Goal: Transaction & Acquisition: Purchase product/service

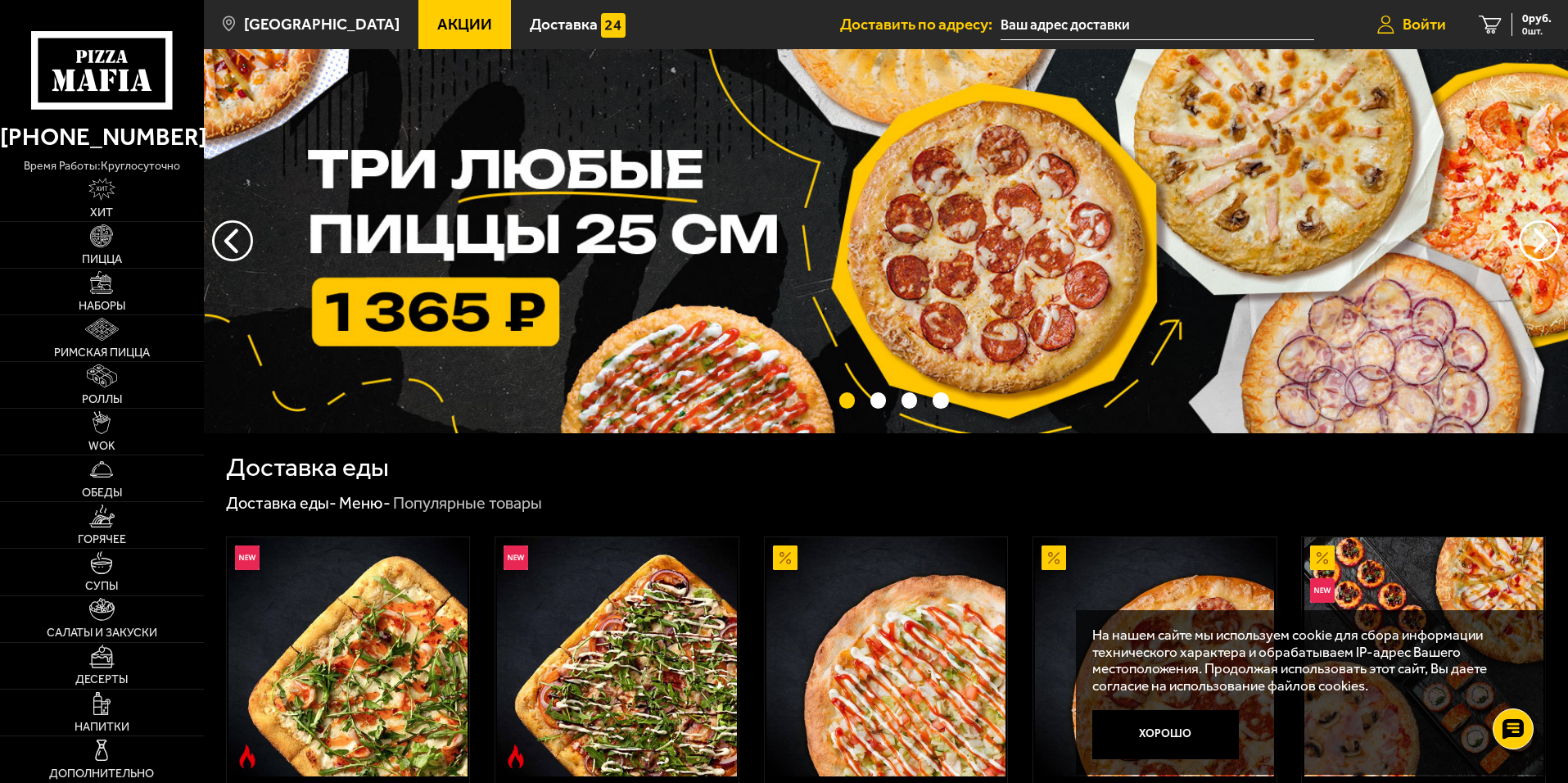
click at [1427, 12] on link "Войти" at bounding box center [1411, 25] width 101 height 49
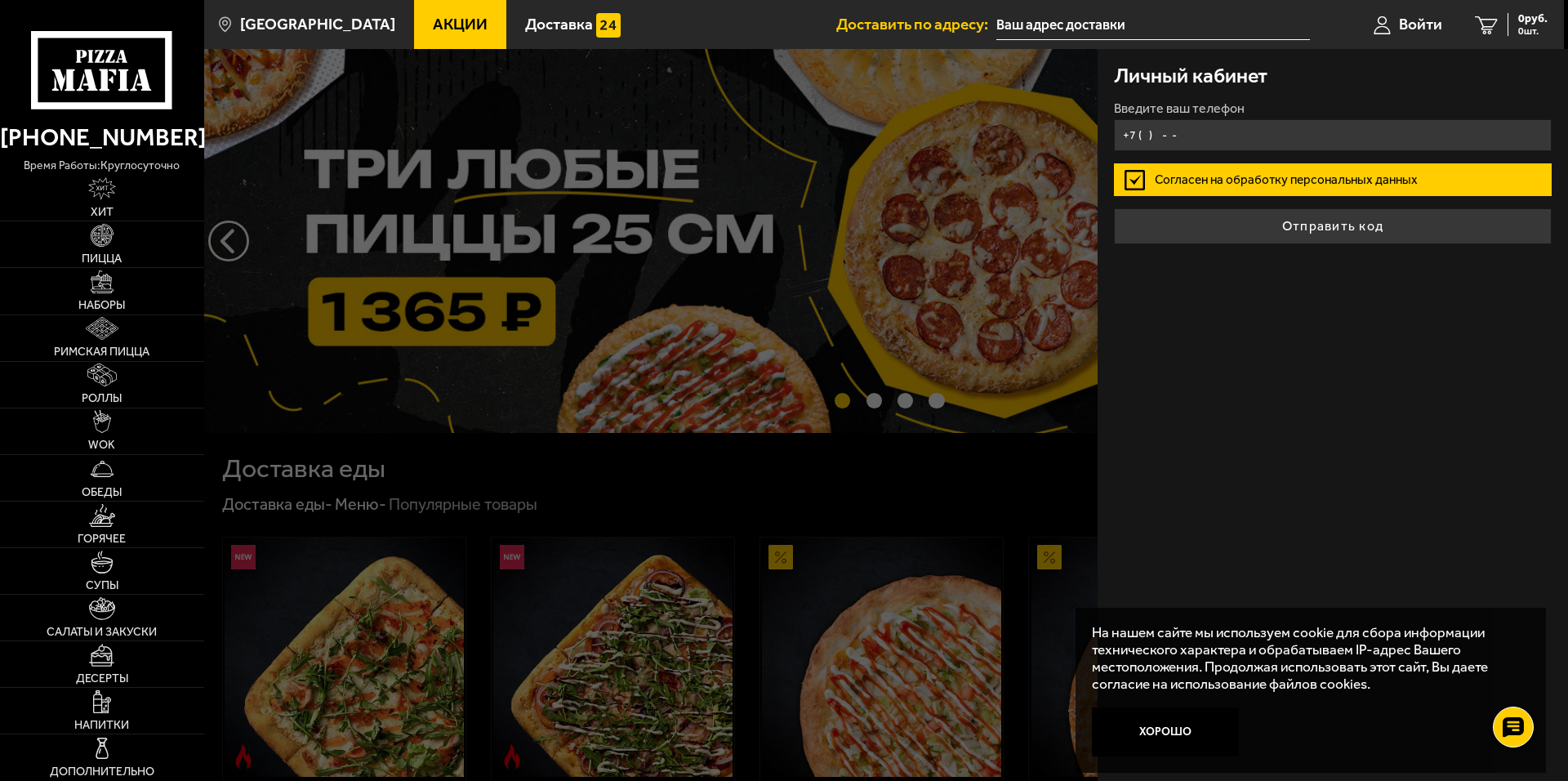
click at [1212, 130] on input "+7 ( ) - -" at bounding box center [1333, 135] width 438 height 31
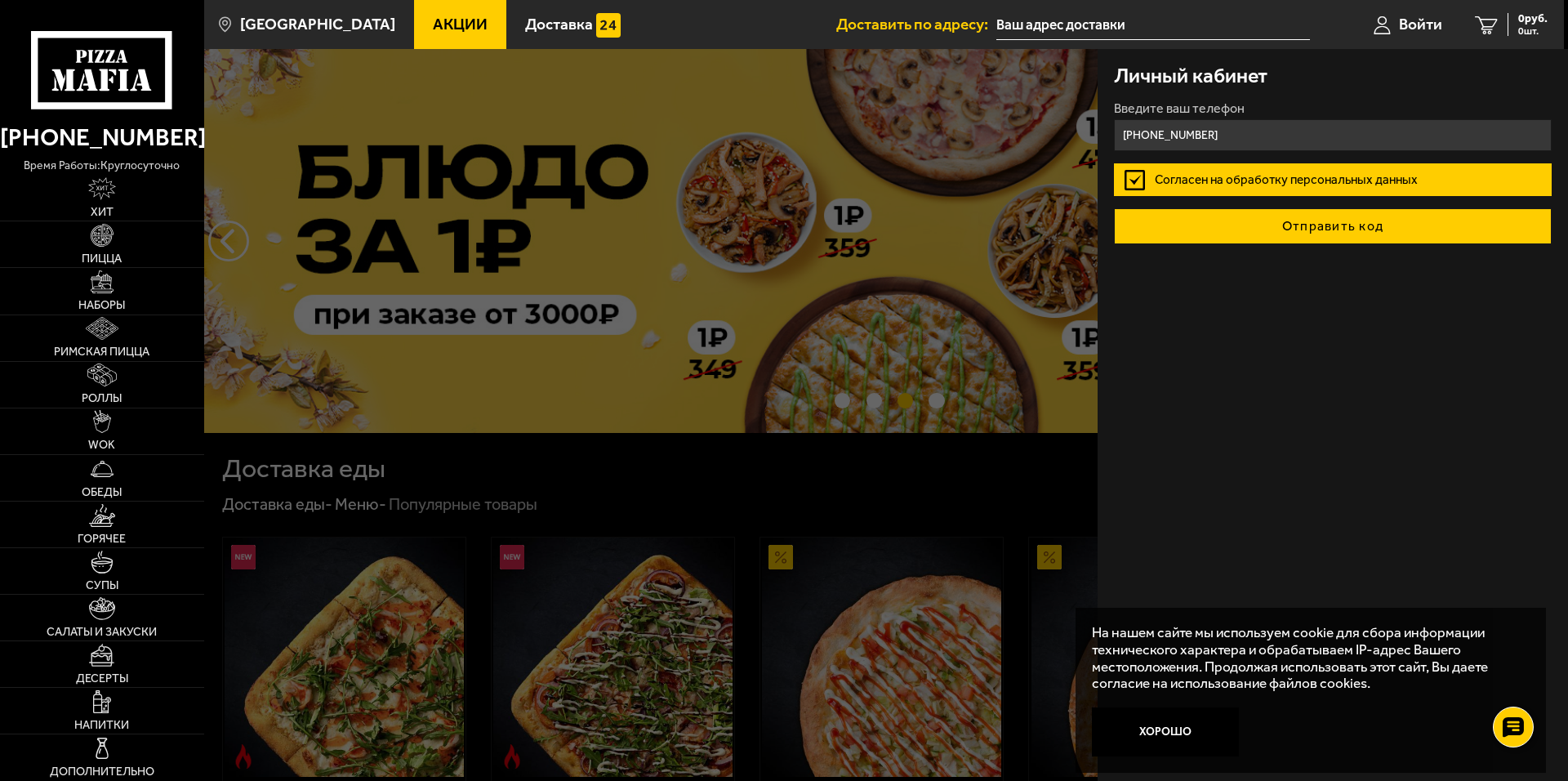
type input "[PHONE_NUMBER]"
click at [1263, 235] on button "Отправить код" at bounding box center [1333, 226] width 438 height 36
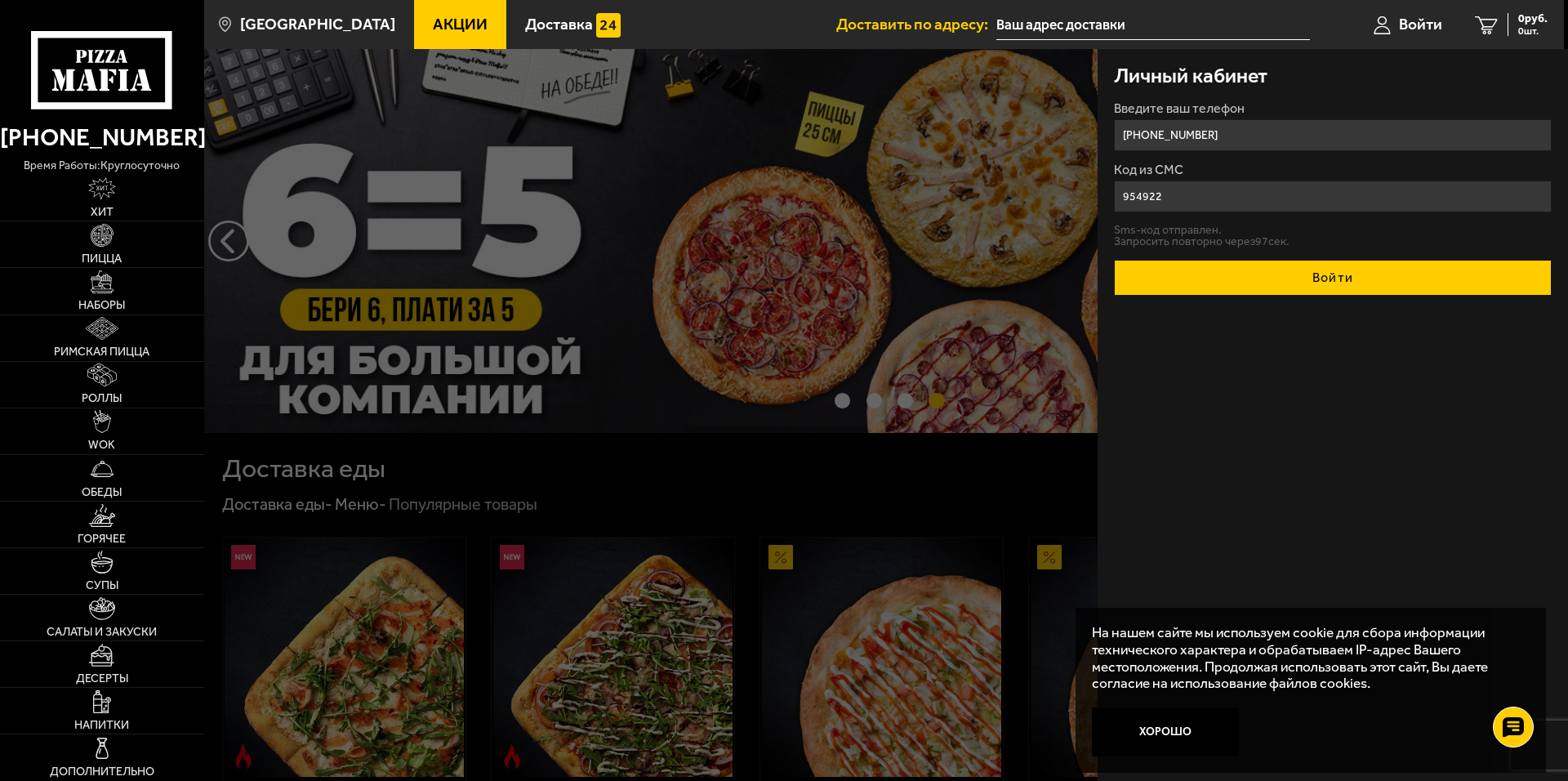
click at [1313, 275] on button "Войти" at bounding box center [1333, 277] width 438 height 36
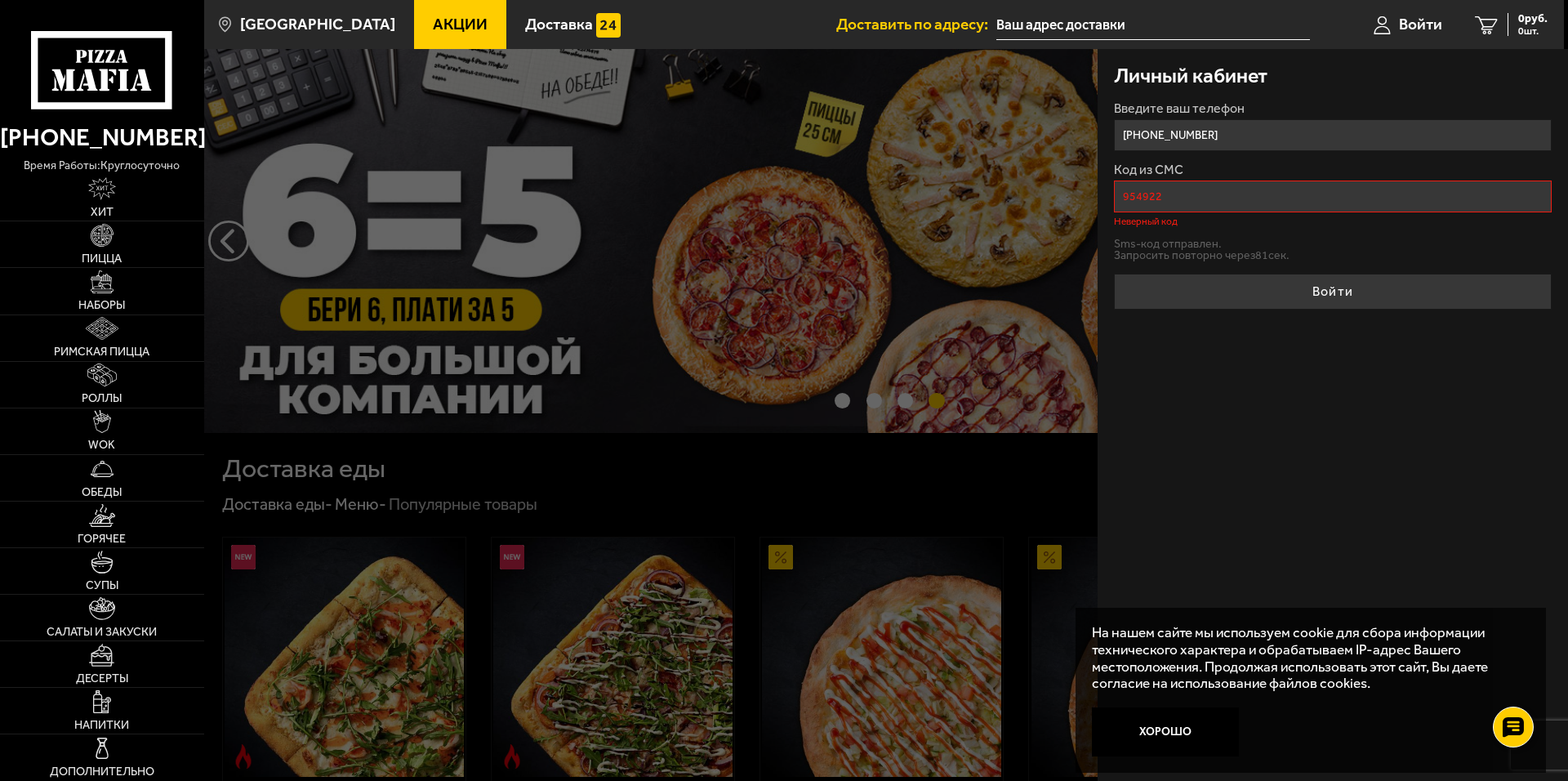
click at [1146, 192] on input "954922" at bounding box center [1333, 196] width 438 height 31
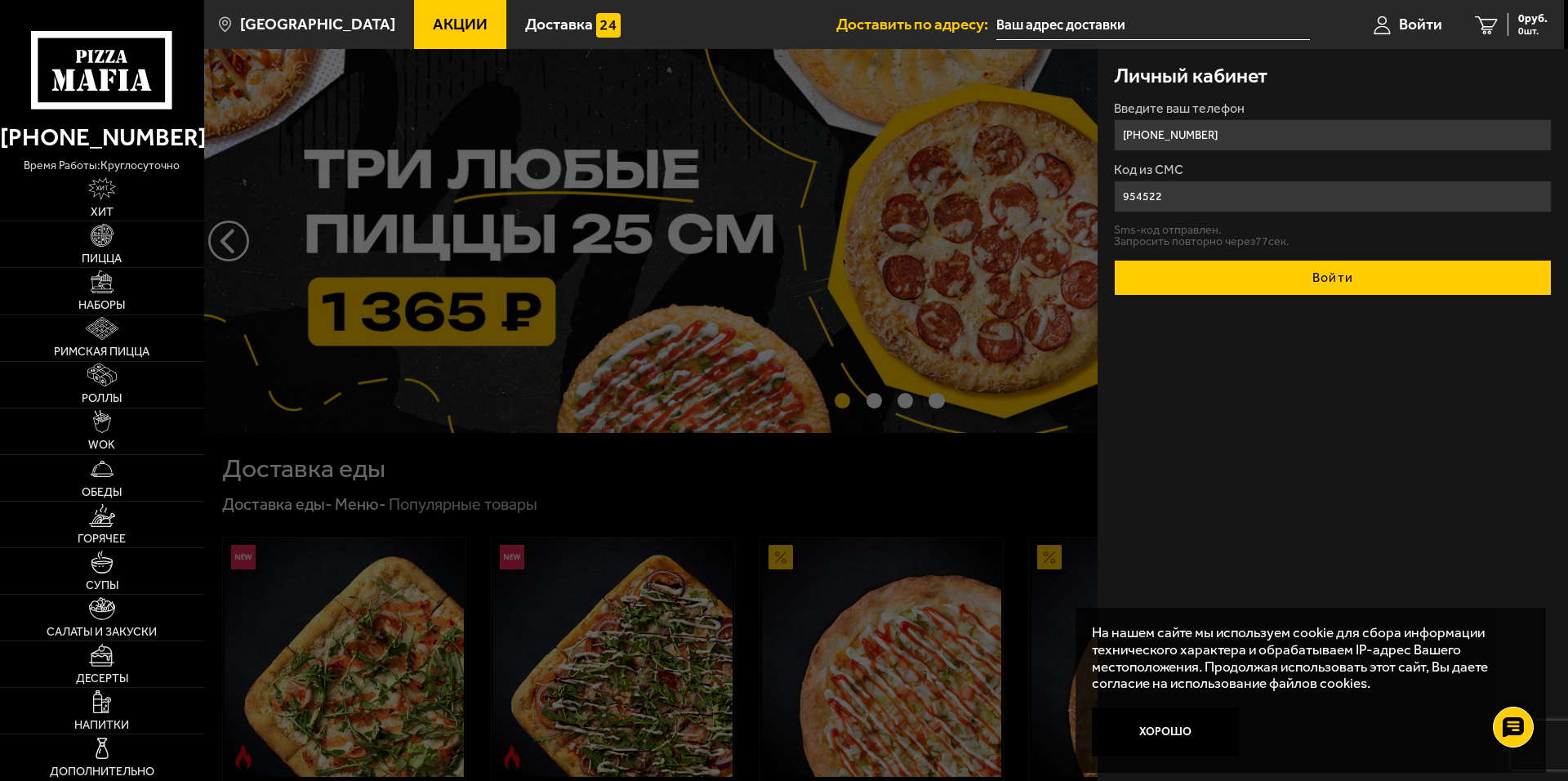
type input "954522"
click at [1412, 288] on button "Войти" at bounding box center [1333, 277] width 438 height 36
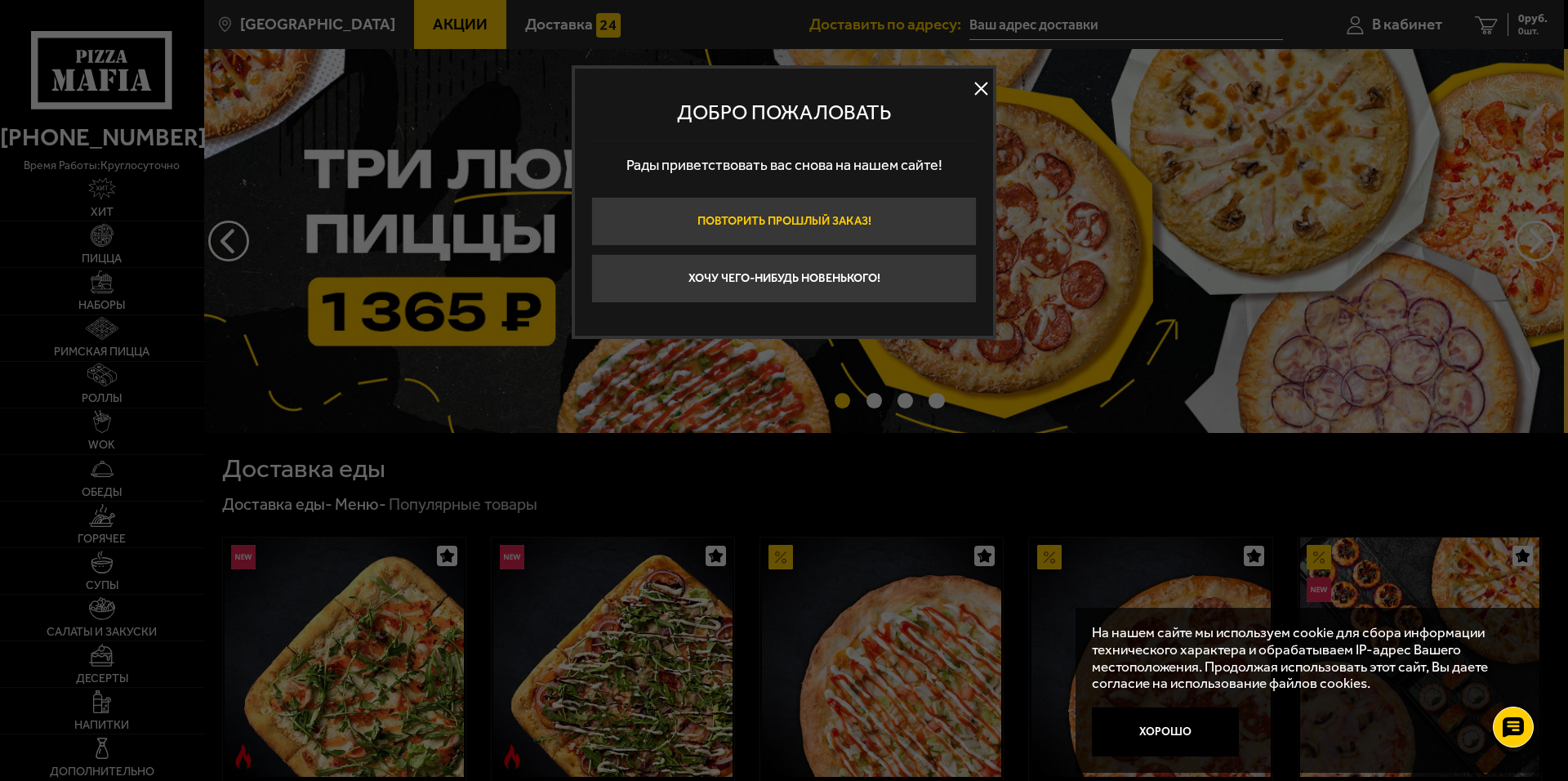
click at [831, 227] on button "Повторить прошлый заказ!" at bounding box center [784, 221] width 385 height 49
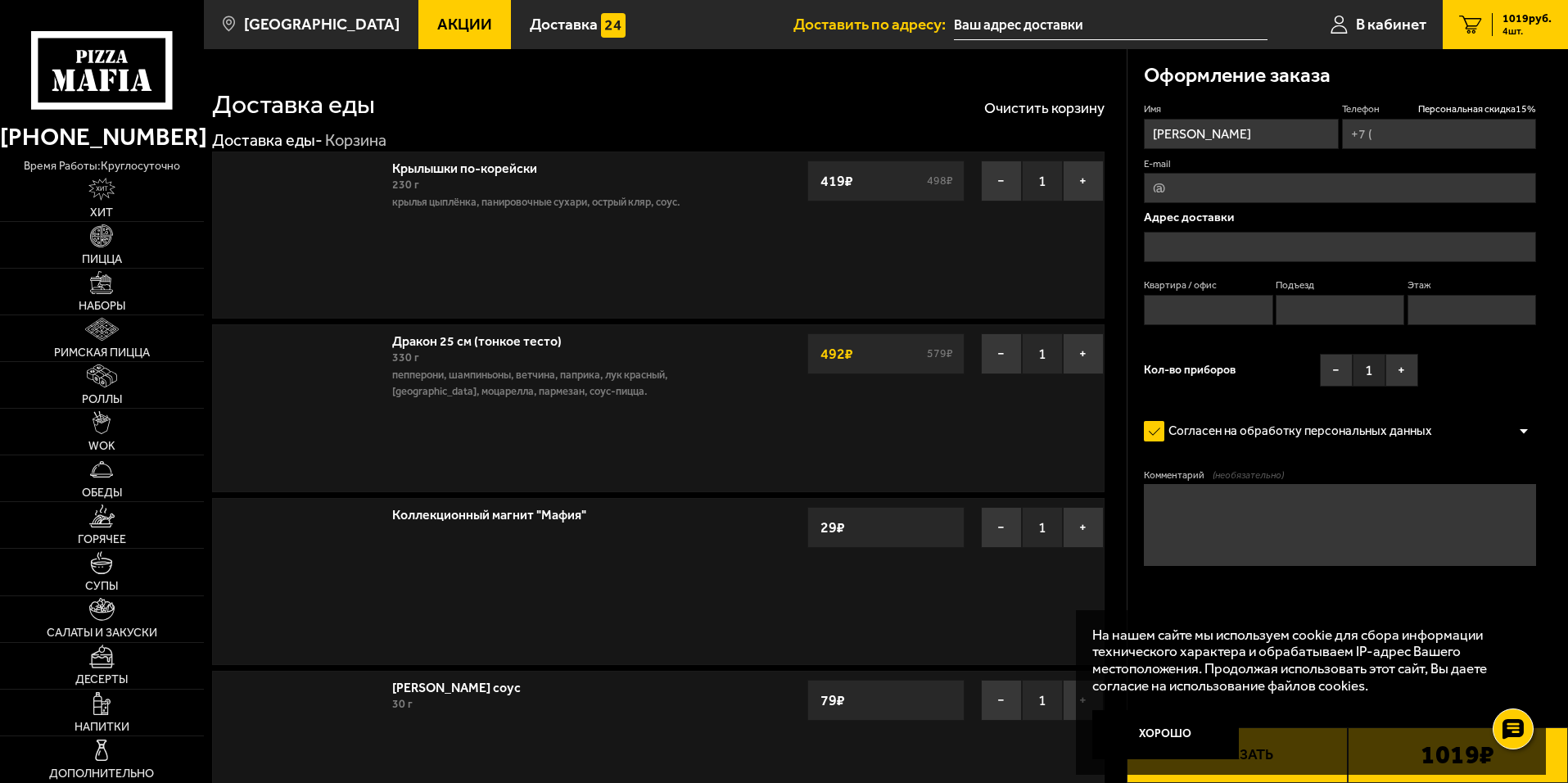
type input "[PHONE_NUMBER]"
type input "[STREET_ADDRESS]"
type input "619"
type input "12"
type input "4"
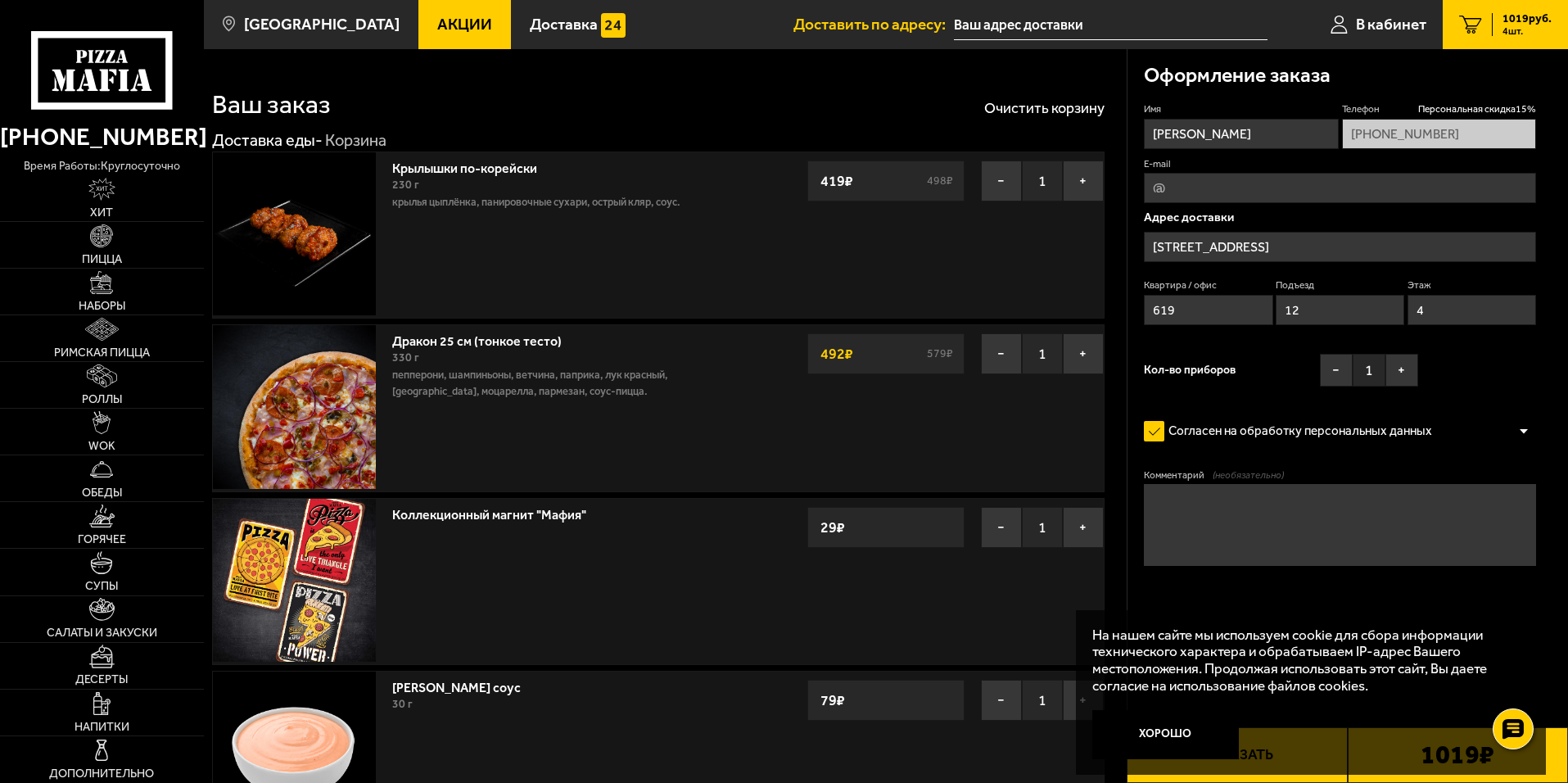
type input "[STREET_ADDRESS]"
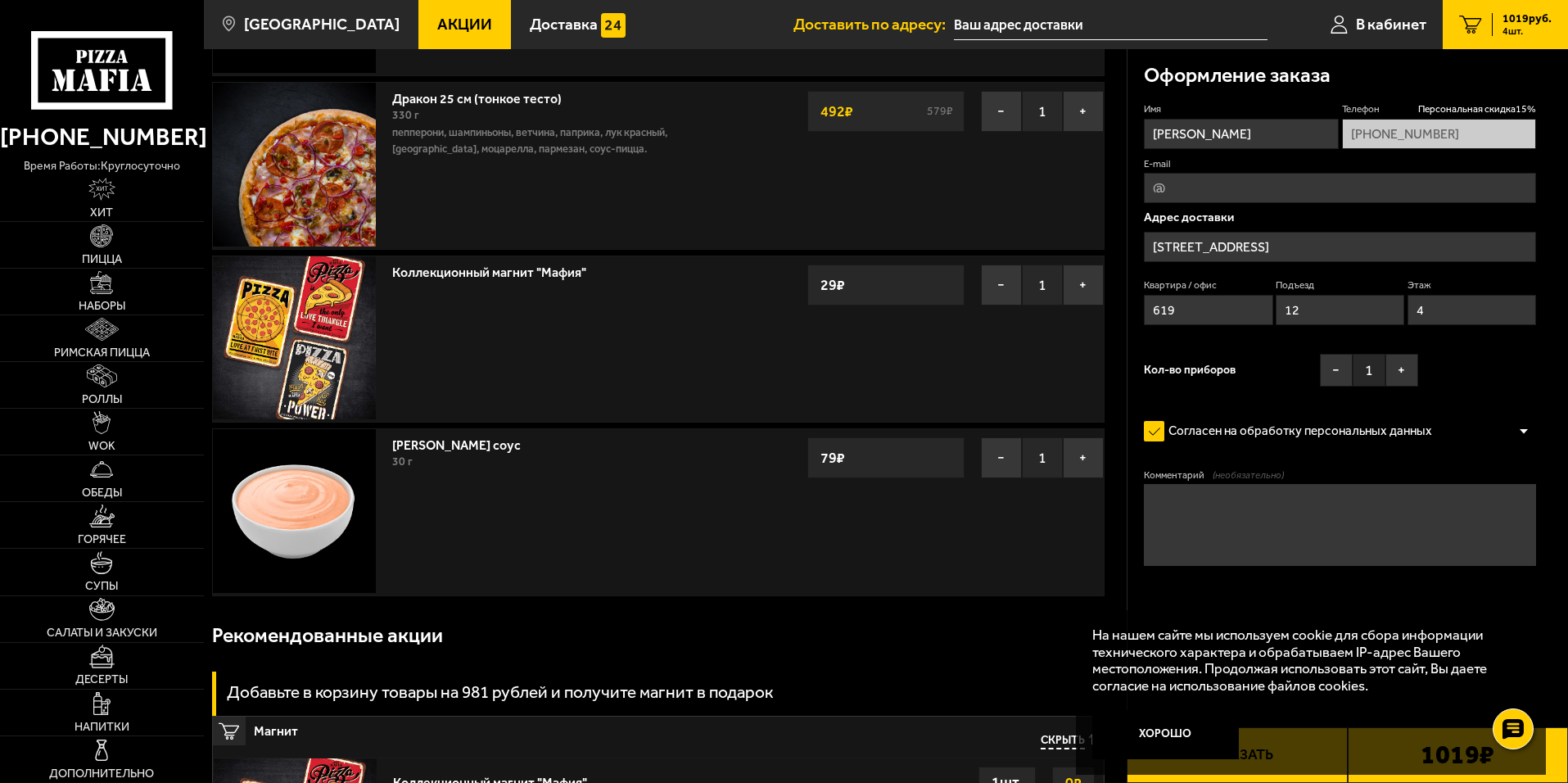
scroll to position [245, 0]
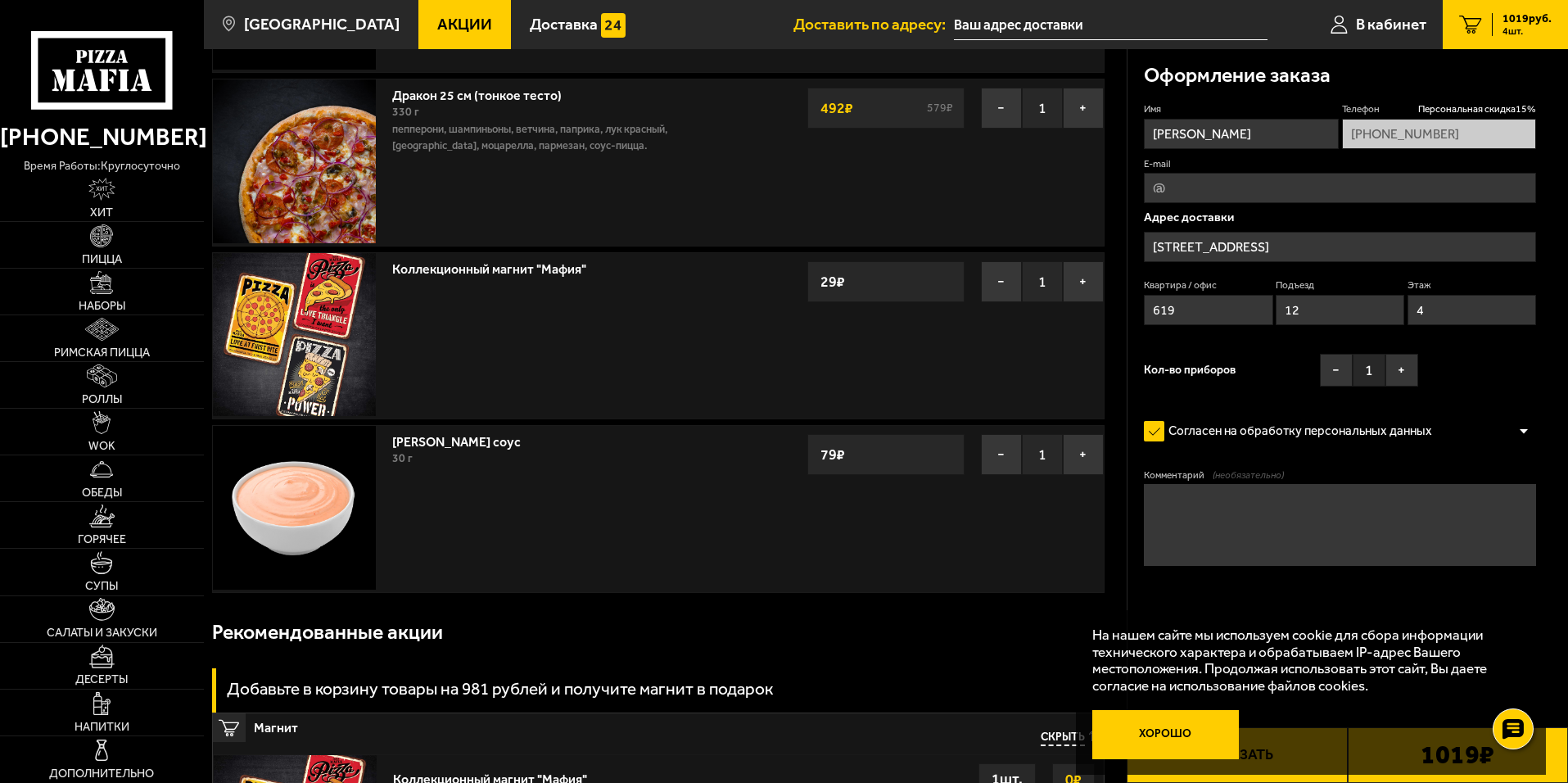
click at [1169, 729] on button "Хорошо" at bounding box center [1166, 735] width 148 height 49
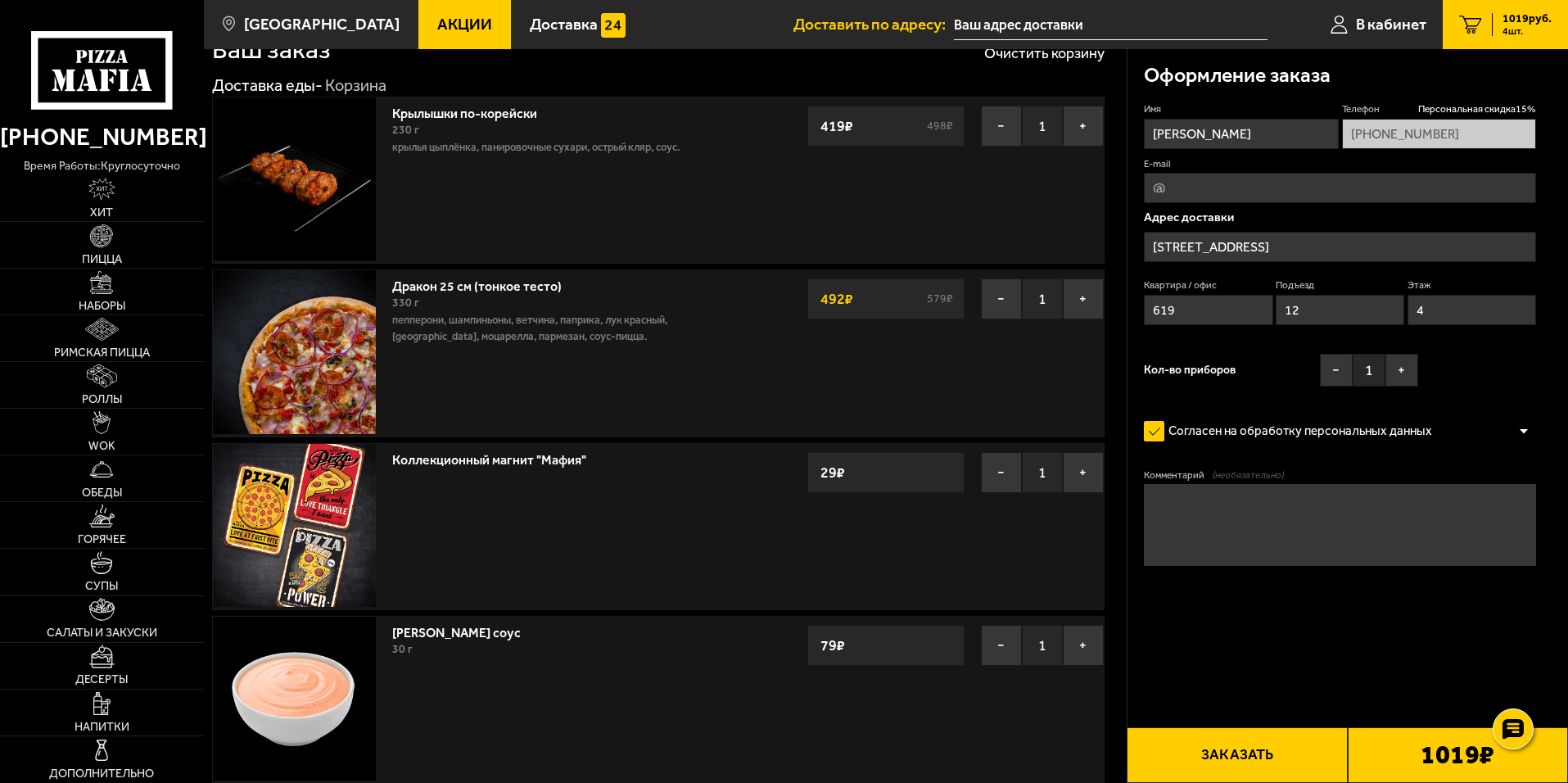
scroll to position [0, 0]
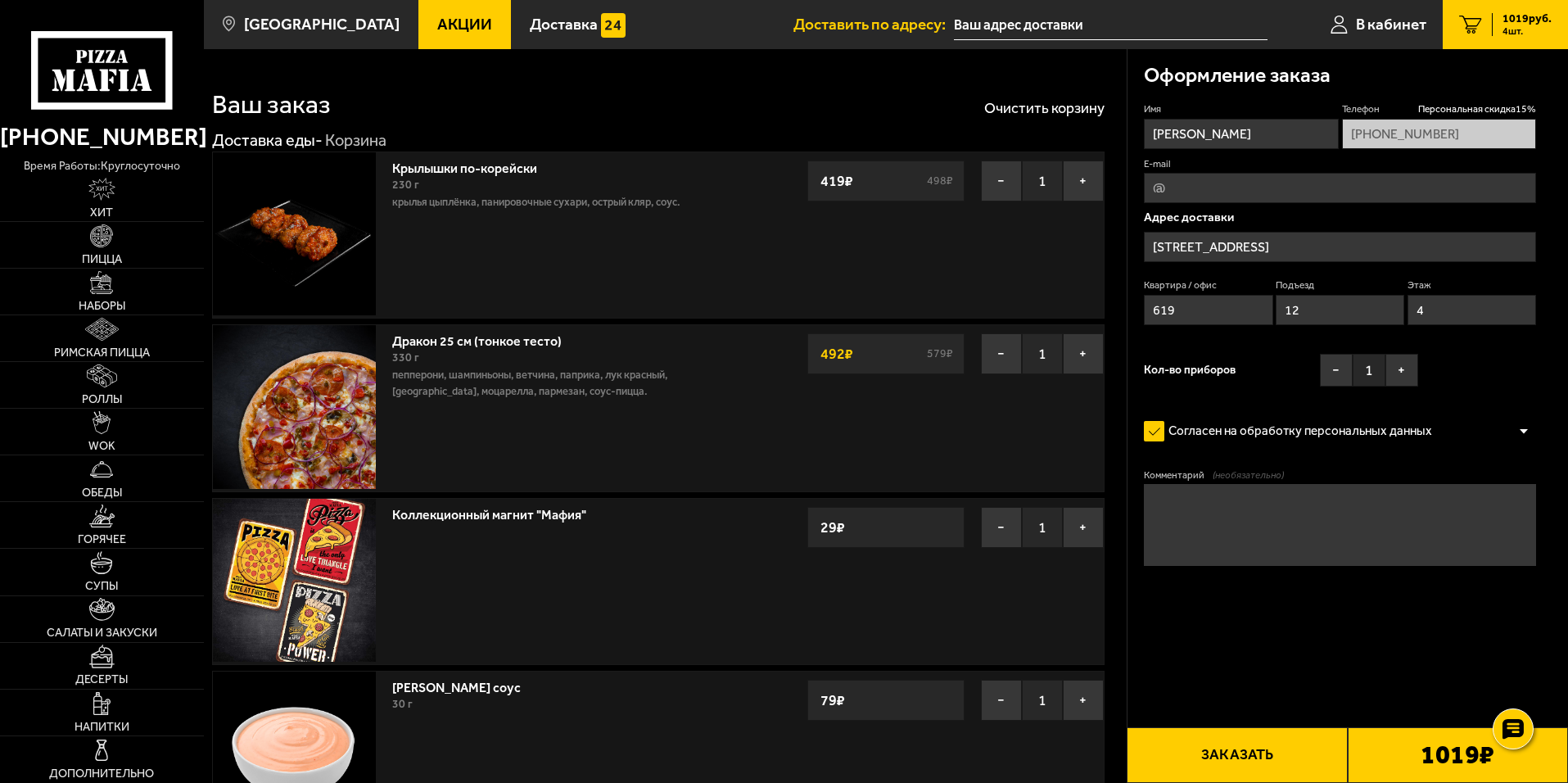
click at [522, 337] on link "Дракон 25 см (тонкое тесто)" at bounding box center [485, 338] width 186 height 21
click at [348, 400] on img at bounding box center [294, 406] width 163 height 163
click at [1004, 361] on button "−" at bounding box center [1002, 354] width 41 height 41
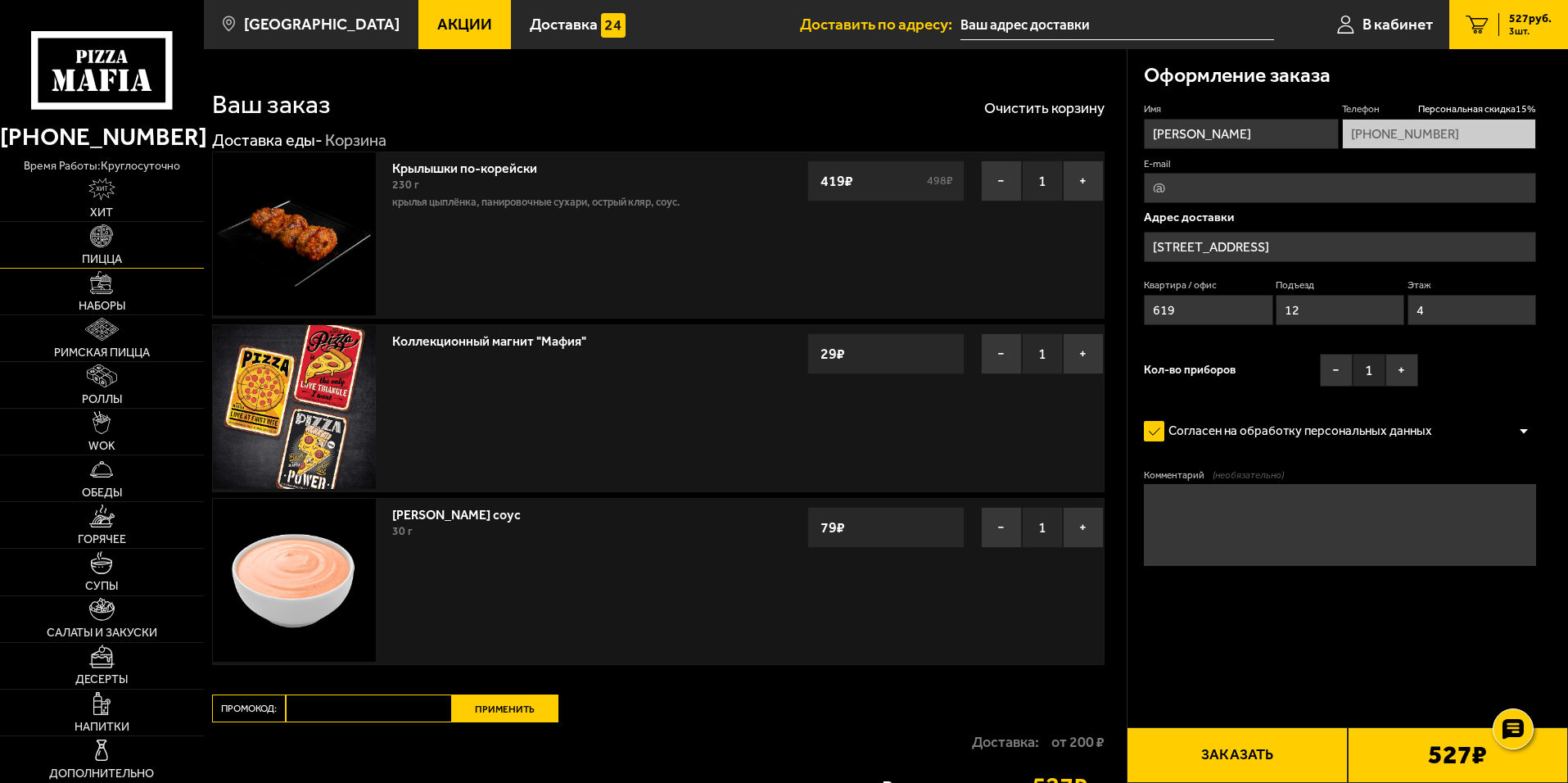
click at [126, 234] on link "Пицца" at bounding box center [101, 244] width 204 height 46
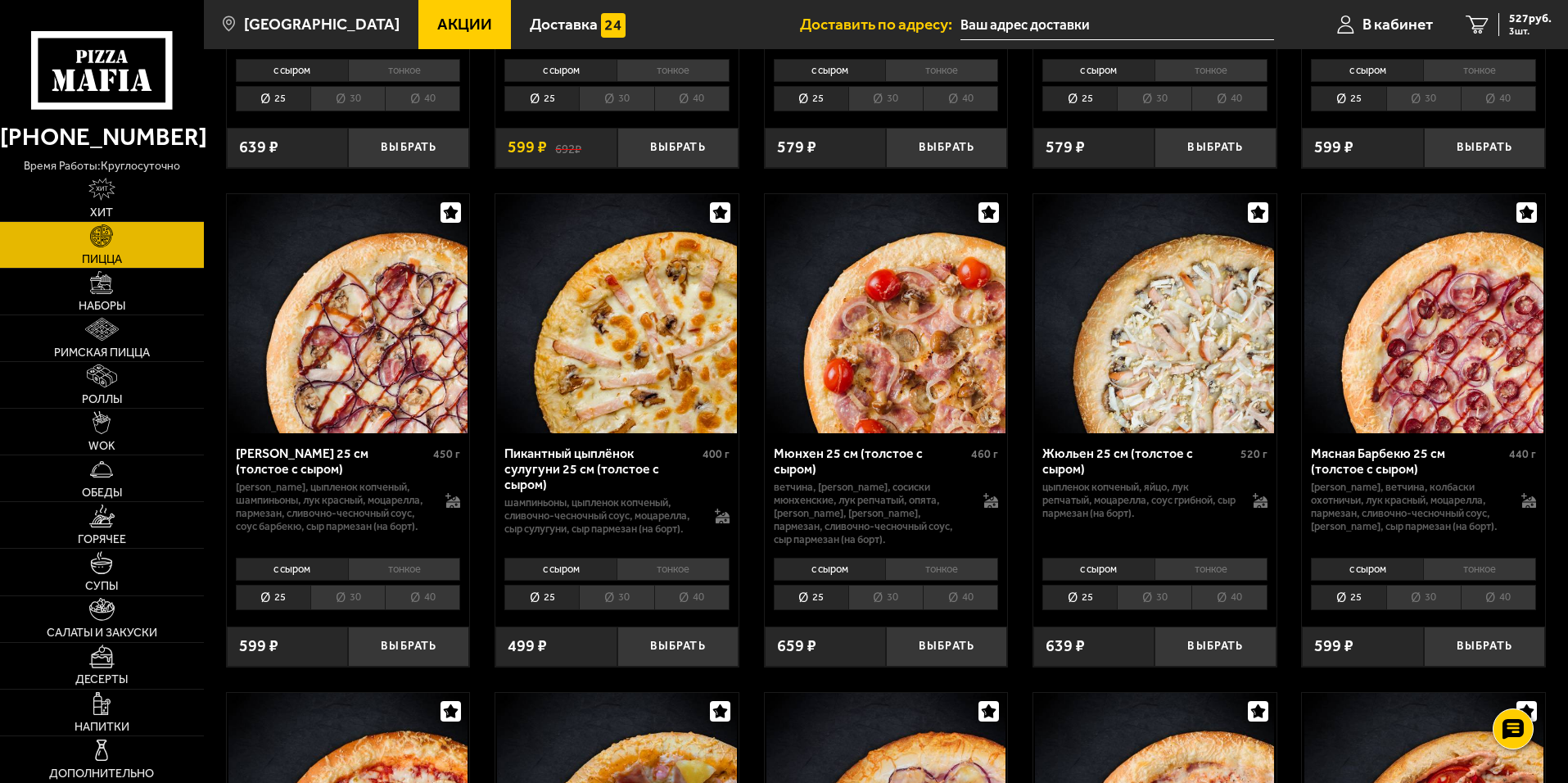
scroll to position [2948, 0]
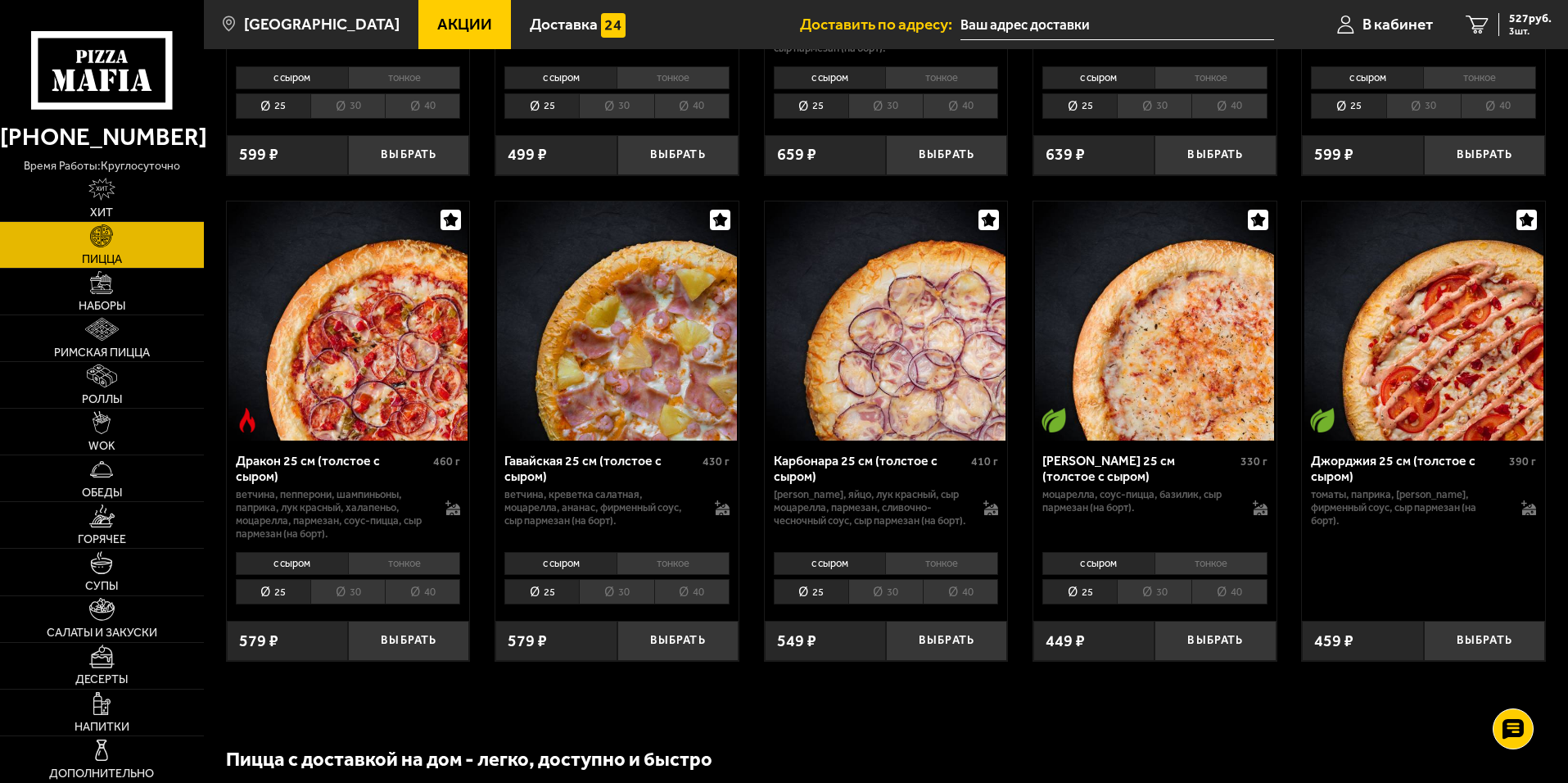
click at [334, 600] on li "30" at bounding box center [348, 592] width 75 height 26
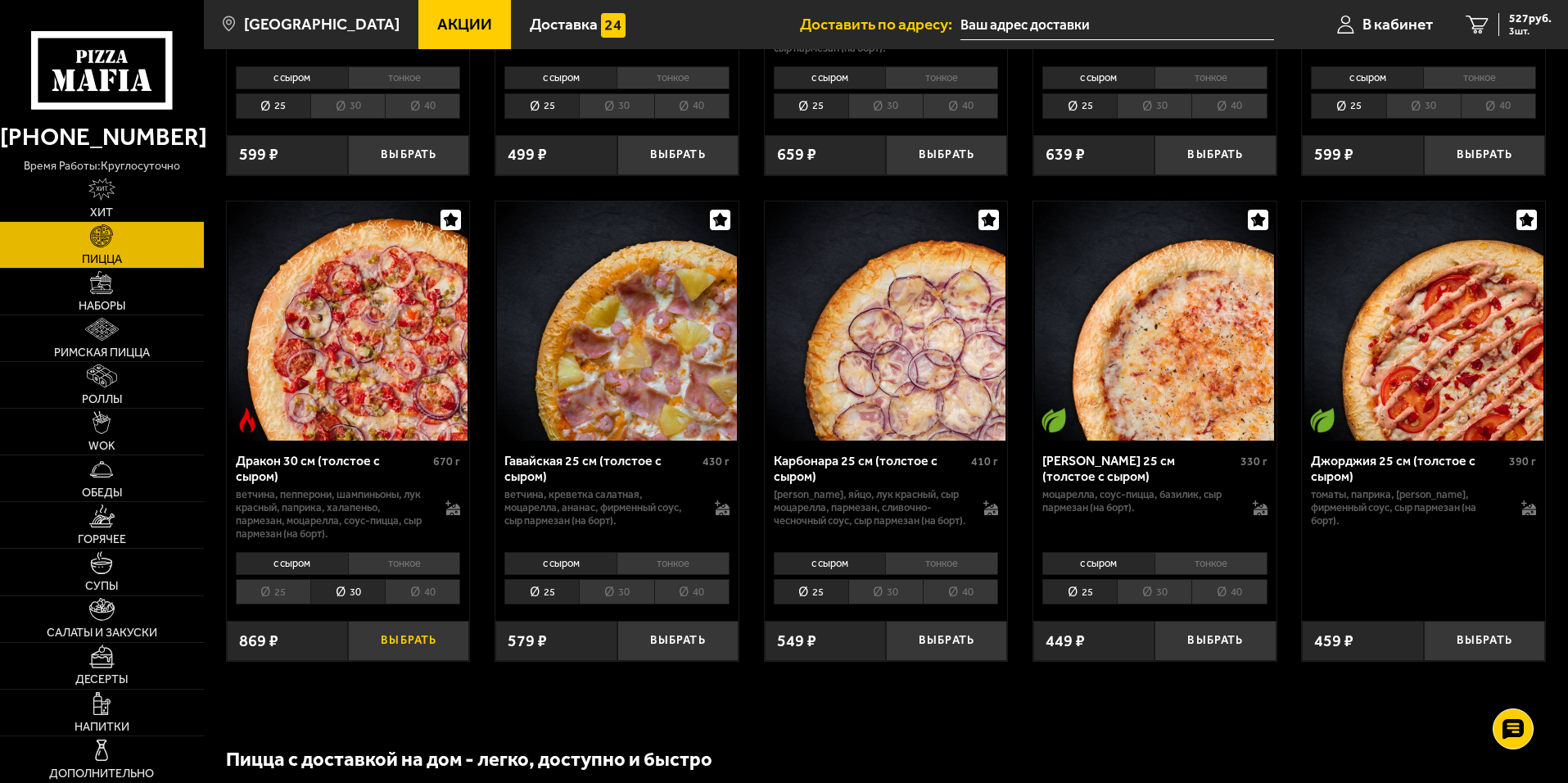
click at [394, 656] on button "Выбрать" at bounding box center [408, 640] width 121 height 40
click at [1528, 13] on span "1266 руб." at bounding box center [1528, 19] width 49 height 12
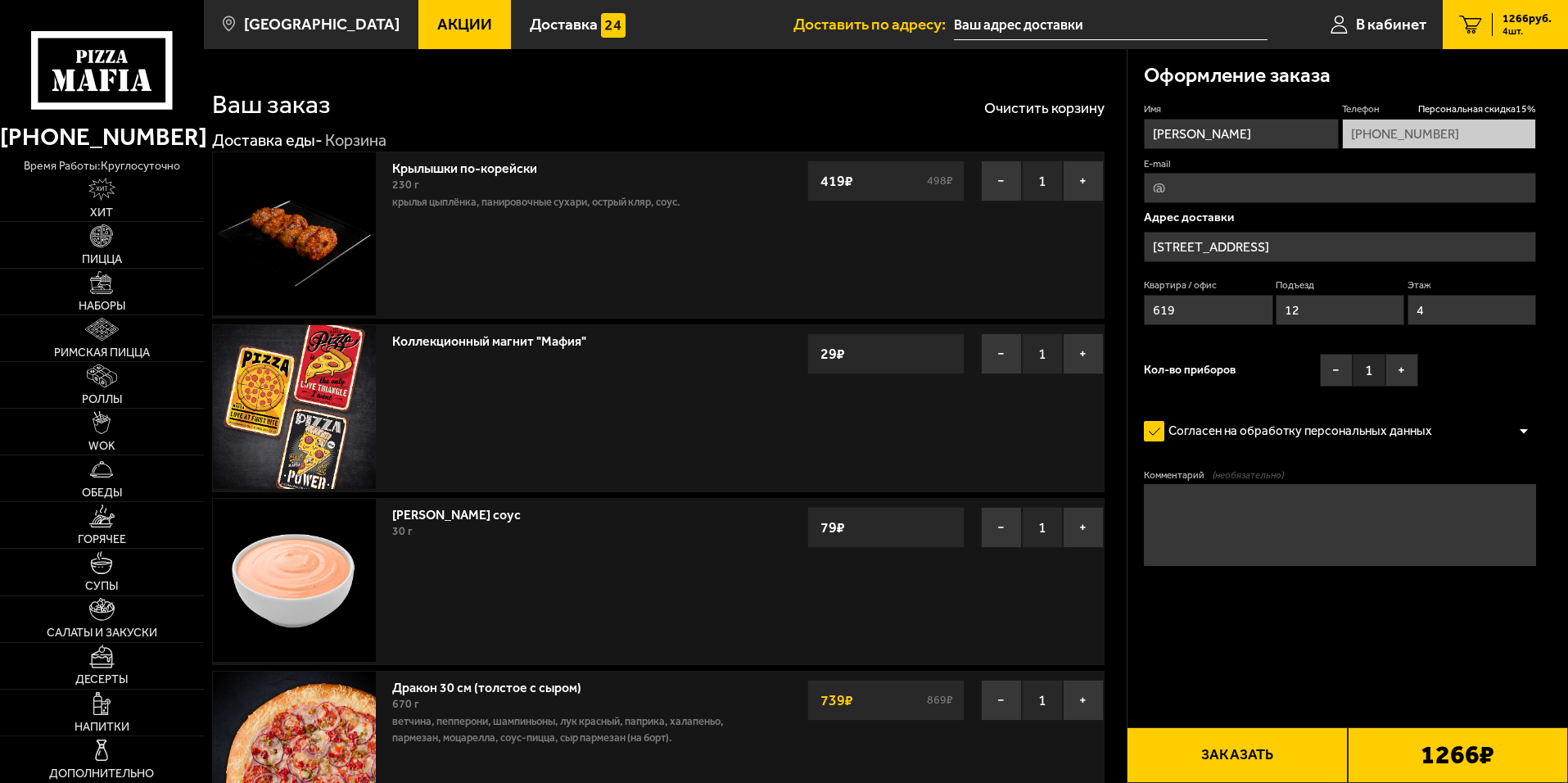
type input "[STREET_ADDRESS]"
click at [738, 109] on div "Ваш заказ Очистить корзину" at bounding box center [658, 94] width 892 height 48
click at [1256, 747] on button "Заказать" at bounding box center [1237, 754] width 221 height 56
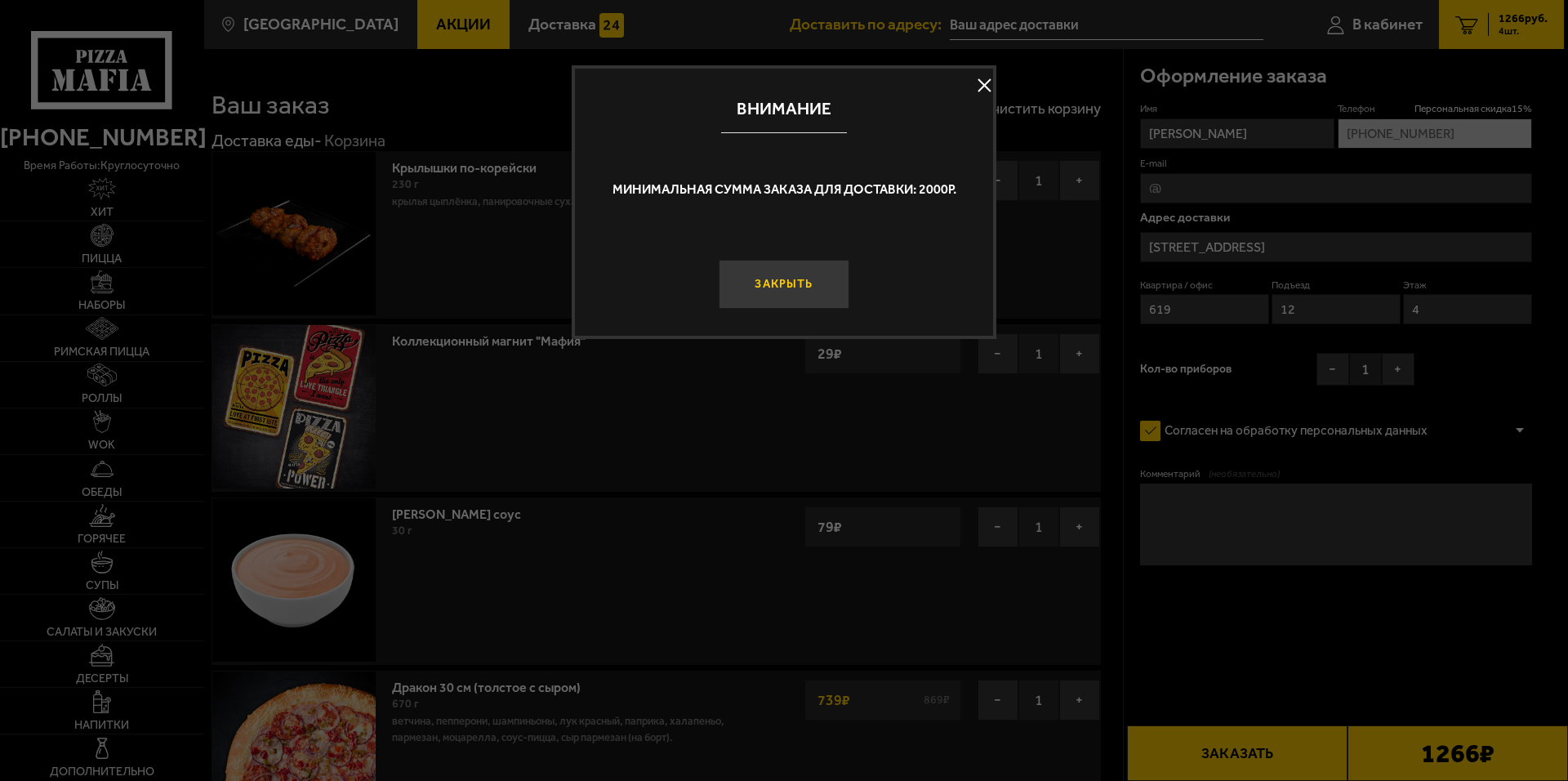
click at [814, 293] on button "Закрыть" at bounding box center [784, 284] width 131 height 49
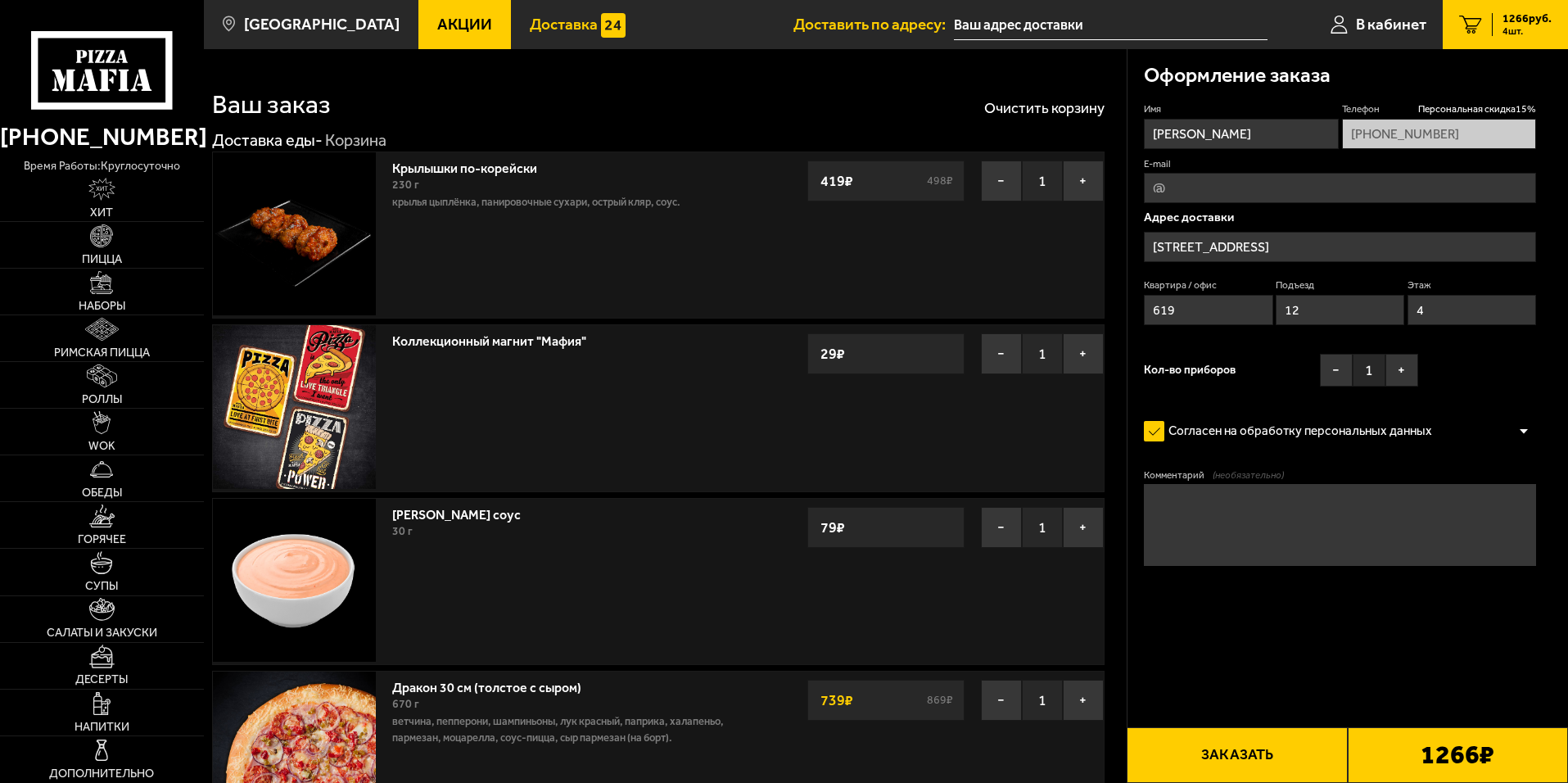
click at [514, 14] on link "Доставка" at bounding box center [578, 25] width 134 height 49
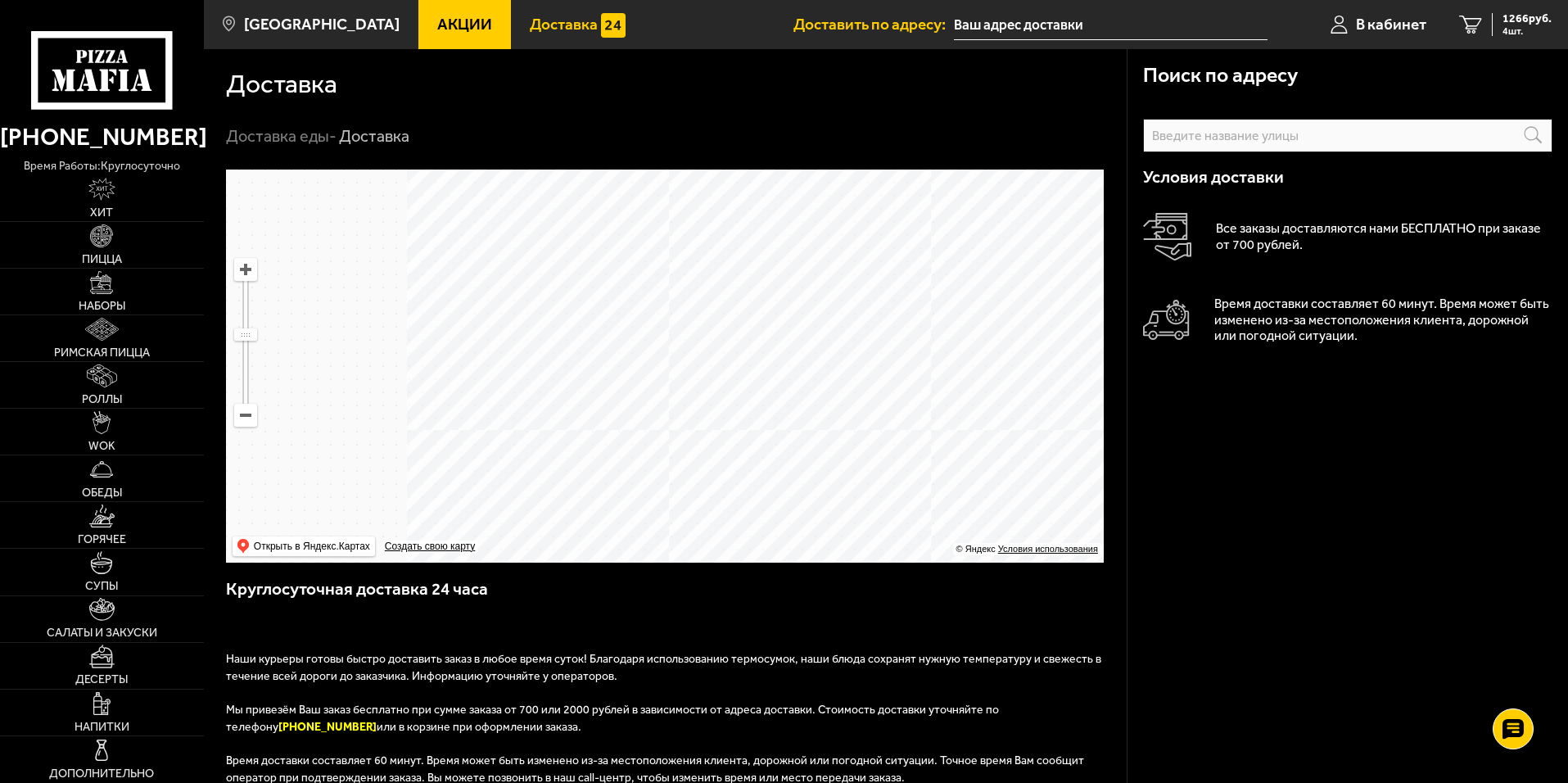
drag, startPoint x: 666, startPoint y: 274, endPoint x: 585, endPoint y: 401, distance: 150.6
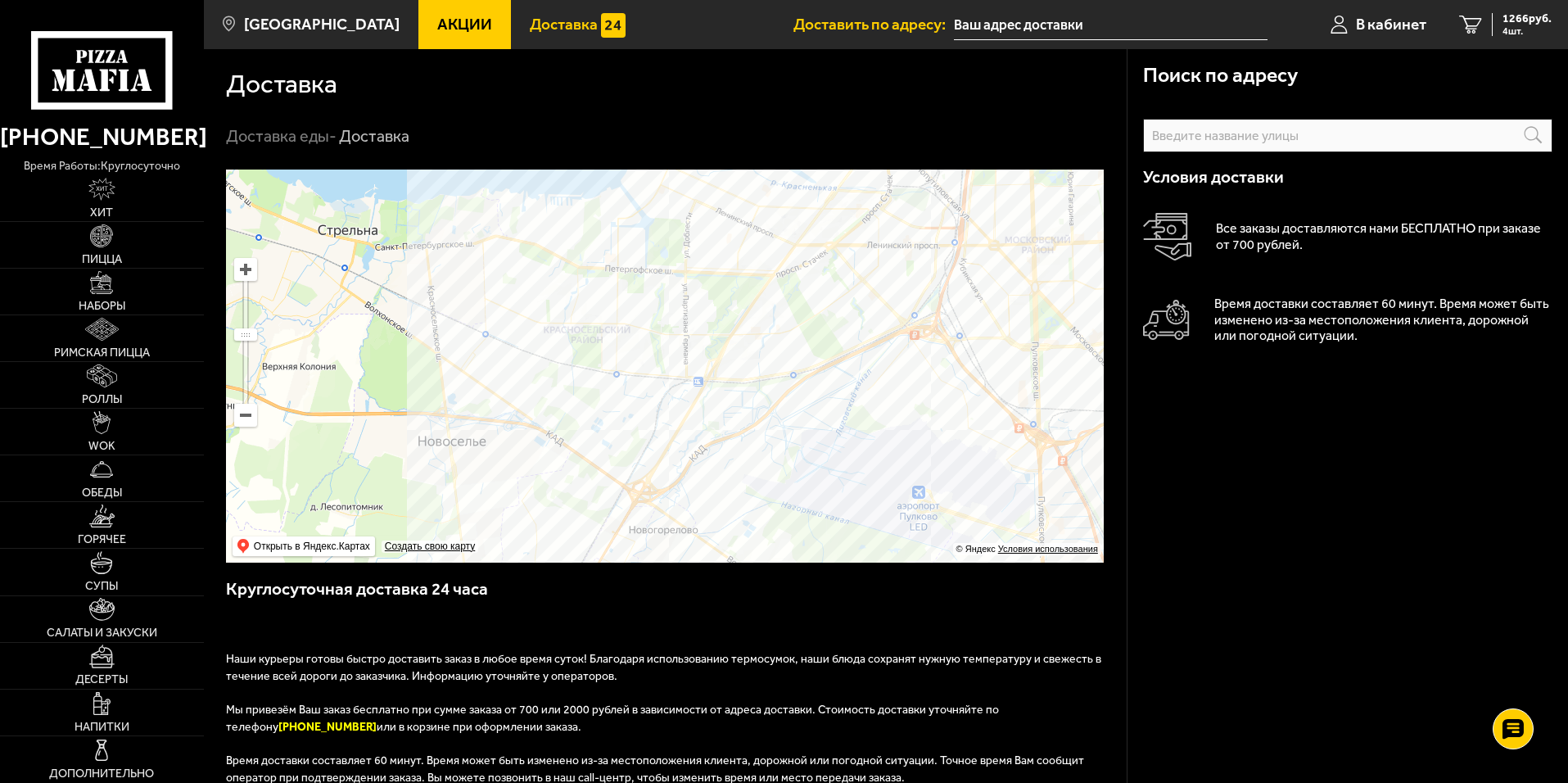
click at [583, 411] on ymaps at bounding box center [664, 365] width 878 height 393
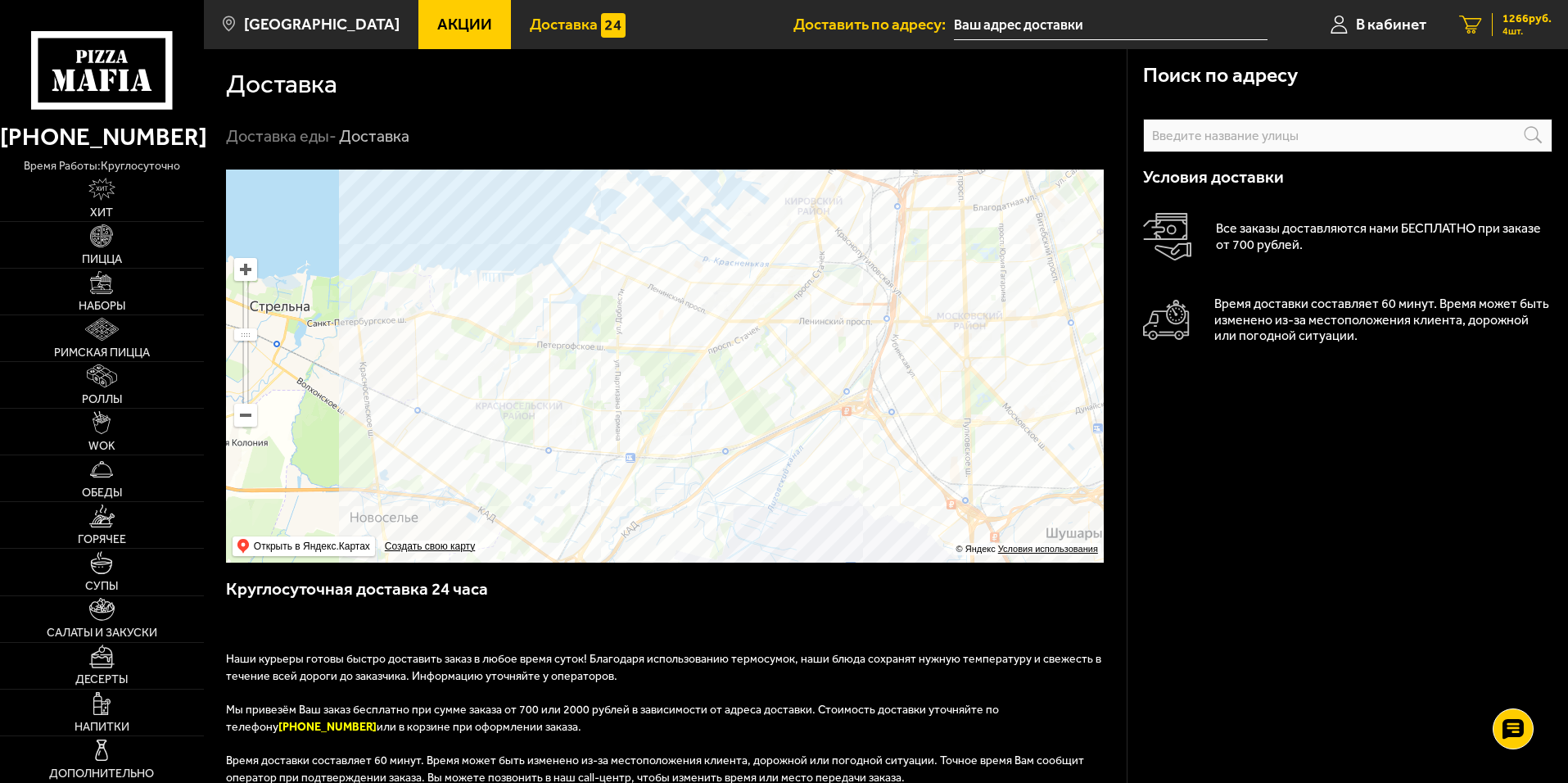
click at [1503, 27] on span "4 шт." at bounding box center [1528, 32] width 49 height 10
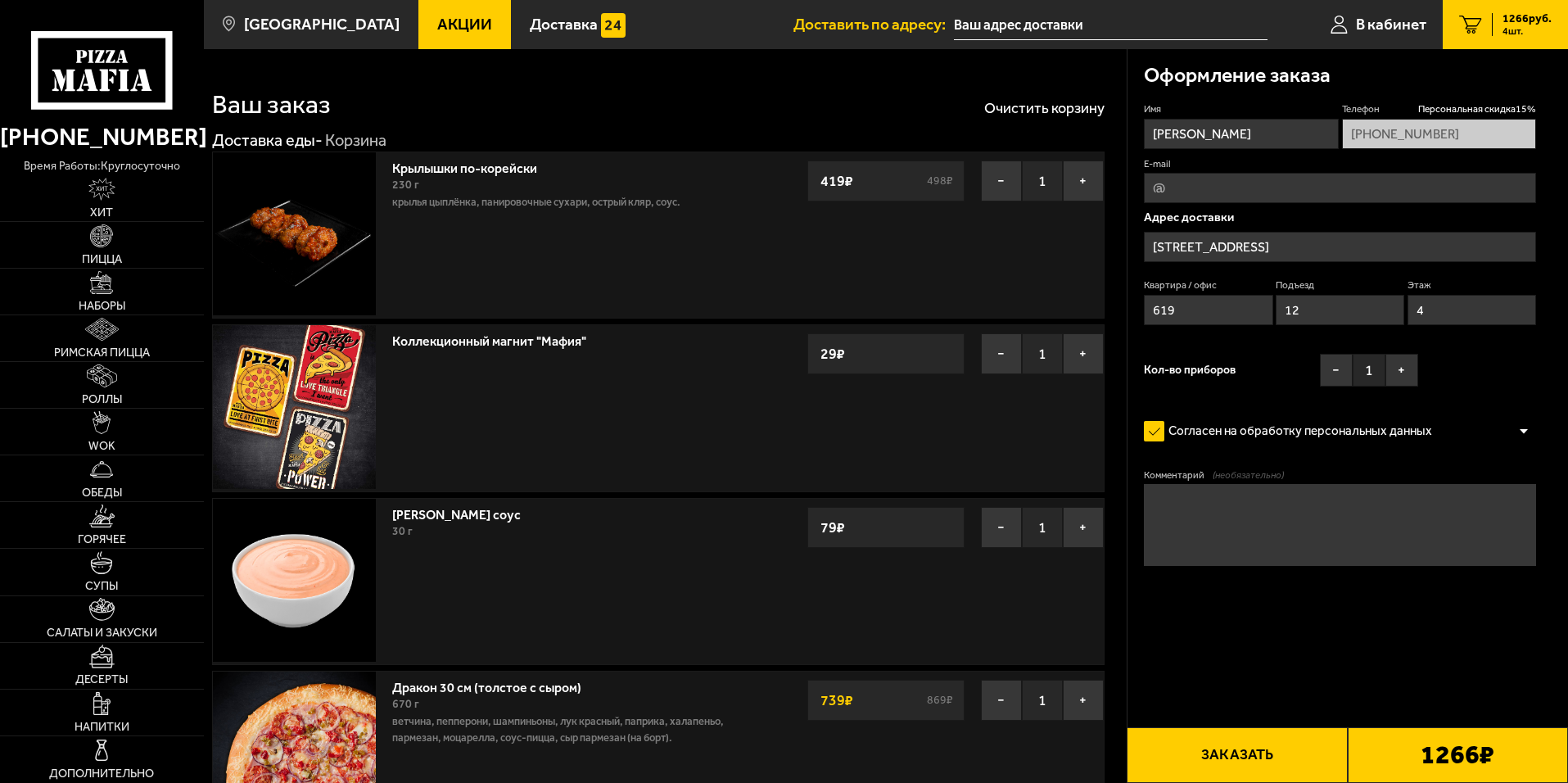
click at [1241, 746] on button "Заказать" at bounding box center [1237, 754] width 221 height 56
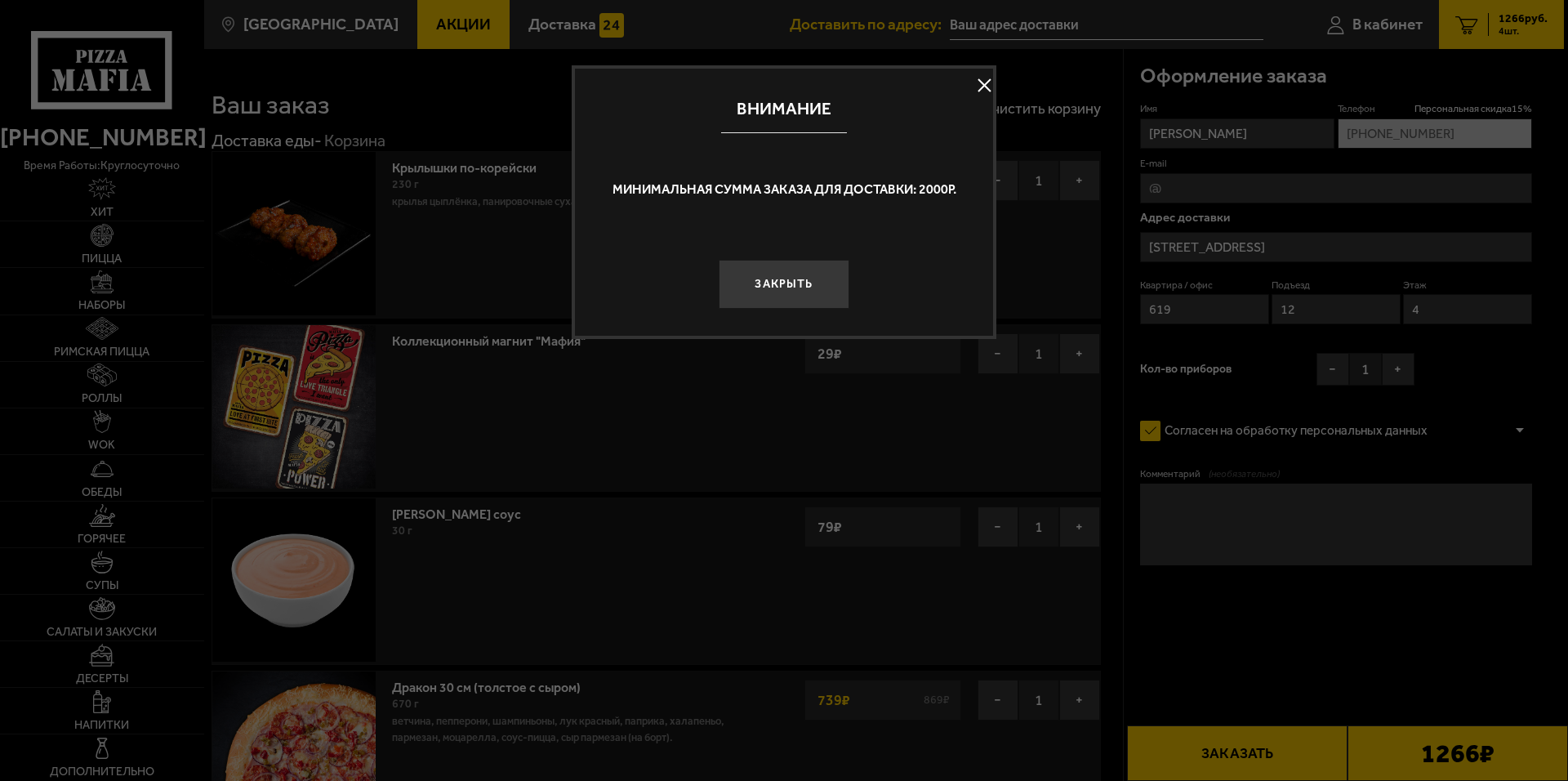
click at [984, 88] on button at bounding box center [983, 85] width 25 height 25
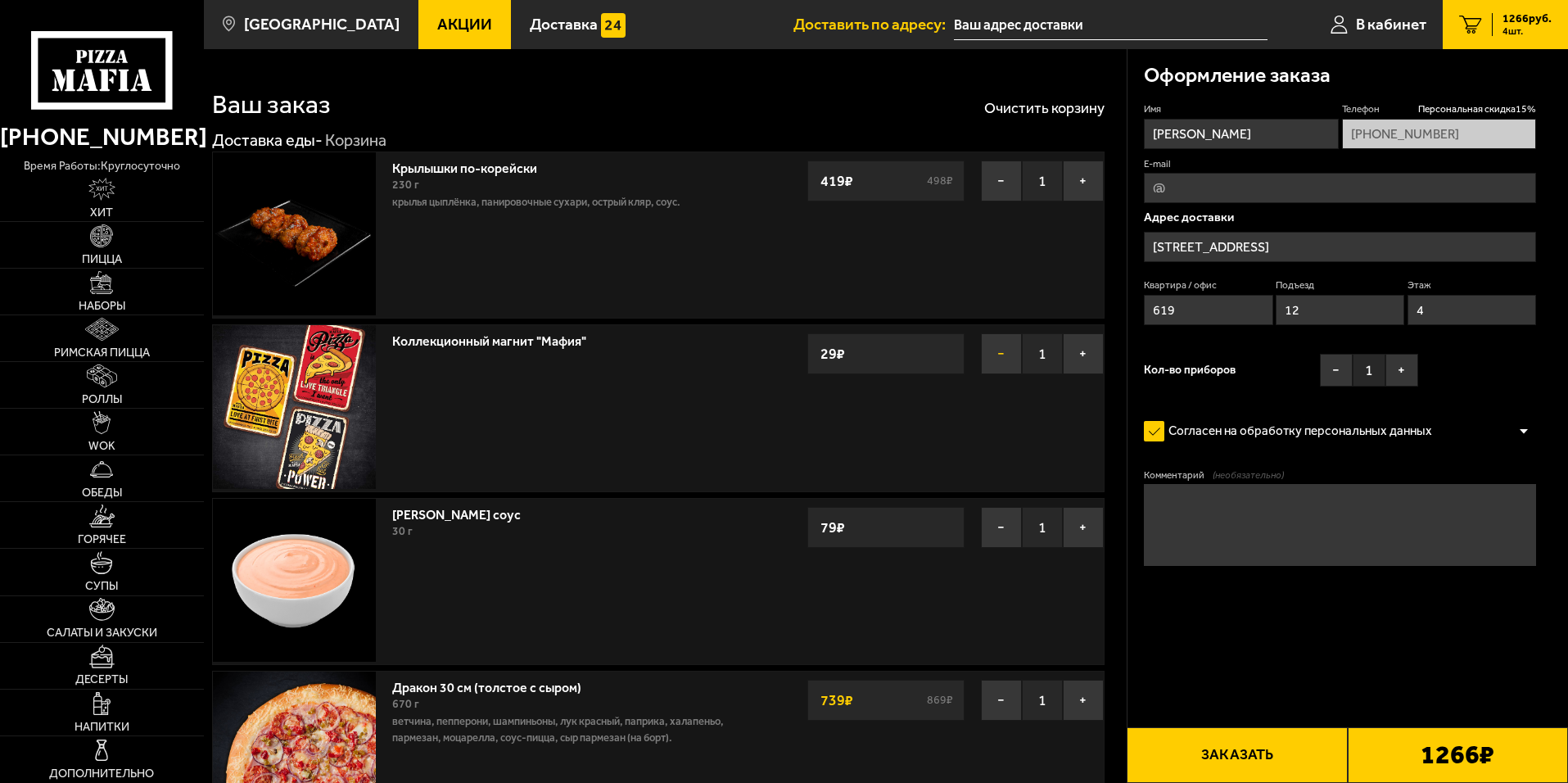
click at [999, 367] on button "−" at bounding box center [1002, 354] width 41 height 41
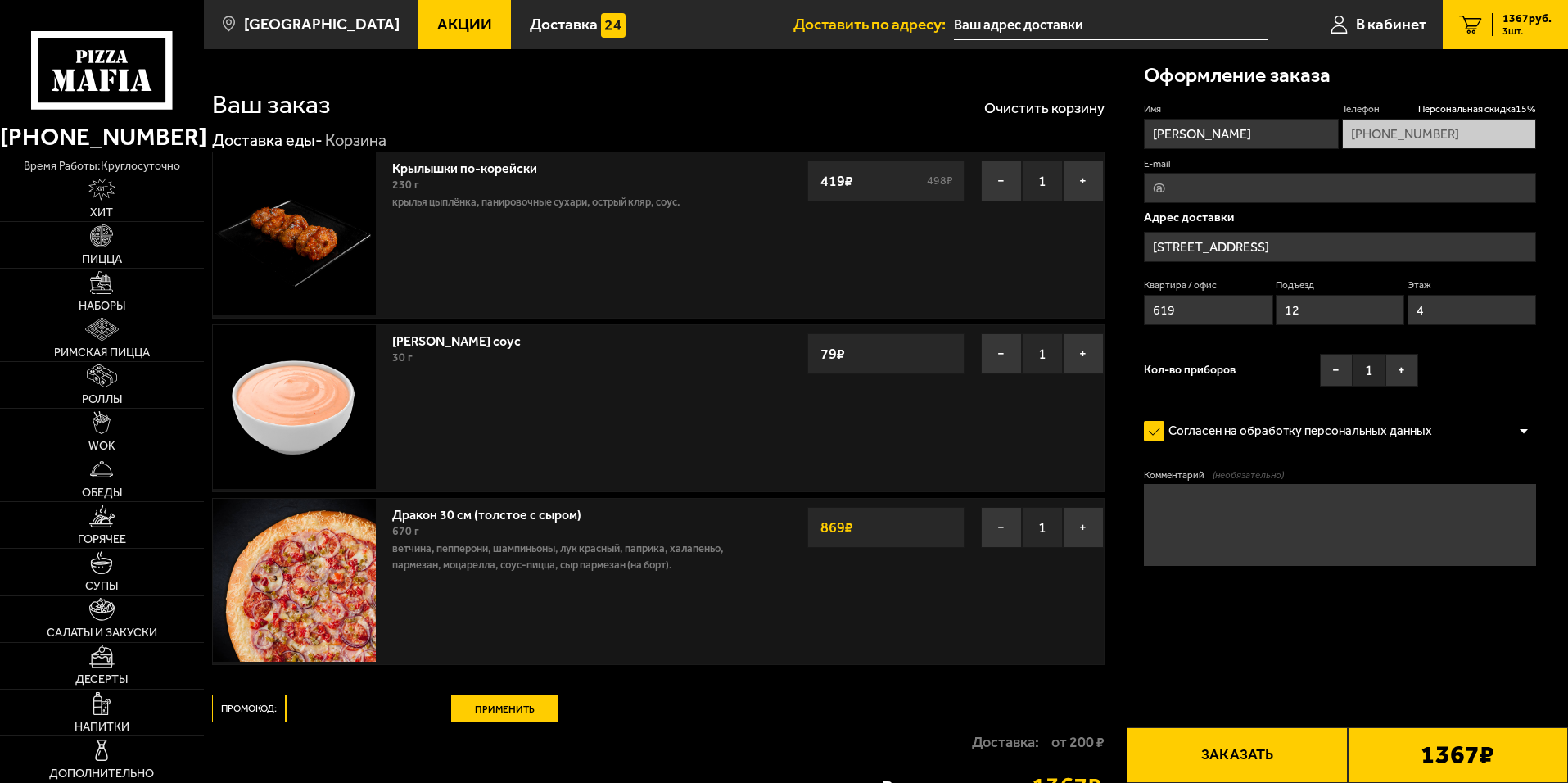
click at [1002, 350] on button "−" at bounding box center [1002, 354] width 41 height 41
click at [1081, 186] on button "+" at bounding box center [1083, 181] width 41 height 41
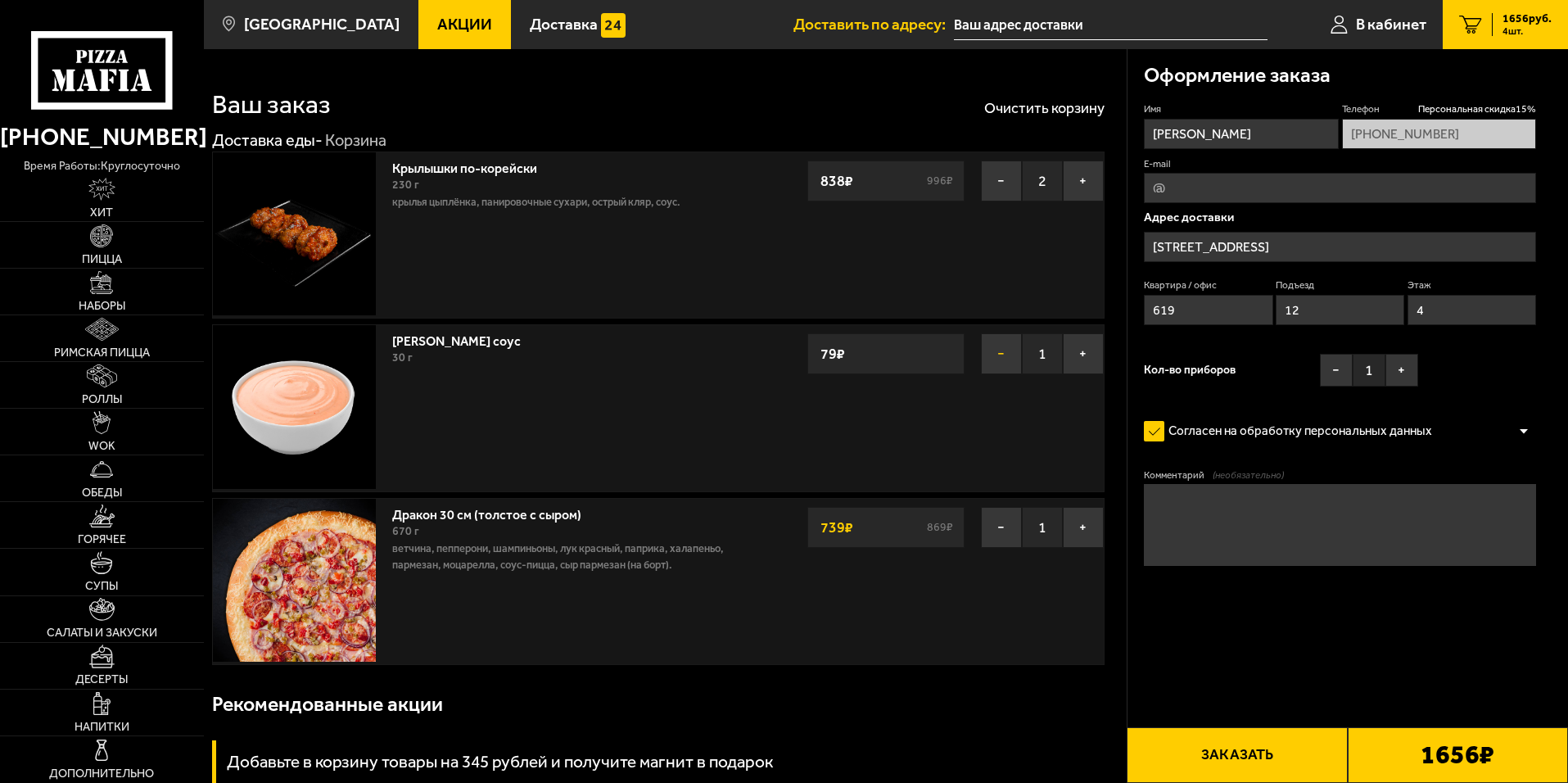
click at [987, 343] on button "−" at bounding box center [1002, 354] width 41 height 41
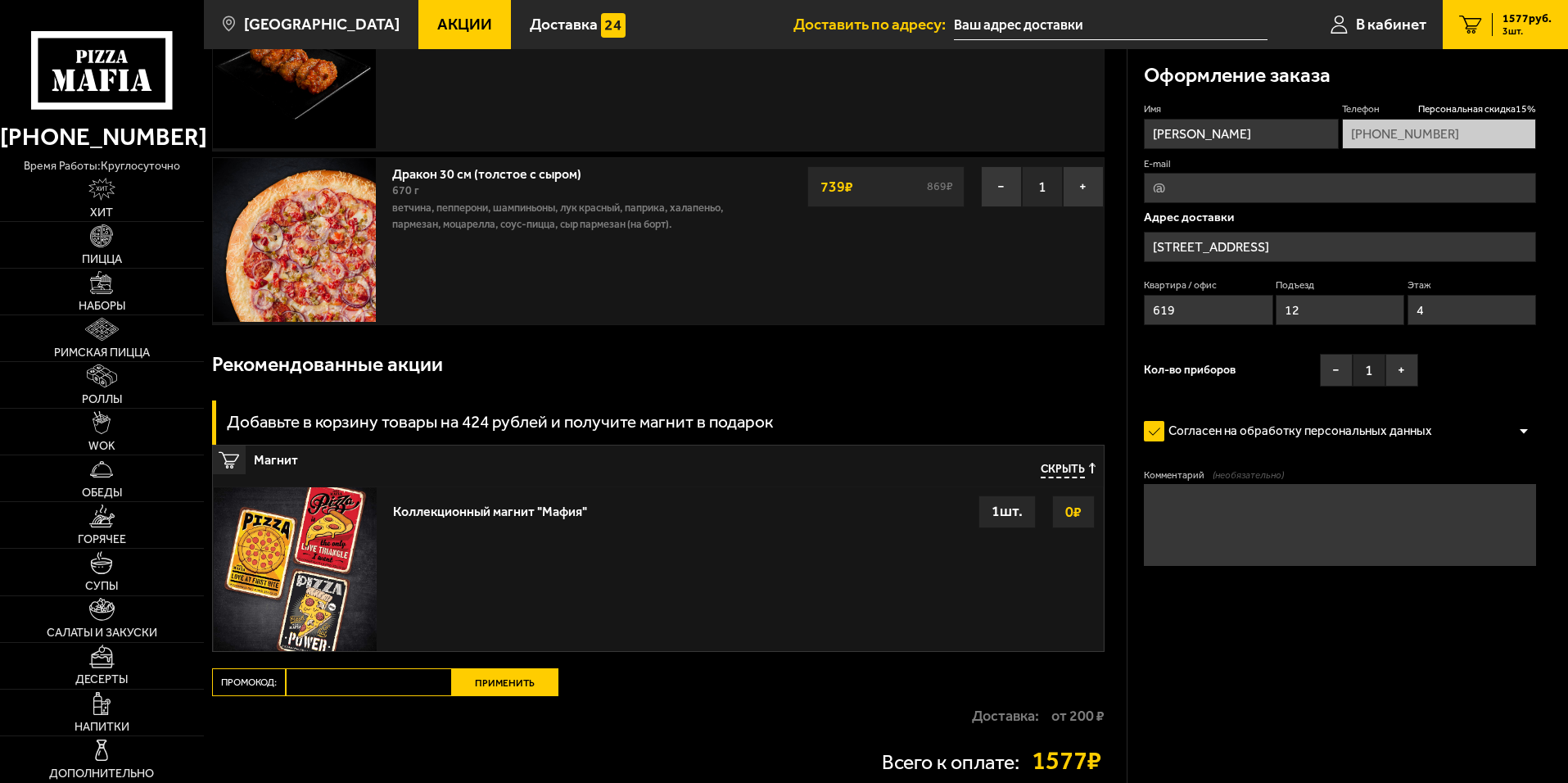
scroll to position [335, 0]
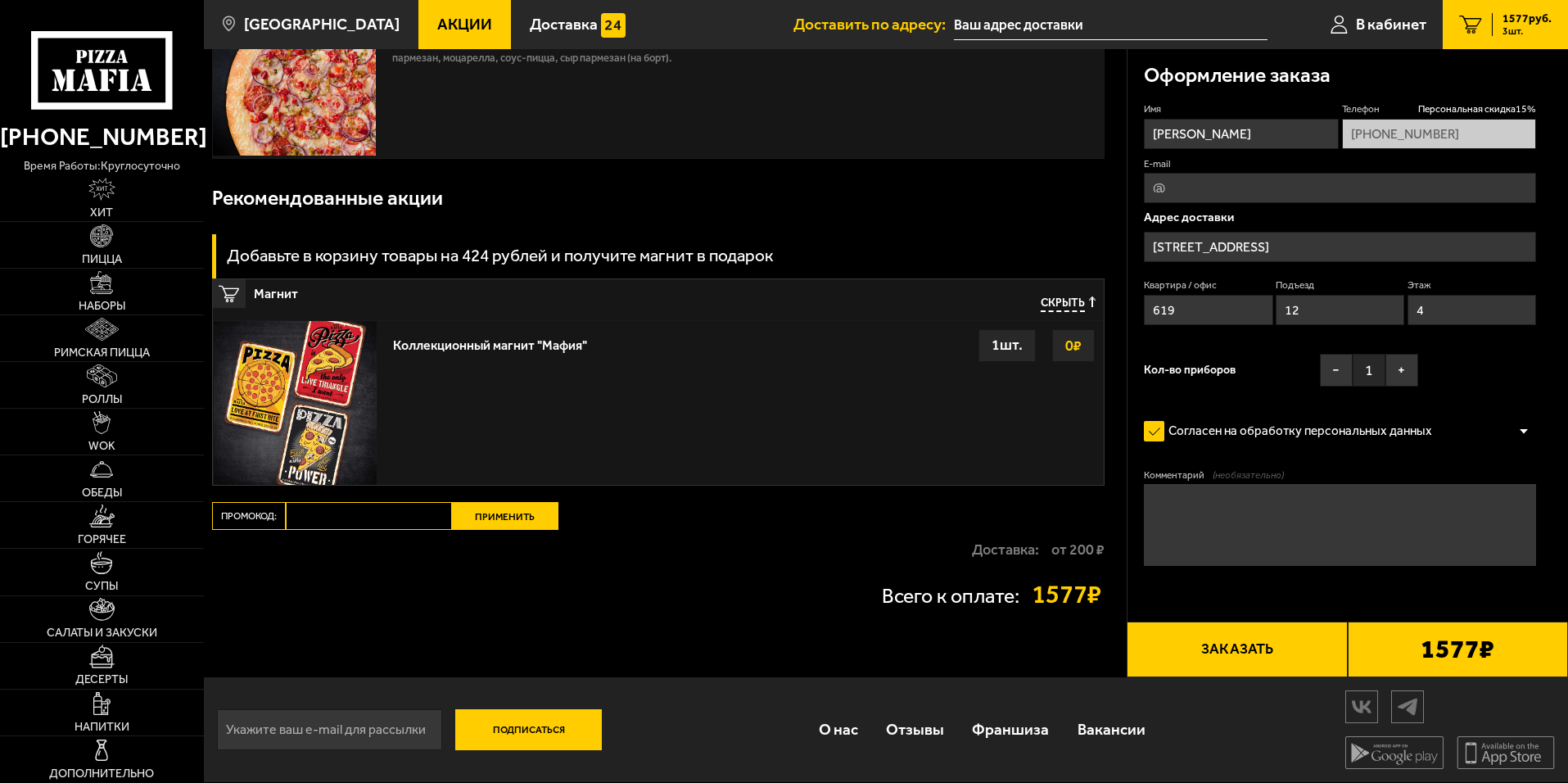
click at [1031, 350] on div "1 шт." at bounding box center [1008, 345] width 57 height 33
click at [1247, 646] on button "Заказать" at bounding box center [1237, 649] width 221 height 56
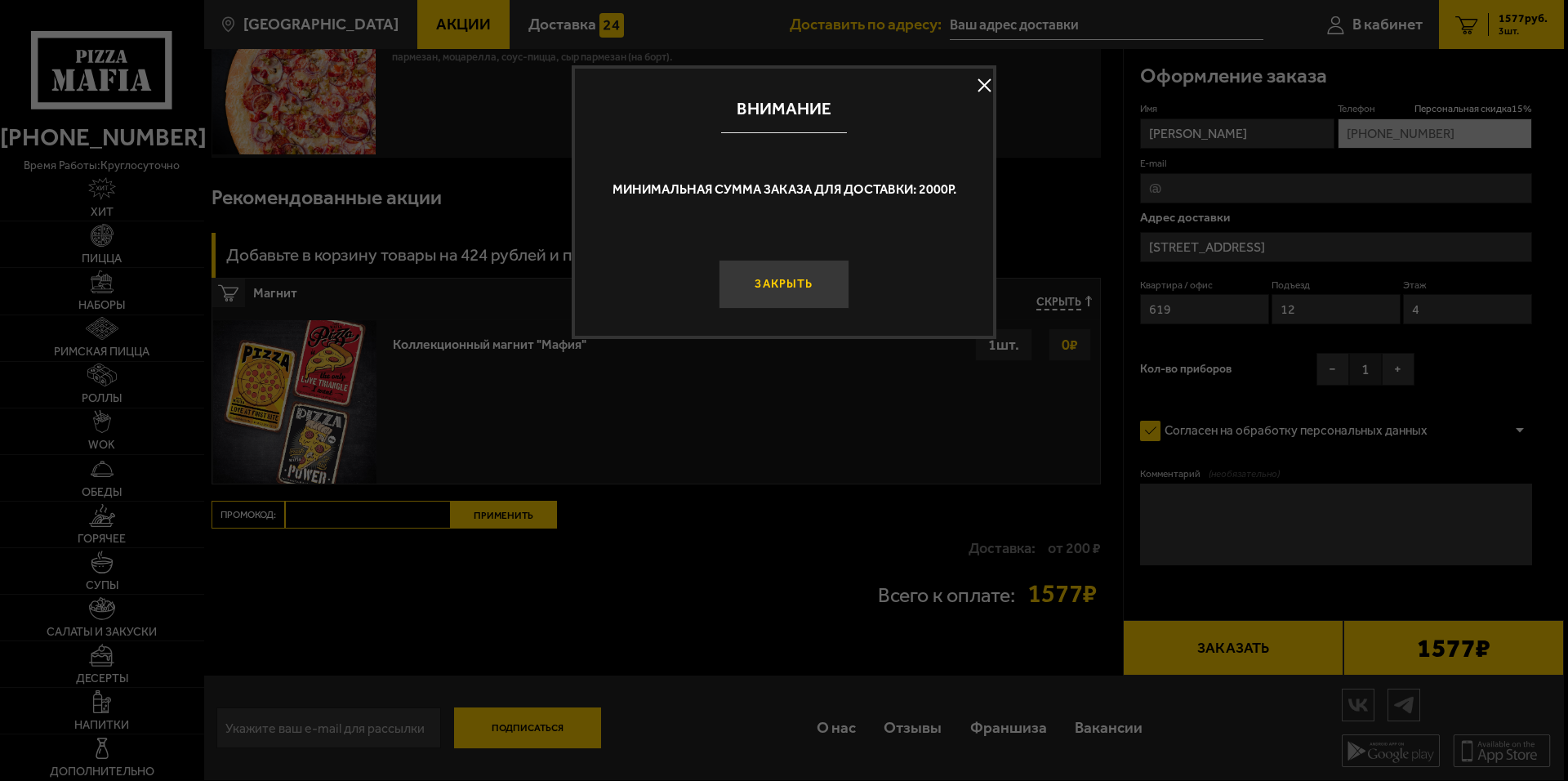
click at [820, 287] on button "Закрыть" at bounding box center [784, 284] width 131 height 49
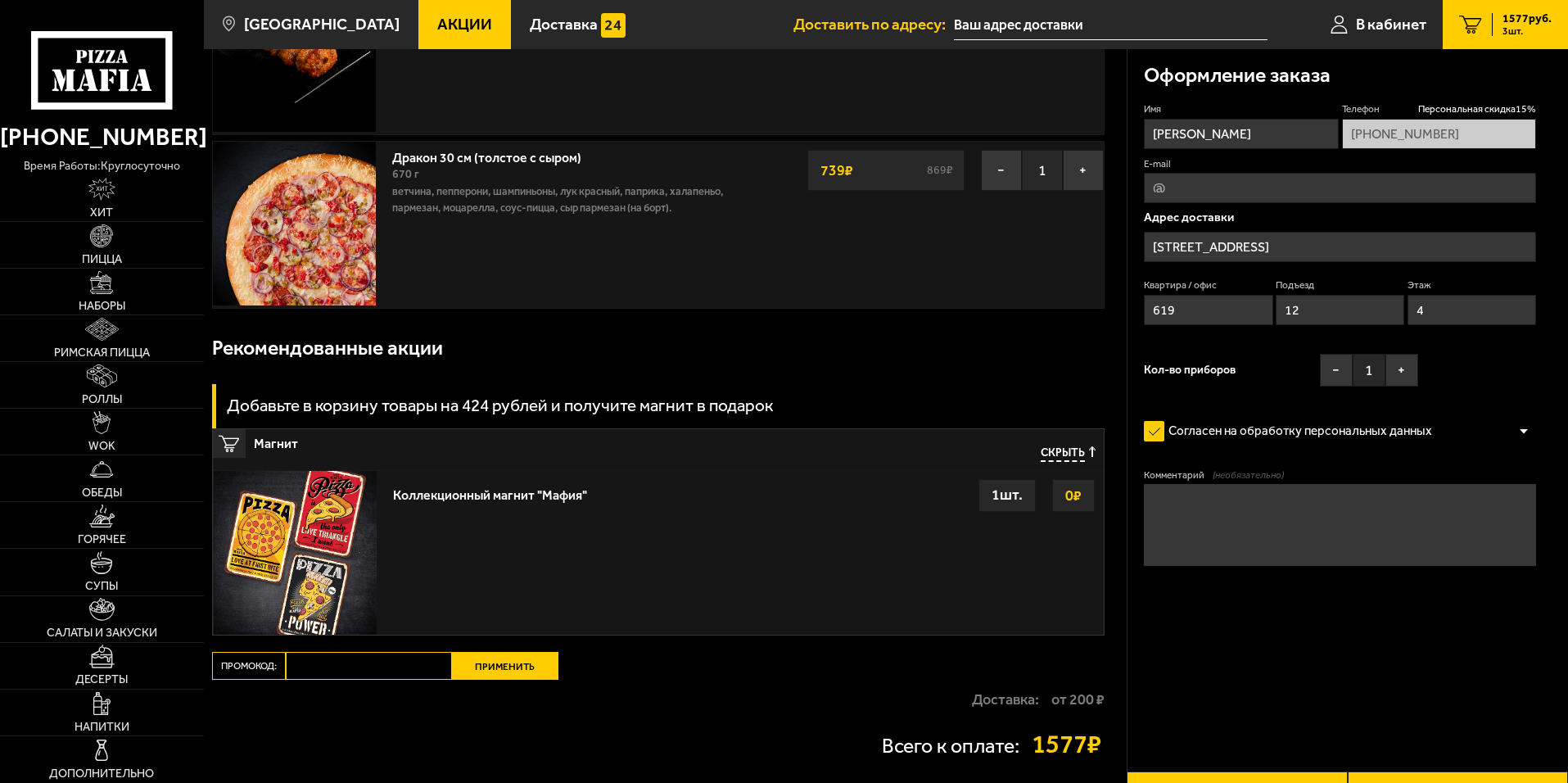
scroll to position [0, 0]
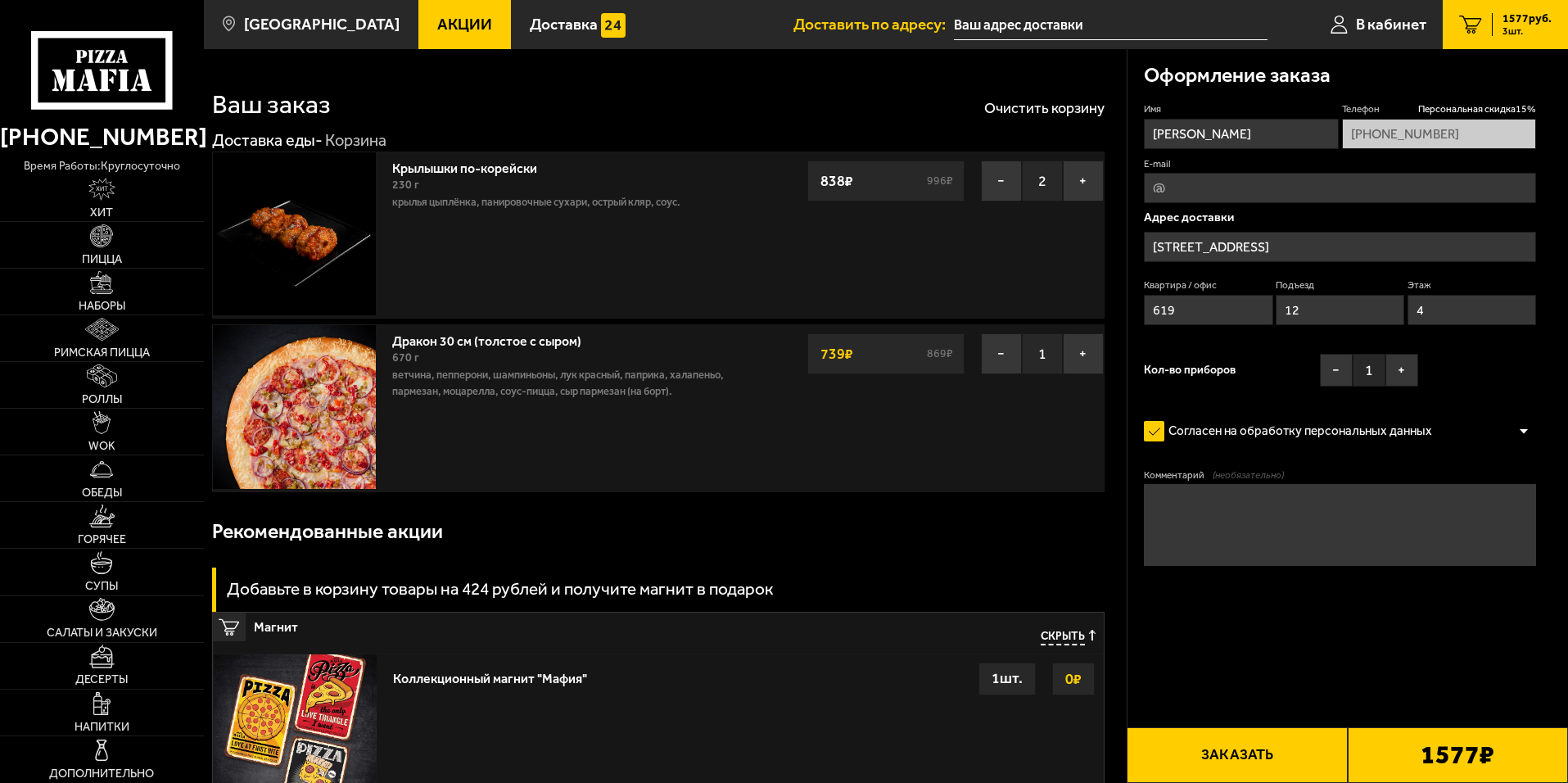
click at [1523, 424] on div "Согласен на обработку персональных данных" at bounding box center [1339, 431] width 392 height 33
click at [1528, 428] on div at bounding box center [1524, 430] width 25 height 12
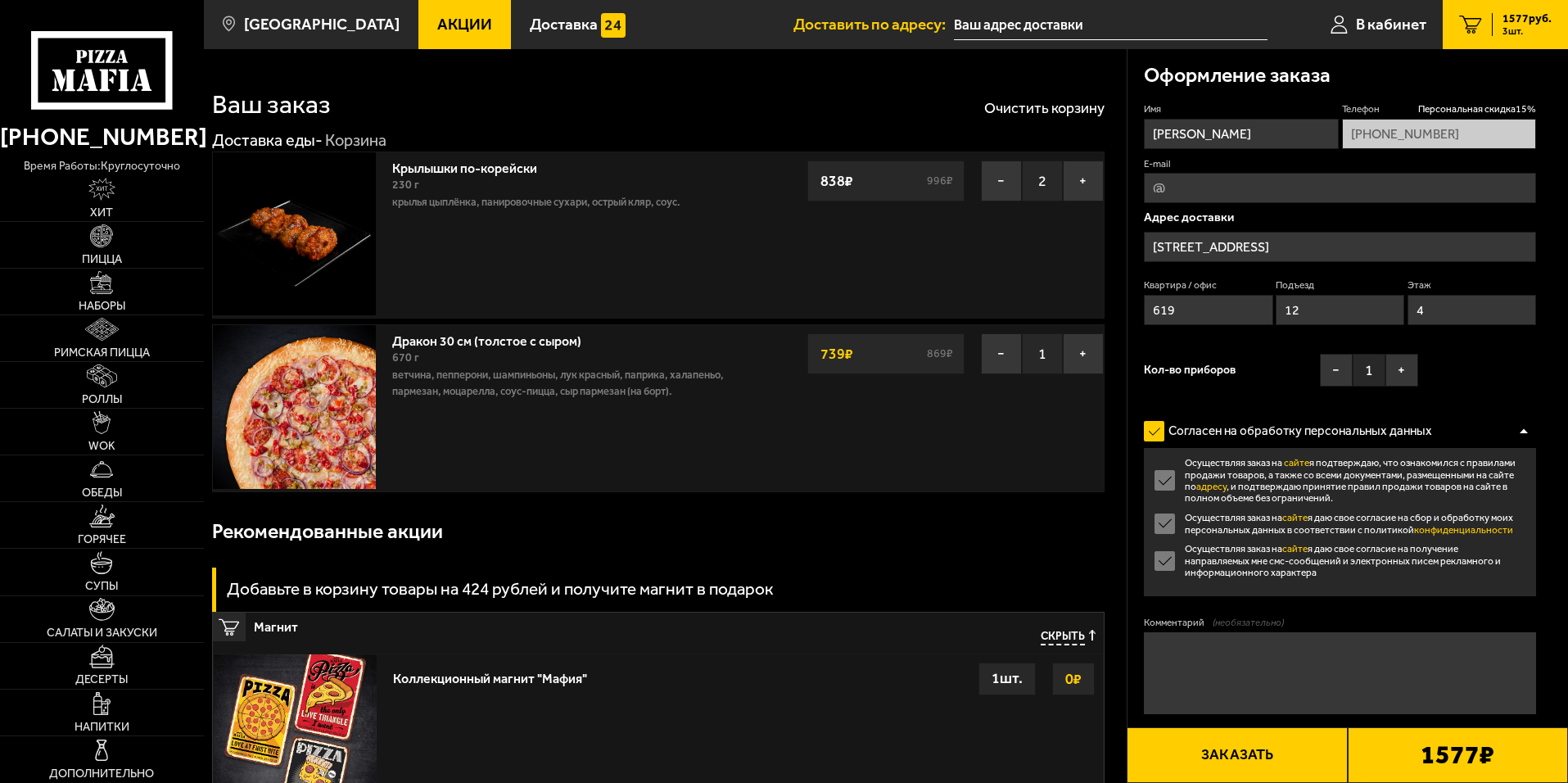
click at [1528, 428] on div at bounding box center [1524, 430] width 25 height 12
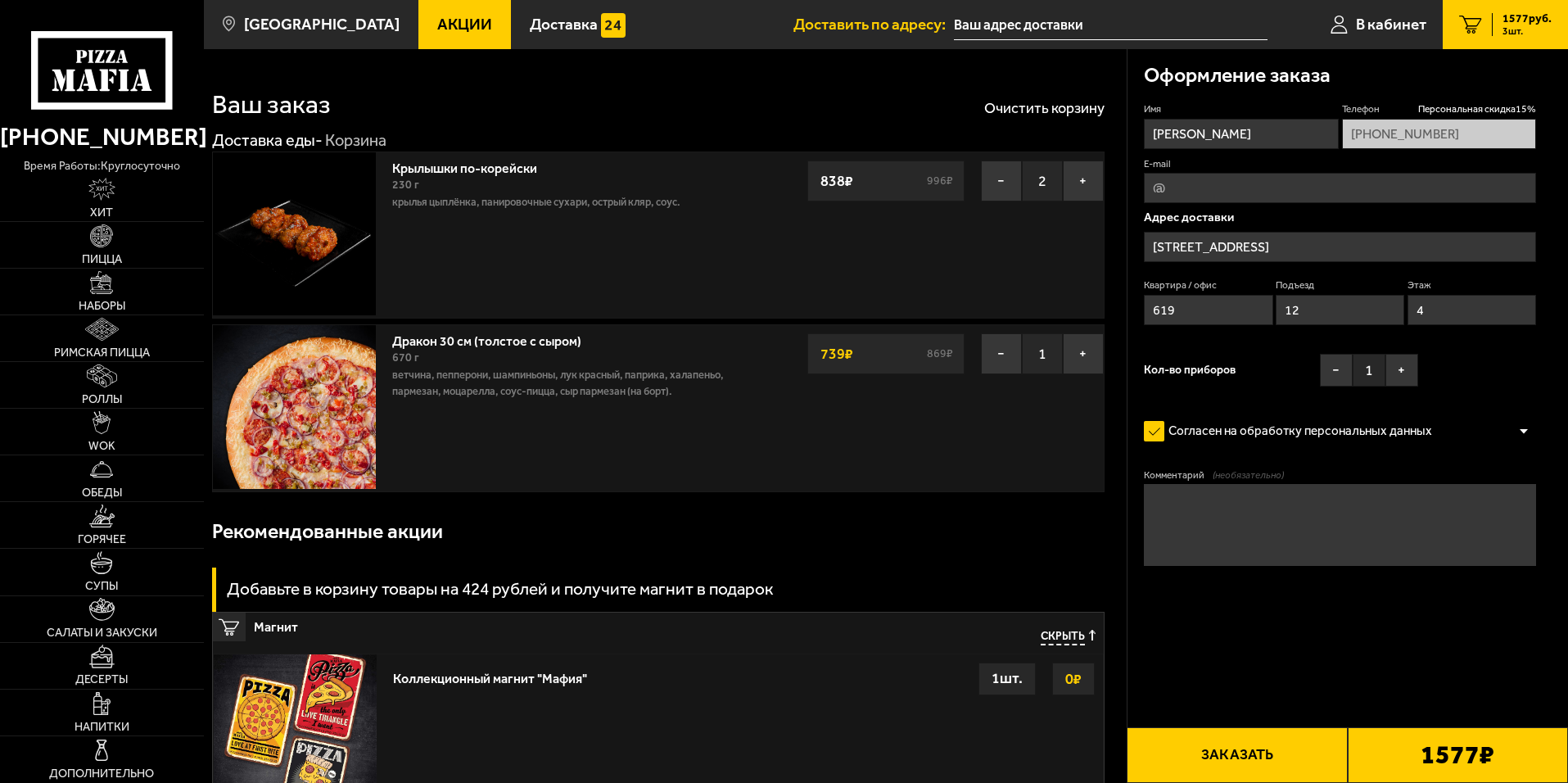
click at [1483, 53] on div "Оформление заказа" at bounding box center [1339, 76] width 392 height 53
click at [1276, 753] on button "Заказать" at bounding box center [1237, 754] width 221 height 56
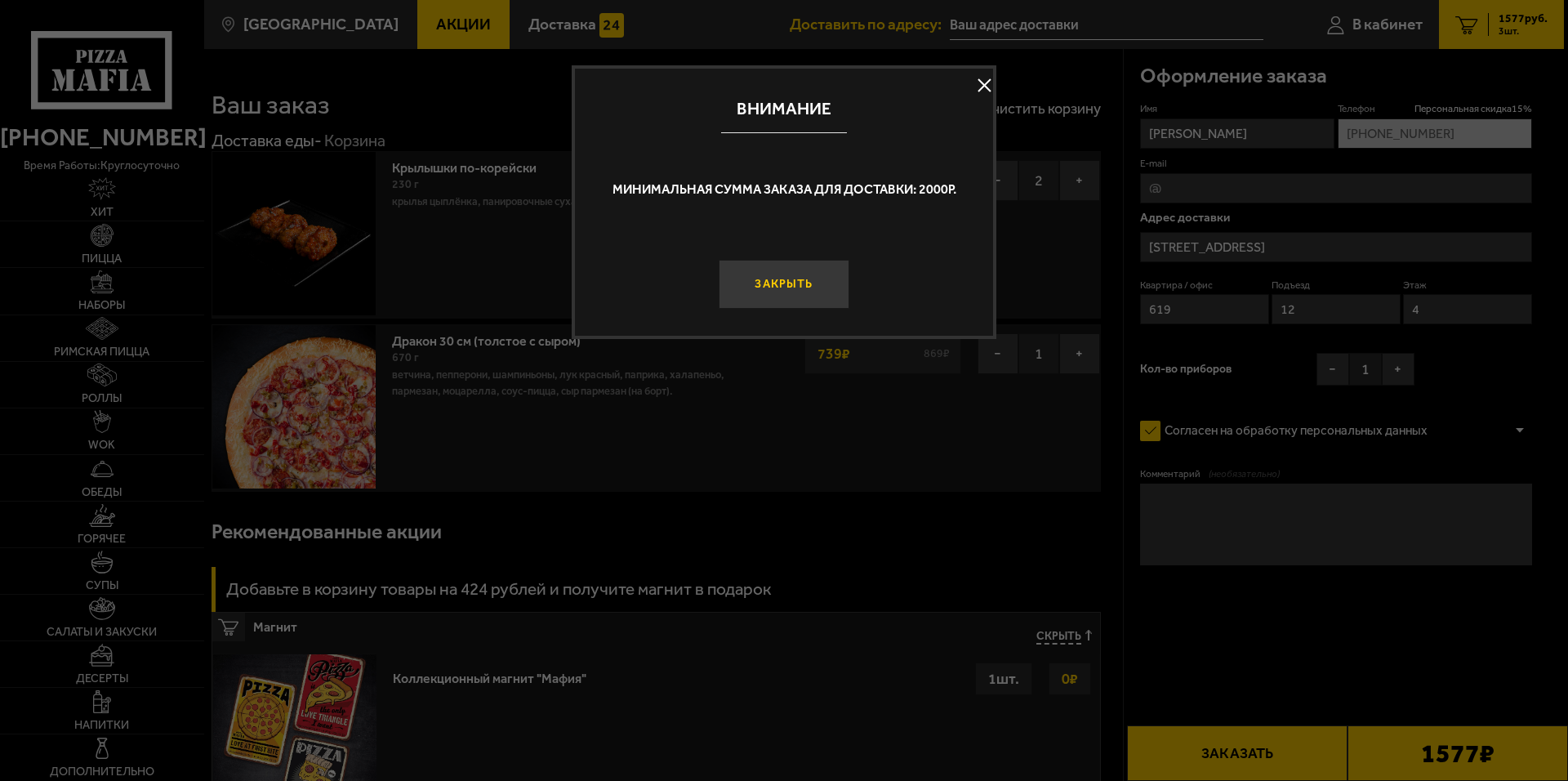
click at [809, 293] on button "Закрыть" at bounding box center [784, 284] width 131 height 49
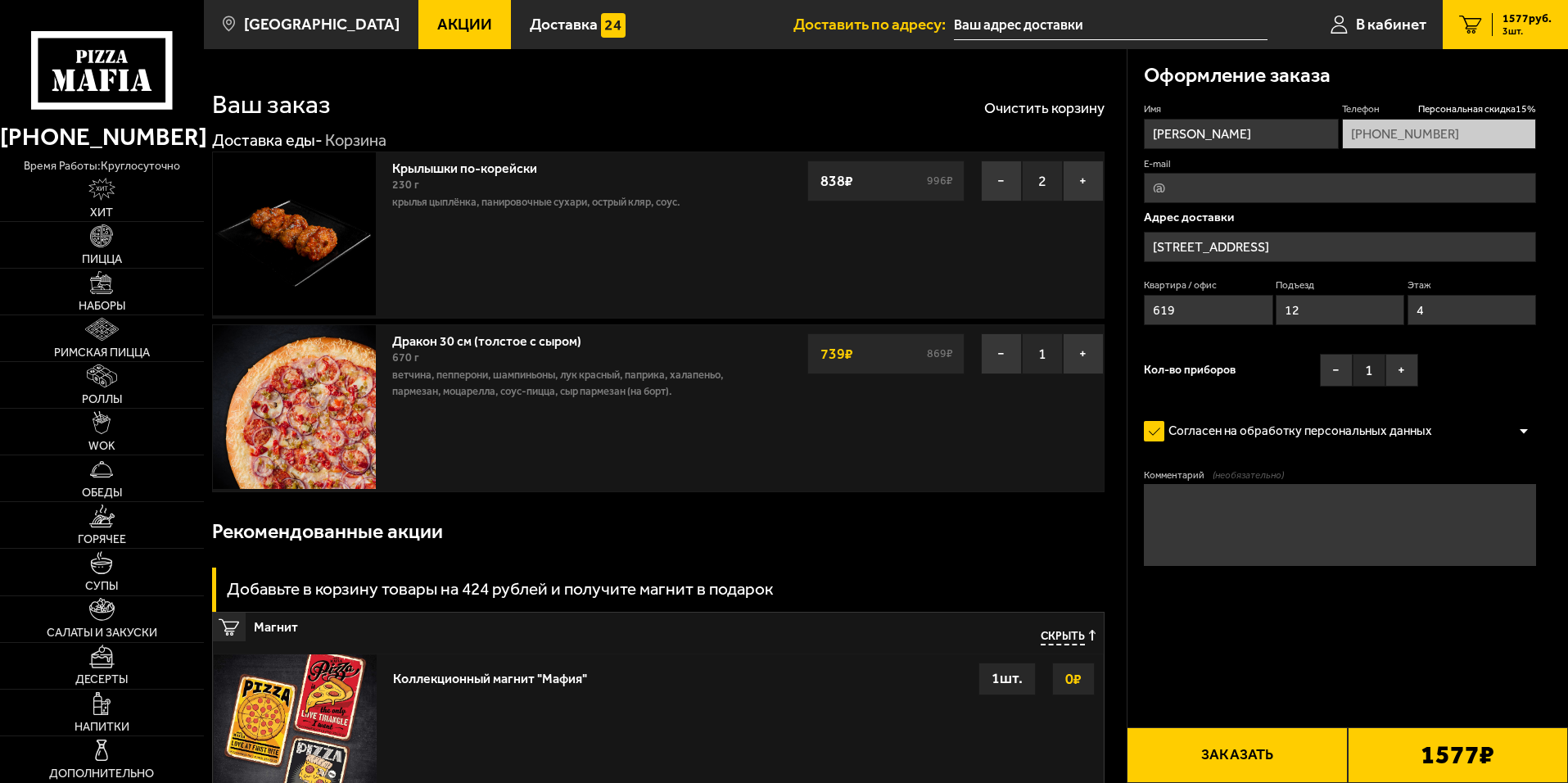
click at [1424, 747] on b "1577 ₽" at bounding box center [1457, 754] width 74 height 27
click at [1235, 753] on button "Заказать" at bounding box center [1237, 754] width 221 height 56
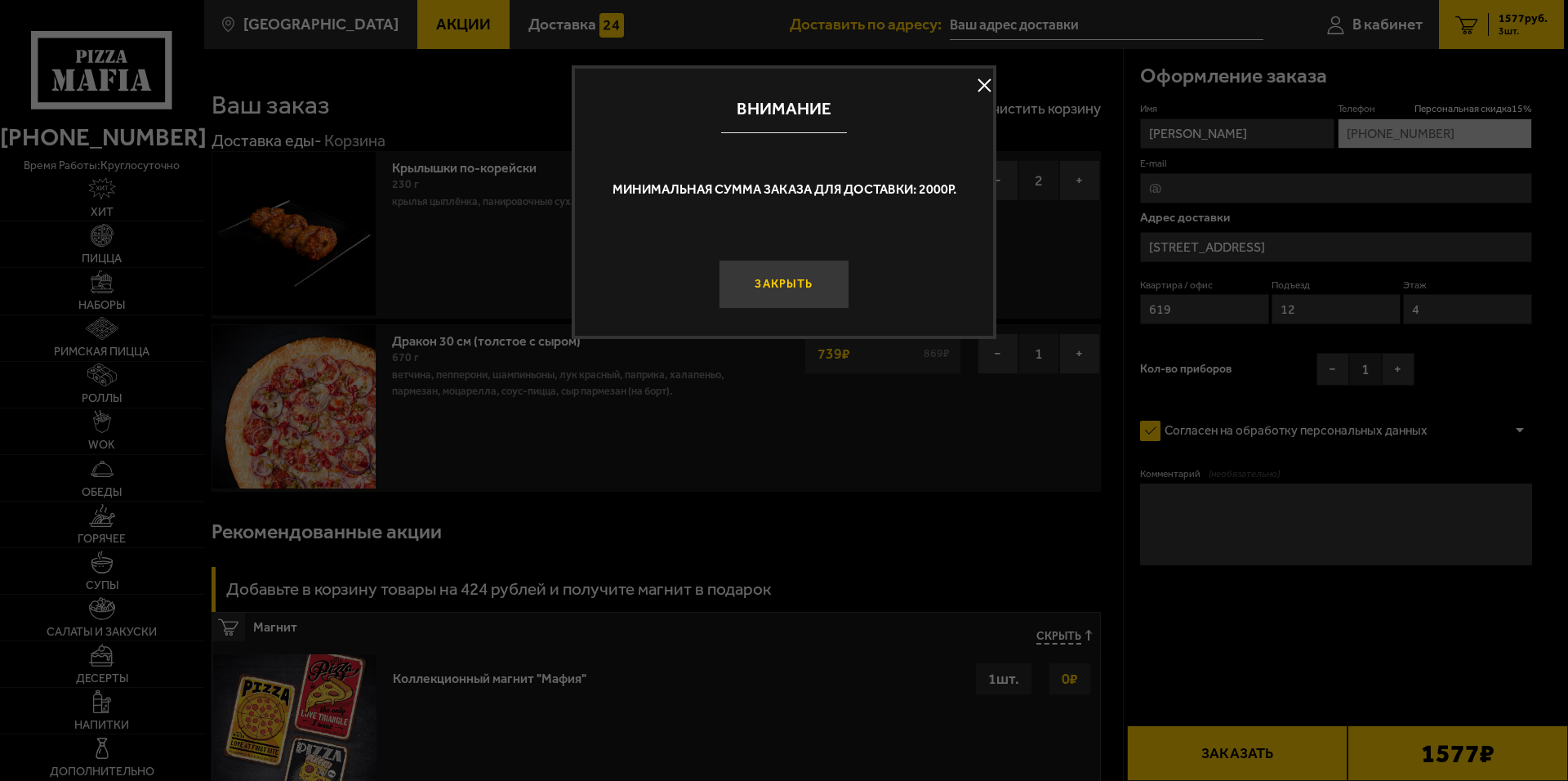
click at [772, 271] on button "Закрыть" at bounding box center [784, 284] width 131 height 49
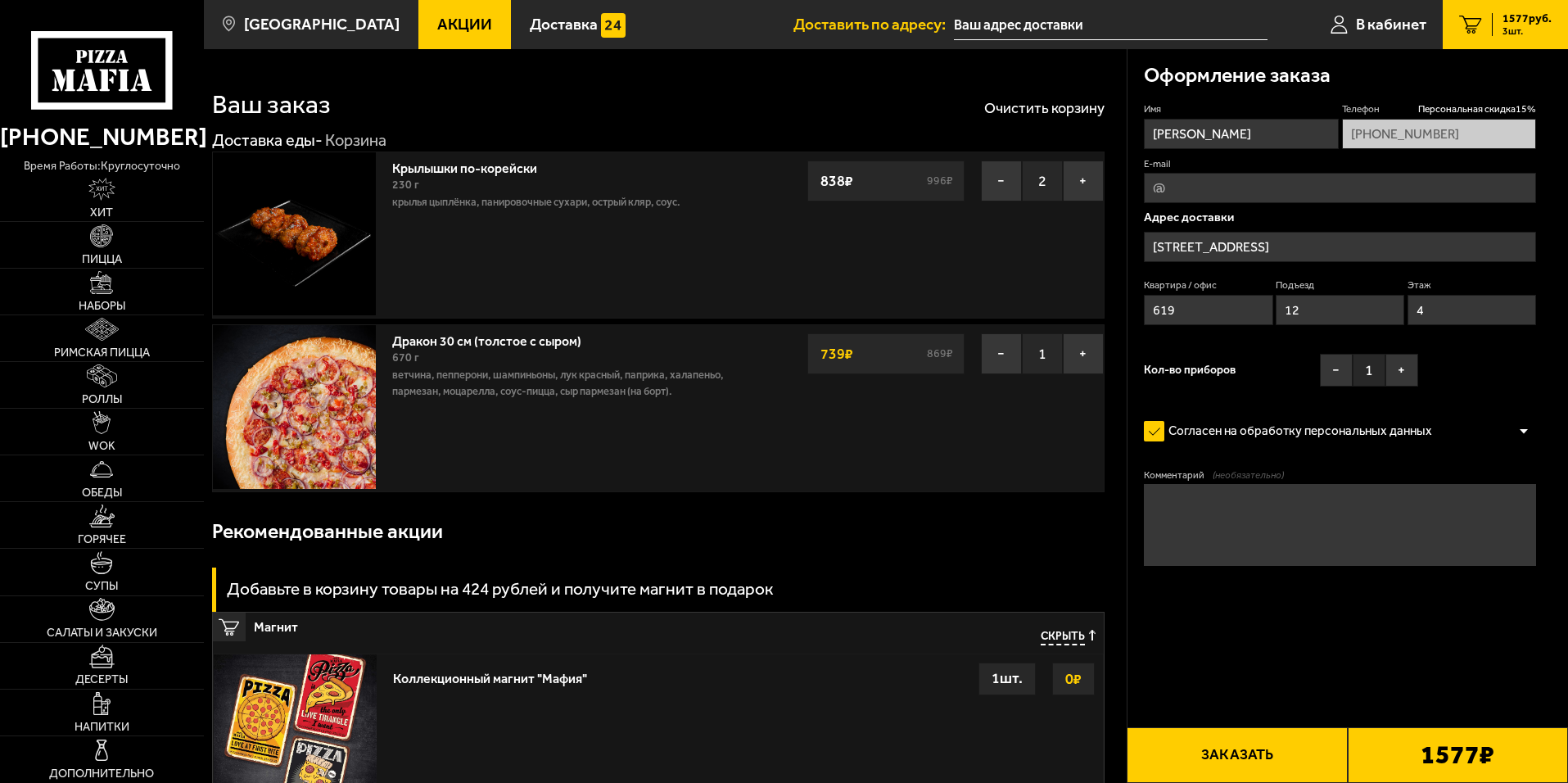
click at [537, 351] on div "670 г" at bounding box center [573, 358] width 363 height 18
click at [541, 339] on link "Дракон 30 см (толстое с сыром)" at bounding box center [494, 338] width 206 height 21
click at [535, 349] on link "Дракон 30 см (толстое с сыром)" at bounding box center [494, 338] width 206 height 21
click at [547, 347] on link "Дракон 30 см (толстое с сыром)" at bounding box center [494, 338] width 206 height 21
click at [324, 401] on img at bounding box center [294, 406] width 163 height 163
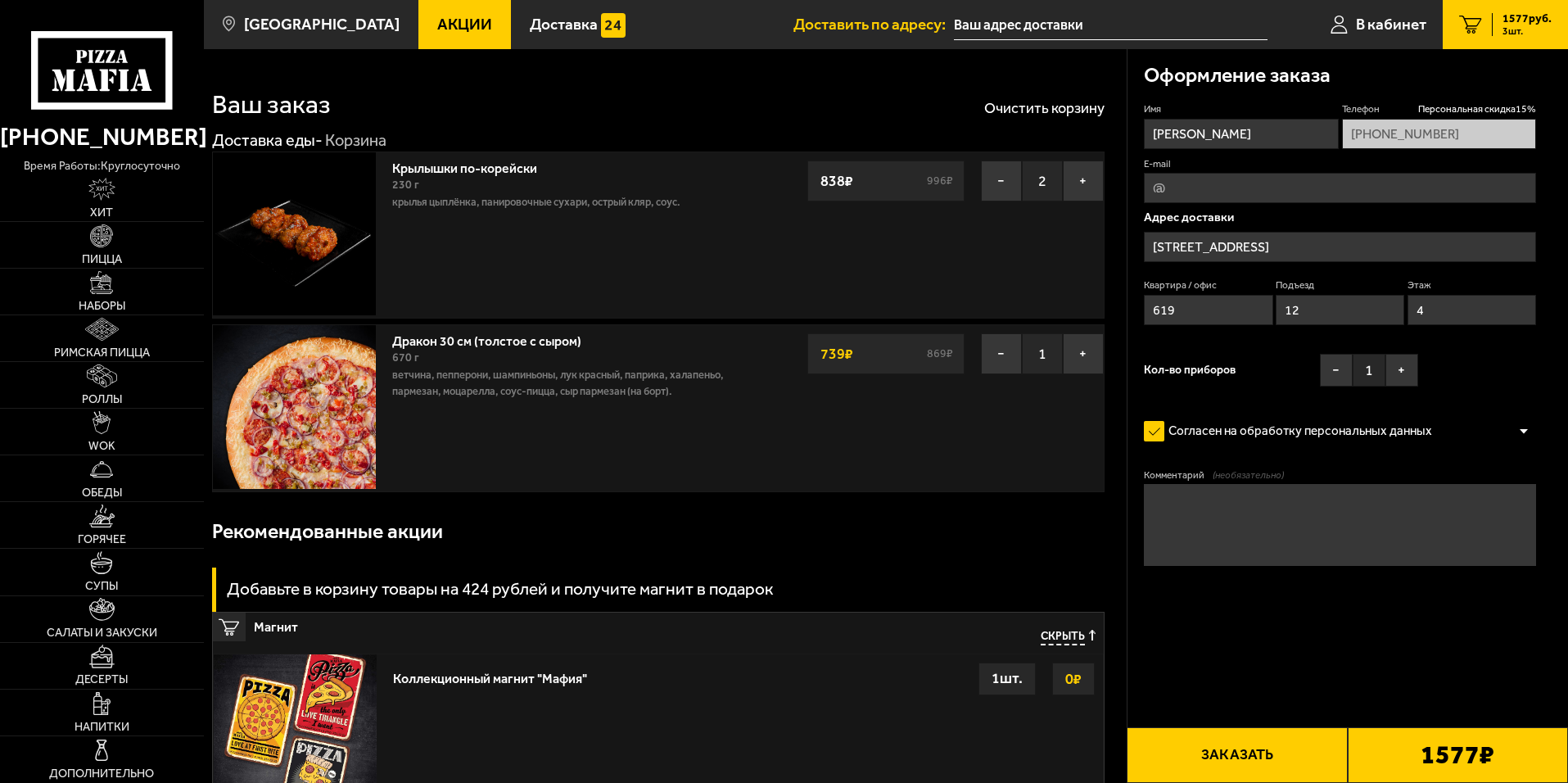
click at [411, 343] on link "Дракон 30 см (толстое с сыром)" at bounding box center [494, 338] width 206 height 21
click at [993, 353] on button "−" at bounding box center [1002, 354] width 41 height 41
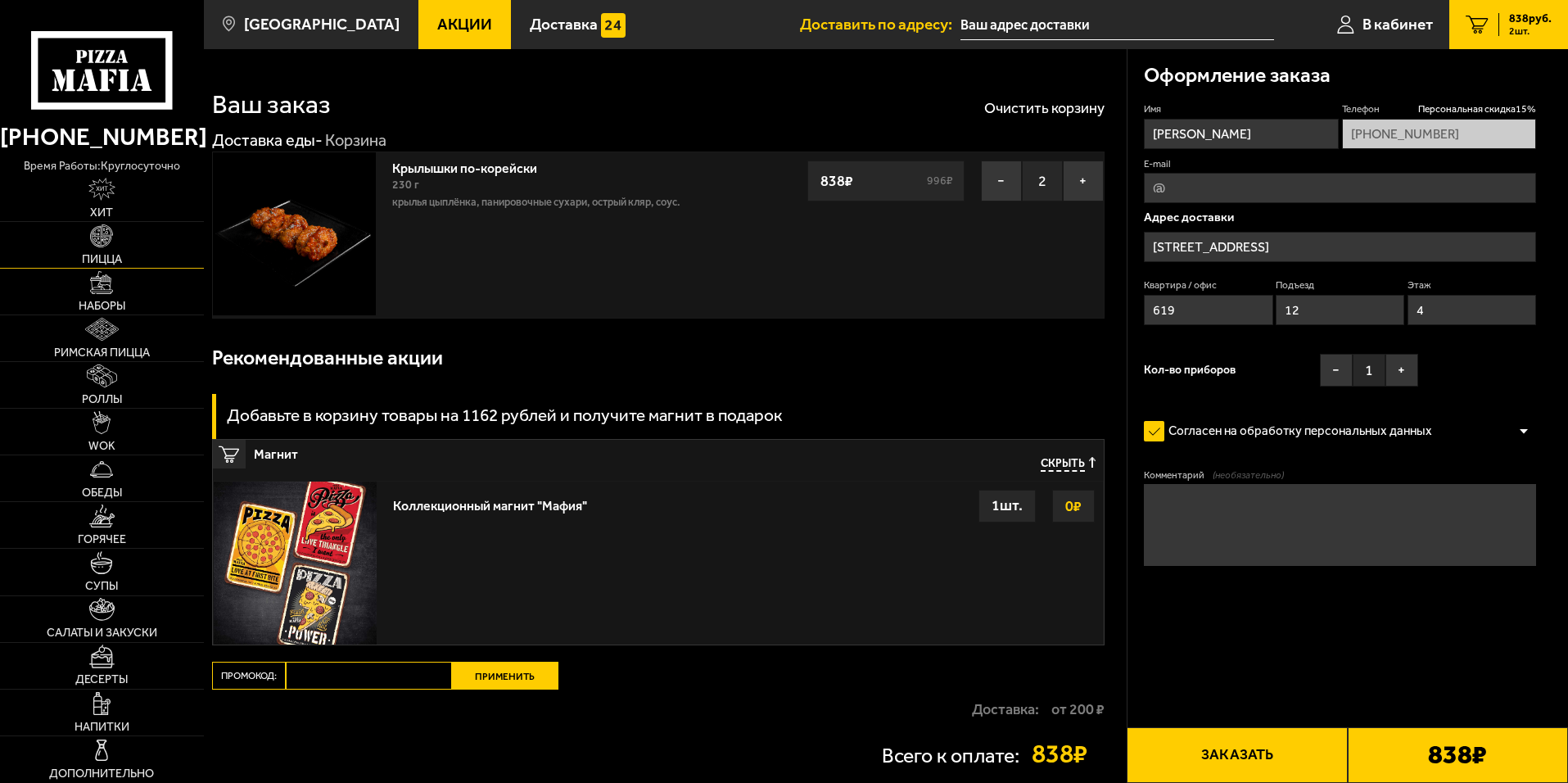
click at [115, 241] on link "Пицца" at bounding box center [101, 244] width 204 height 46
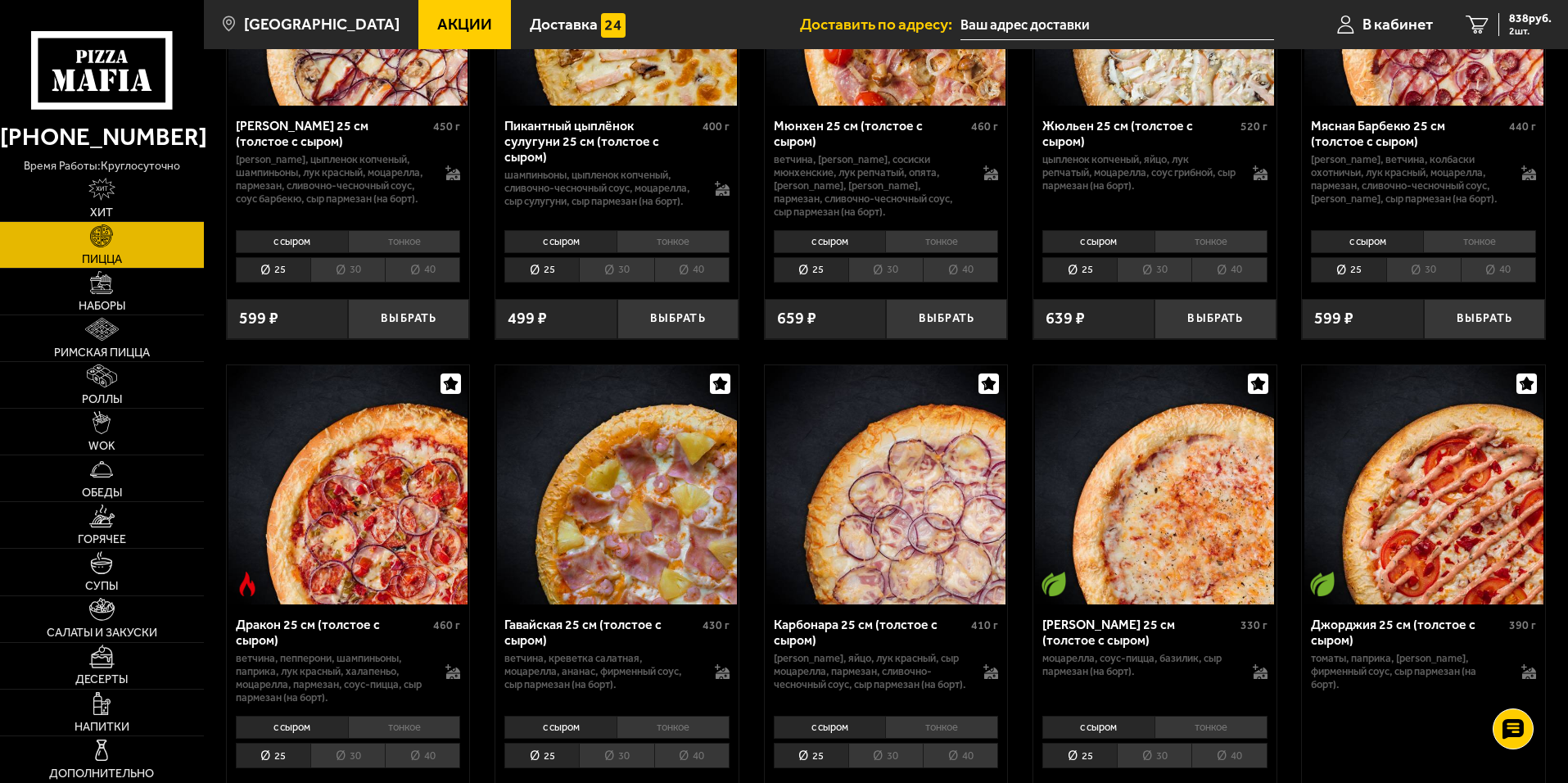
scroll to position [3193, 0]
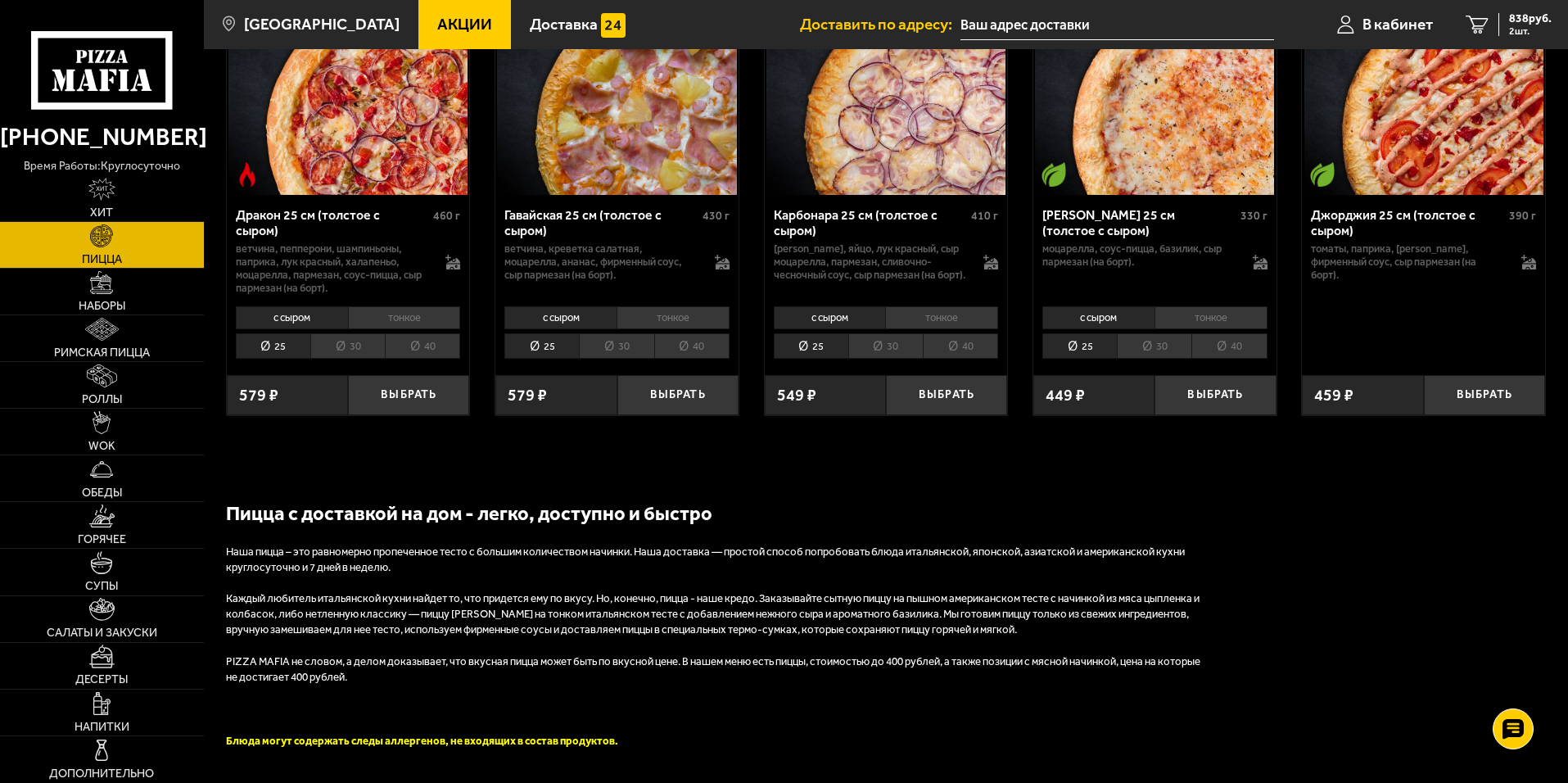
click at [406, 357] on li "40" at bounding box center [423, 346] width 75 height 26
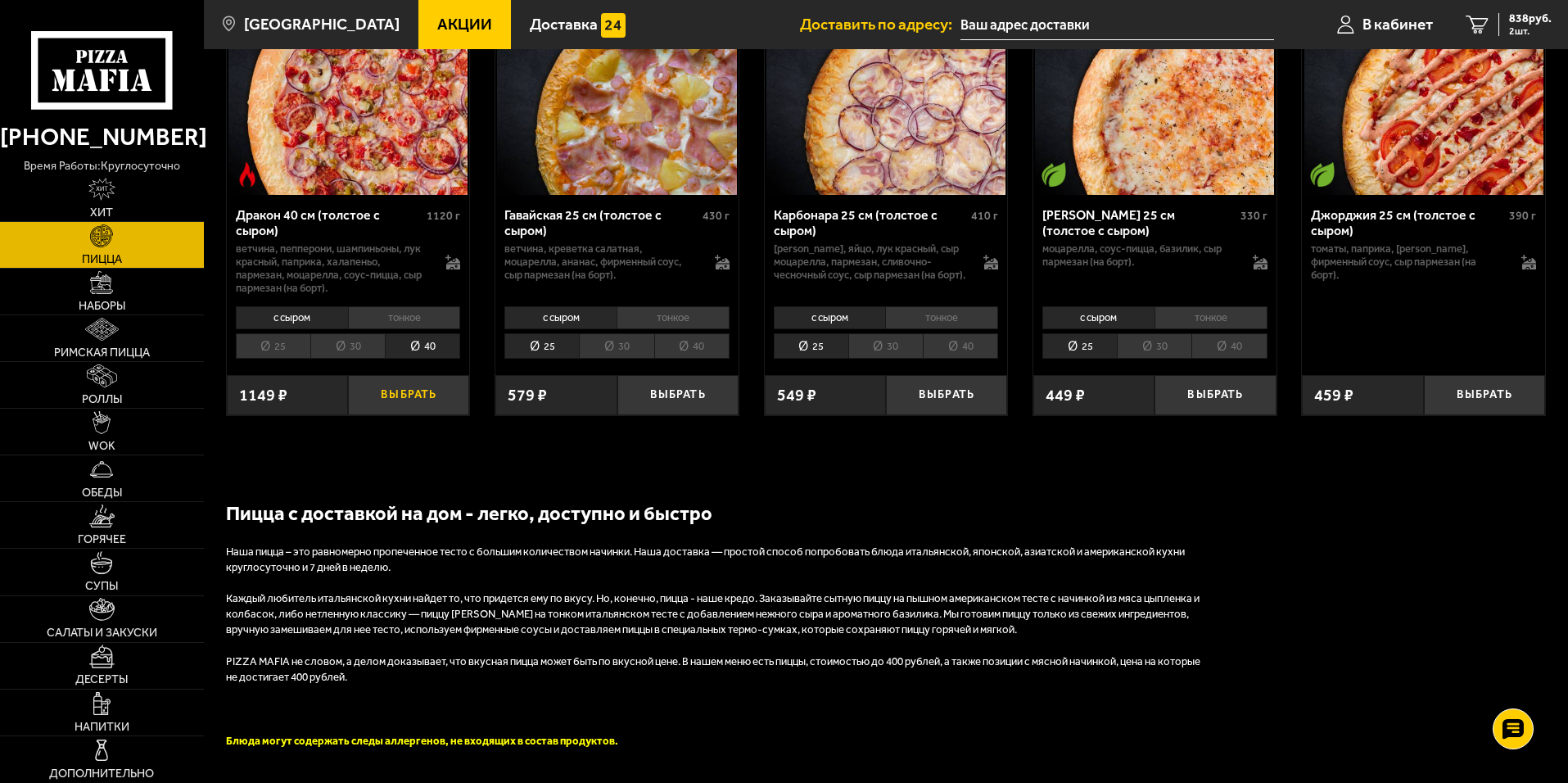
click at [390, 411] on button "Выбрать" at bounding box center [408, 395] width 121 height 40
click at [1484, 15] on link "3 1815 руб. 3 шт." at bounding box center [1505, 25] width 125 height 49
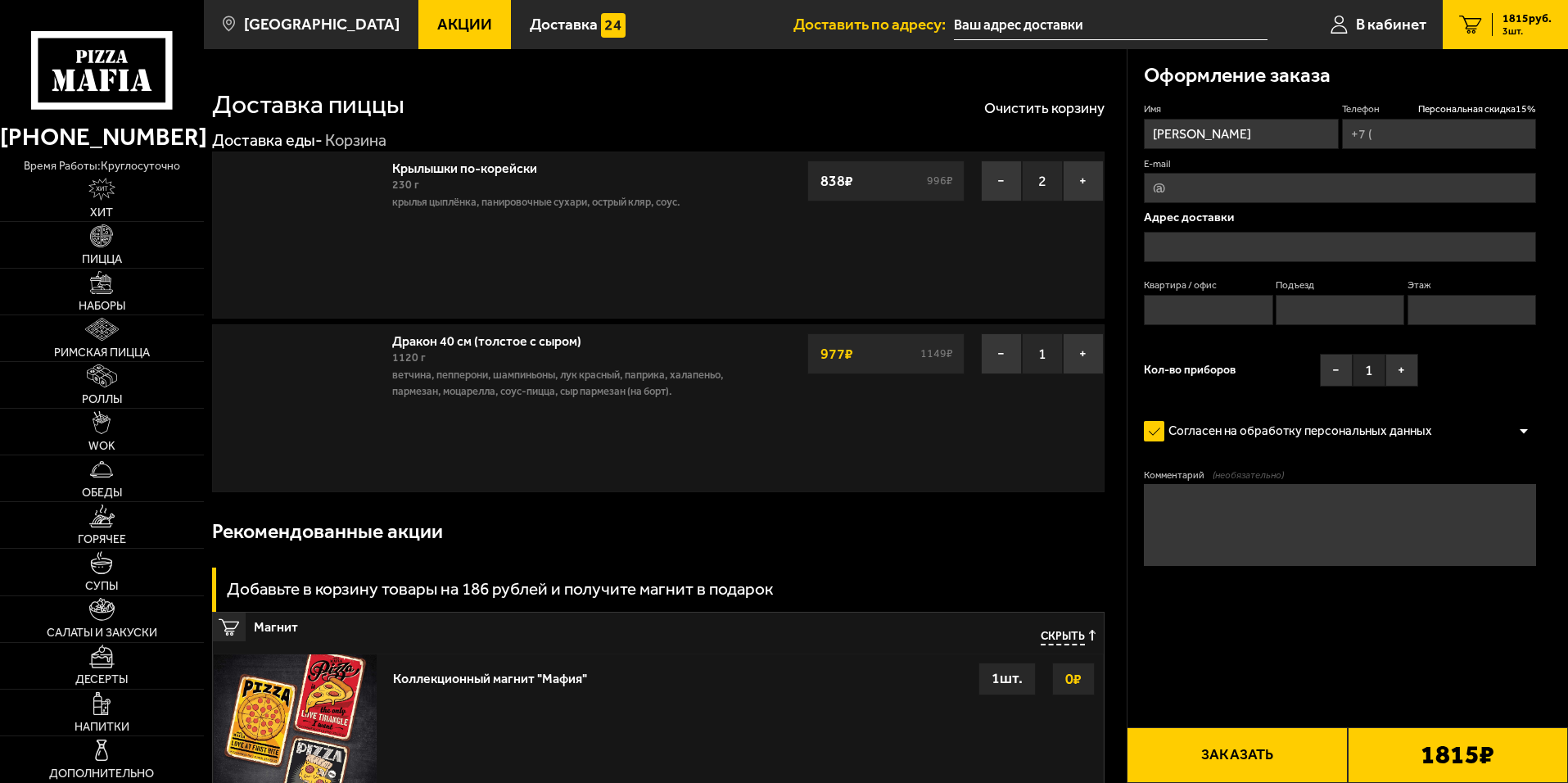
type input "[PHONE_NUMBER]"
type input "[STREET_ADDRESS]"
type input "619"
type input "12"
type input "4"
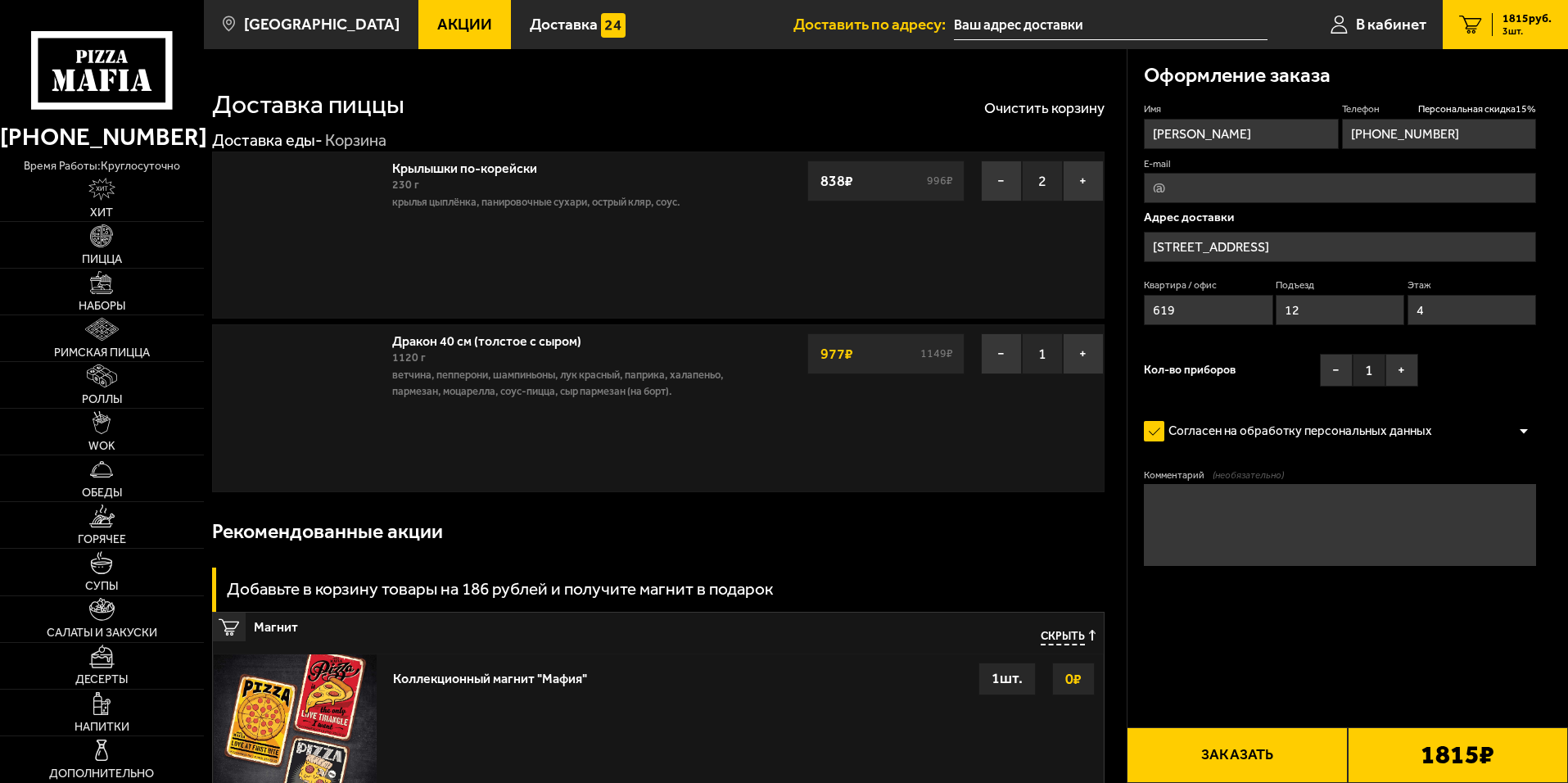
type input "[STREET_ADDRESS]"
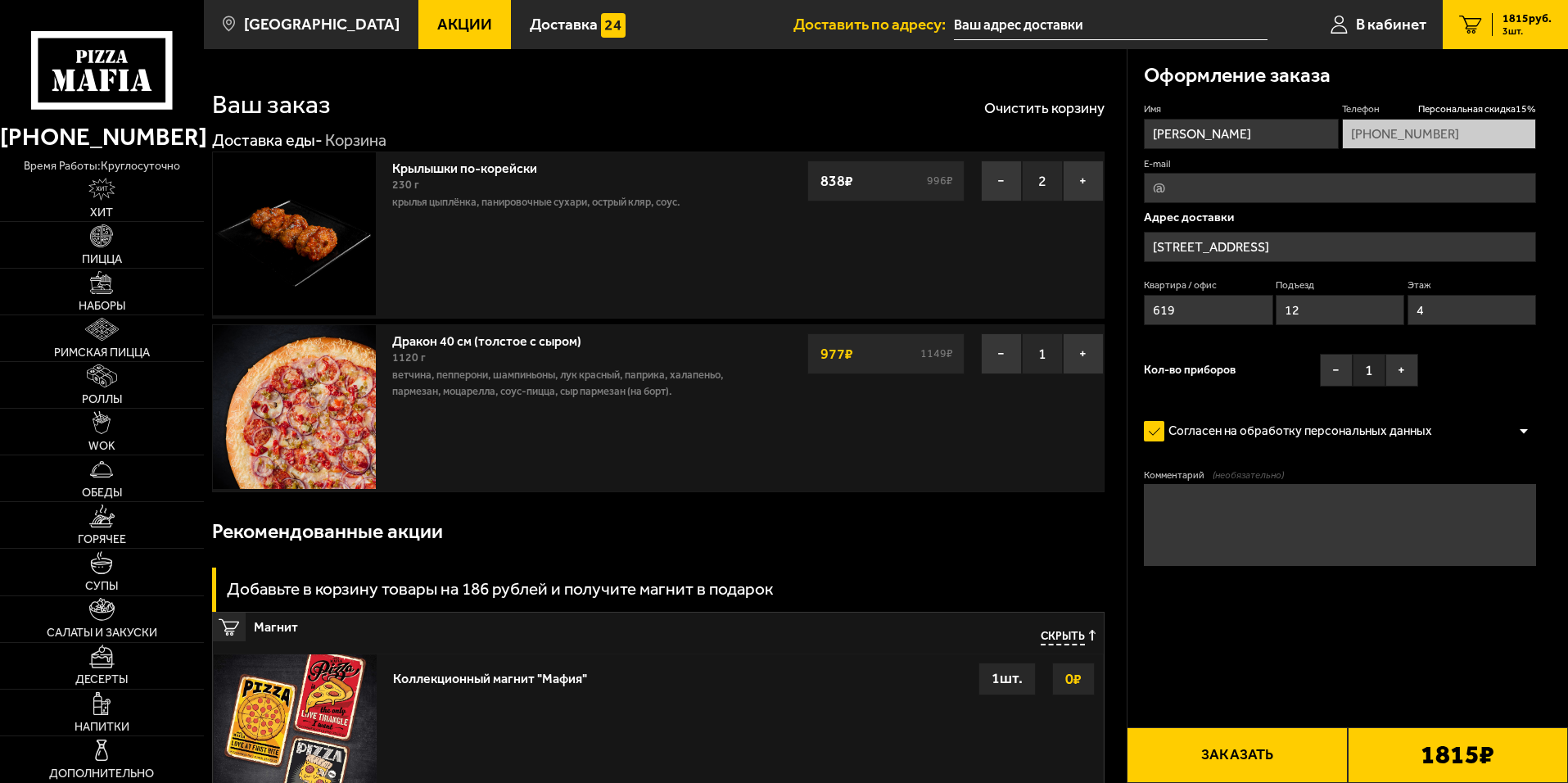
click at [1195, 750] on button "Заказать" at bounding box center [1237, 754] width 221 height 56
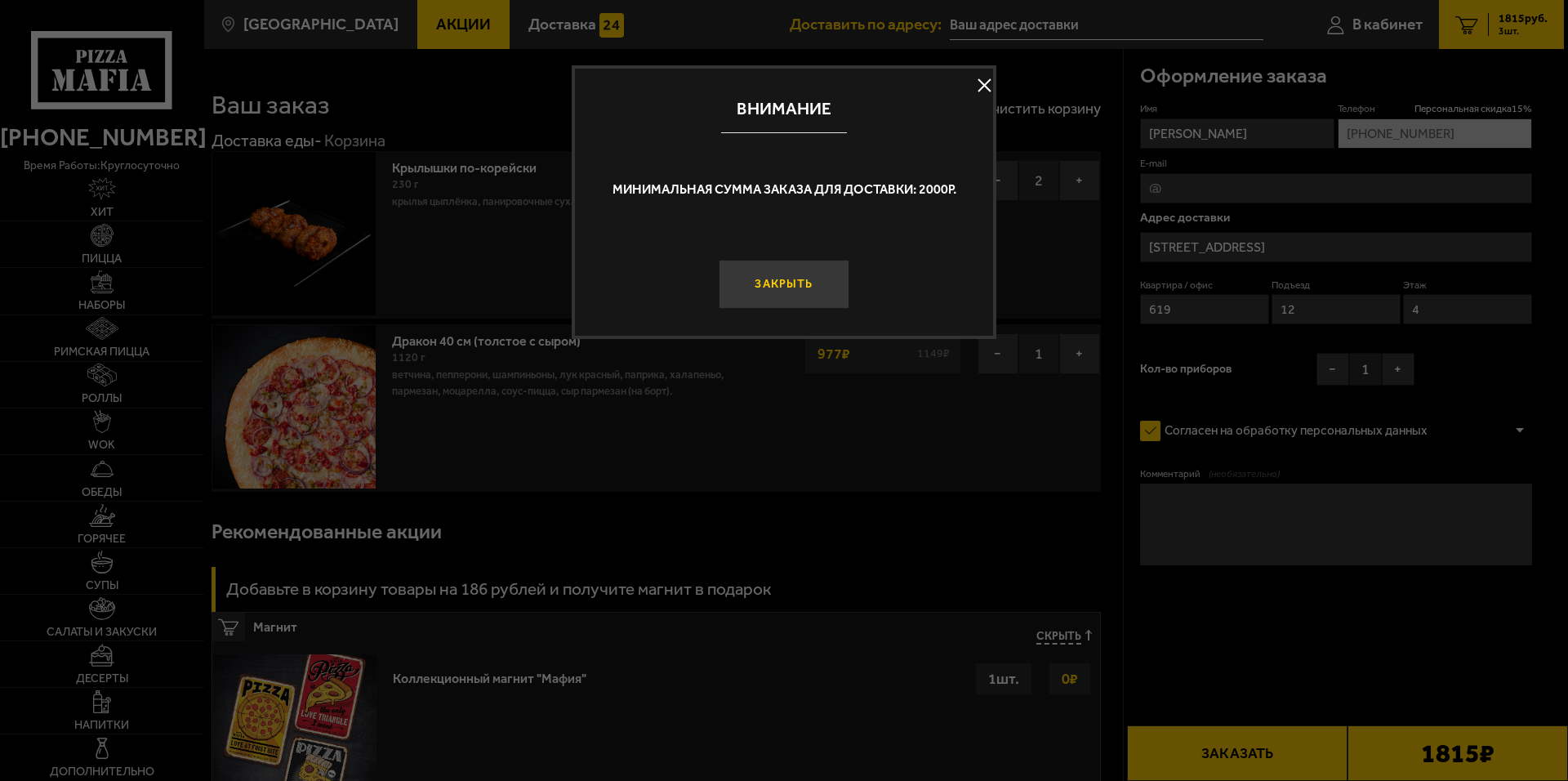
click at [801, 282] on button "Закрыть" at bounding box center [784, 284] width 131 height 49
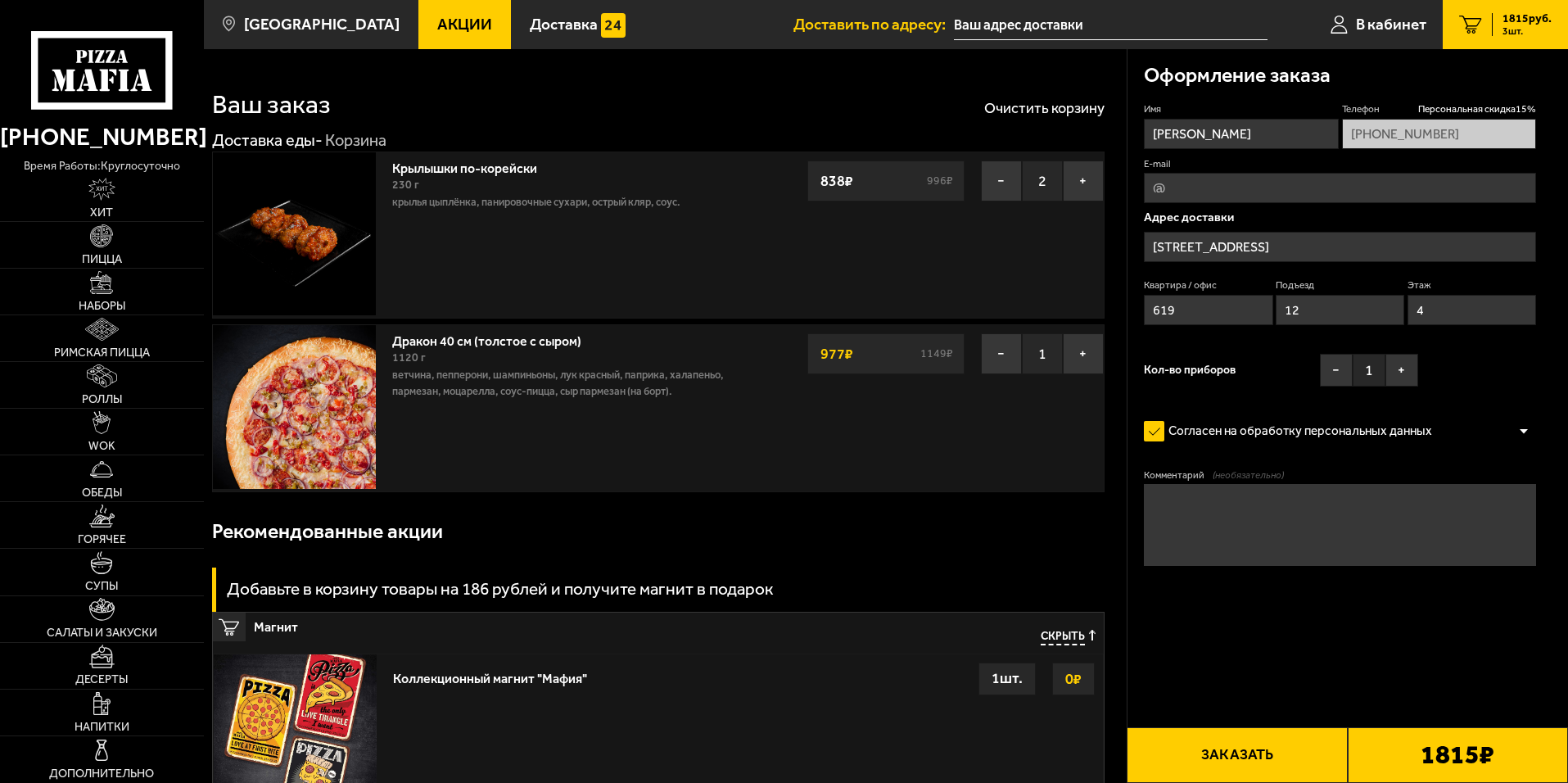
click at [1234, 759] on button "Заказать" at bounding box center [1237, 754] width 221 height 56
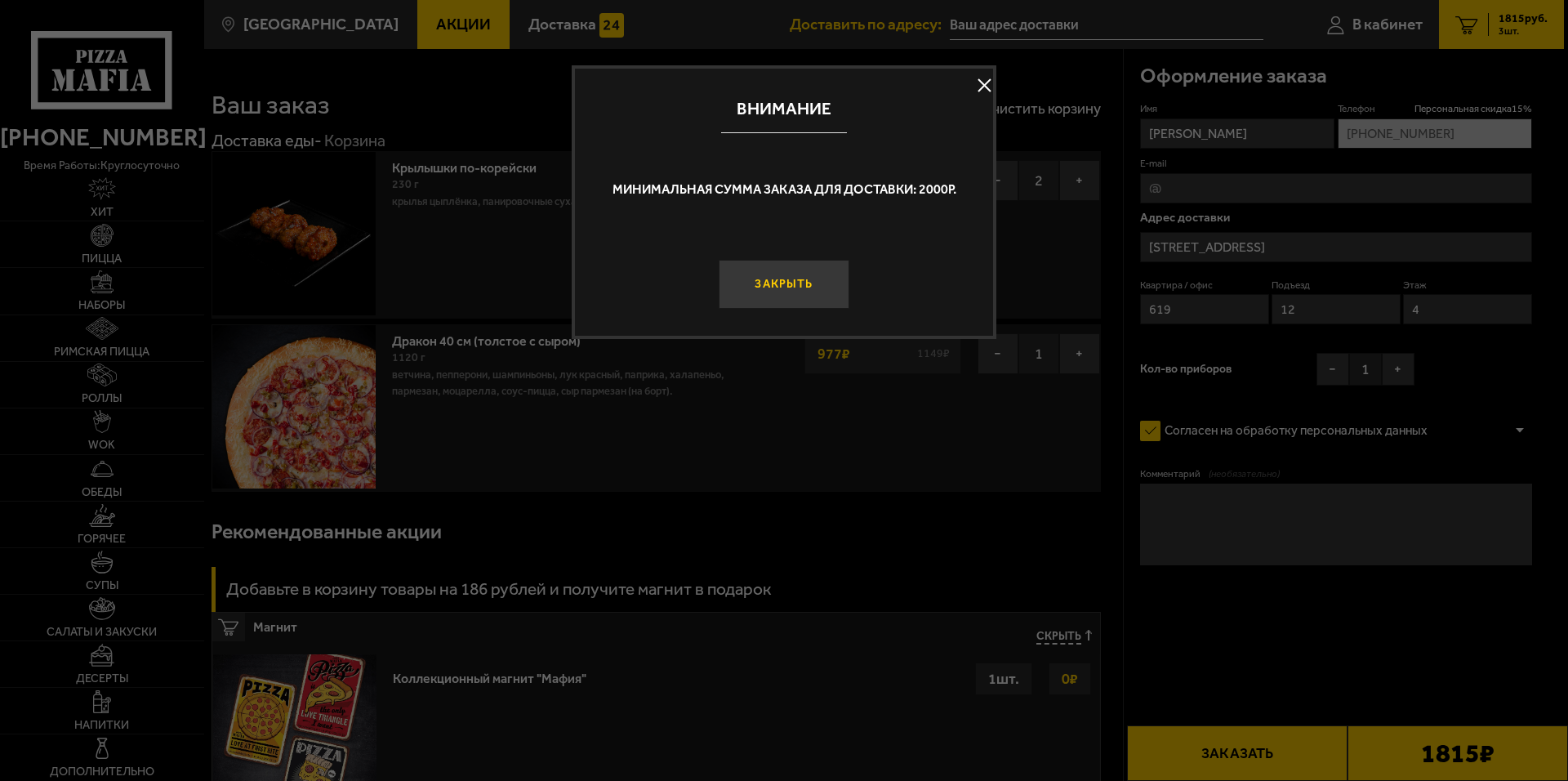
click at [797, 280] on button "Закрыть" at bounding box center [784, 284] width 131 height 49
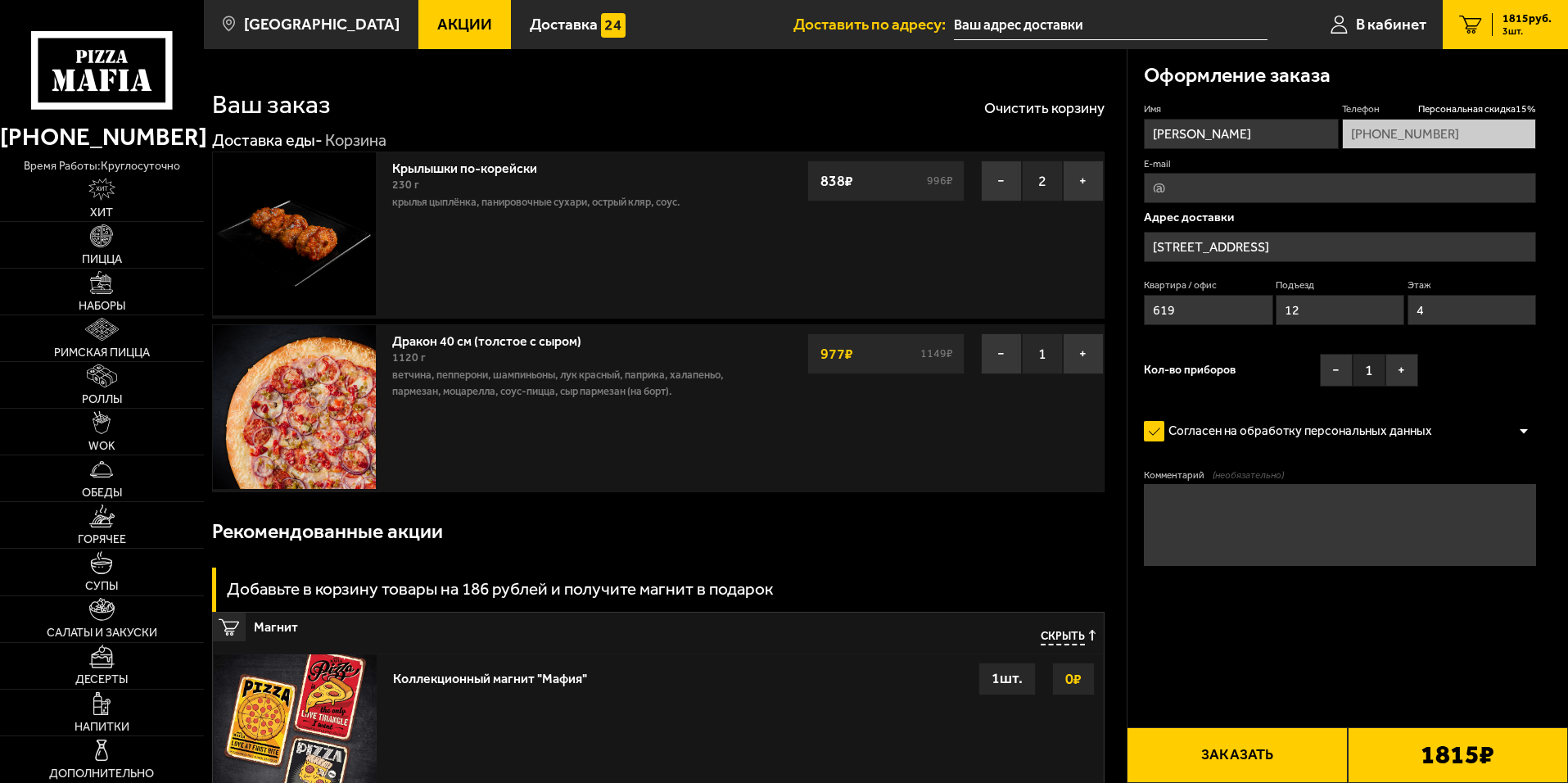
click at [1235, 758] on button "Заказать" at bounding box center [1237, 754] width 221 height 56
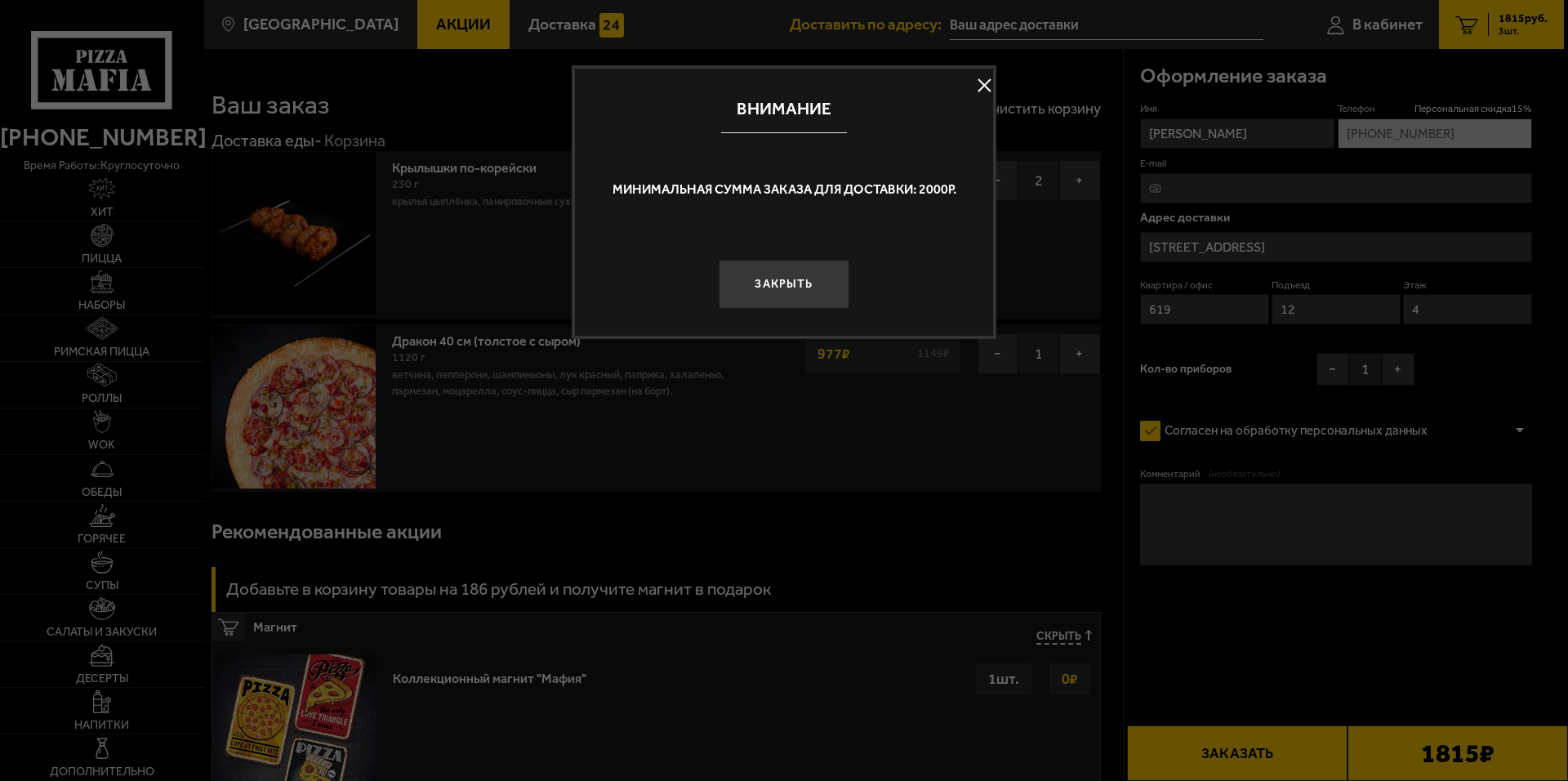
click at [850, 295] on div "Закрыть" at bounding box center [784, 269] width 419 height 78
click at [808, 281] on button "Закрыть" at bounding box center [784, 284] width 131 height 49
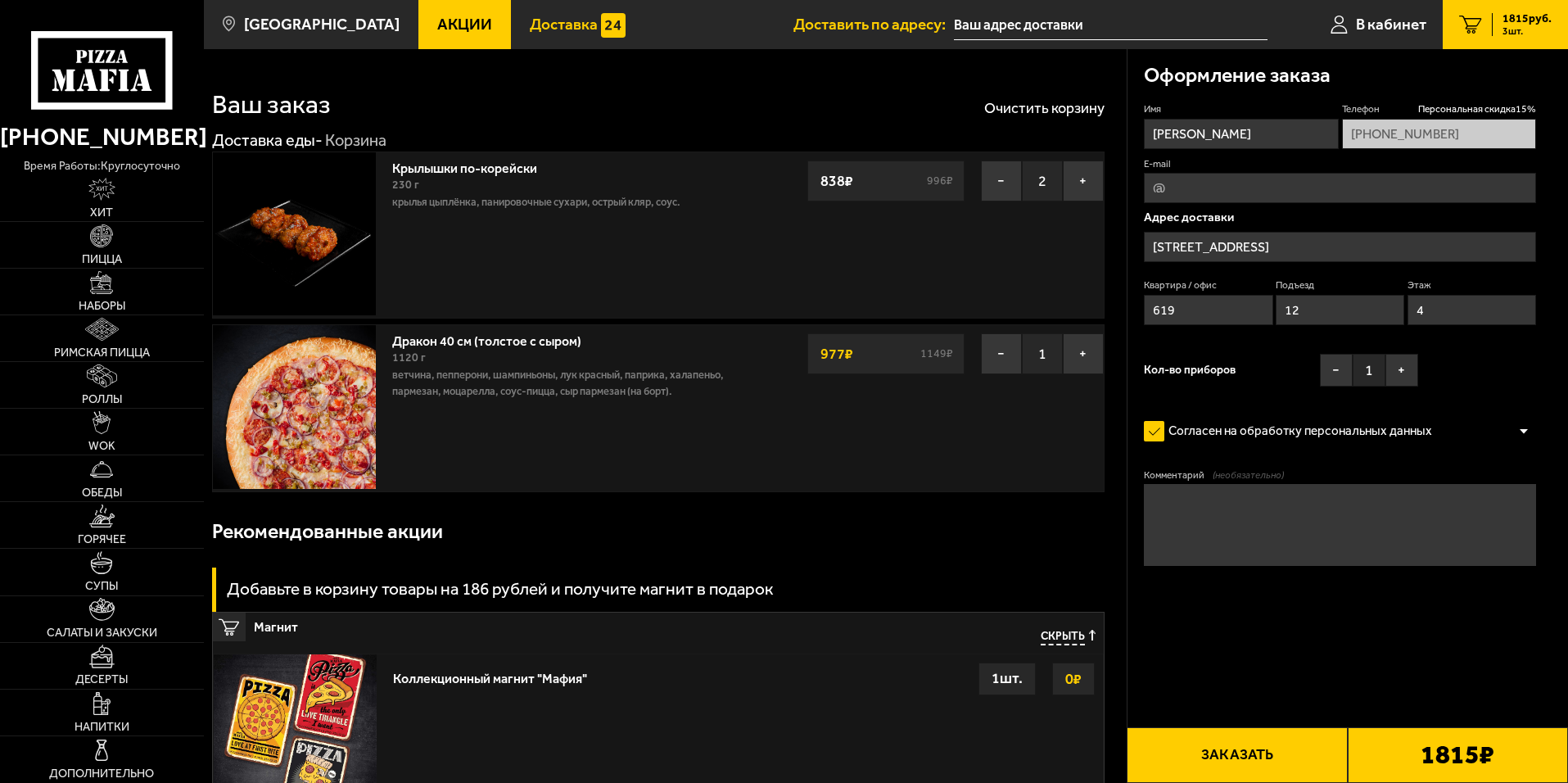
click at [537, 17] on span "Доставка" at bounding box center [563, 25] width 68 height 16
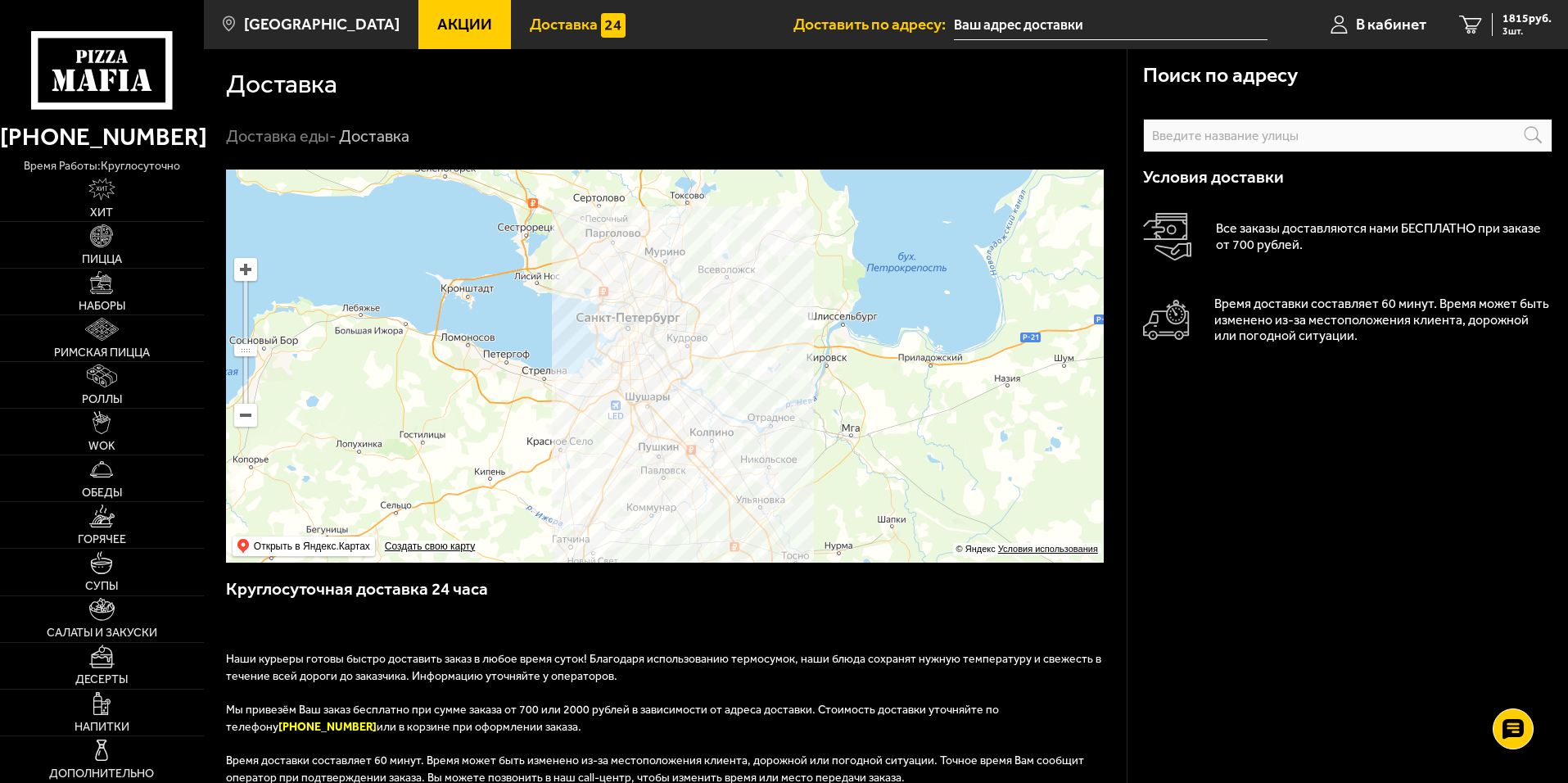
click at [0, 0] on input "text" at bounding box center [0, 0] width 0 height 0
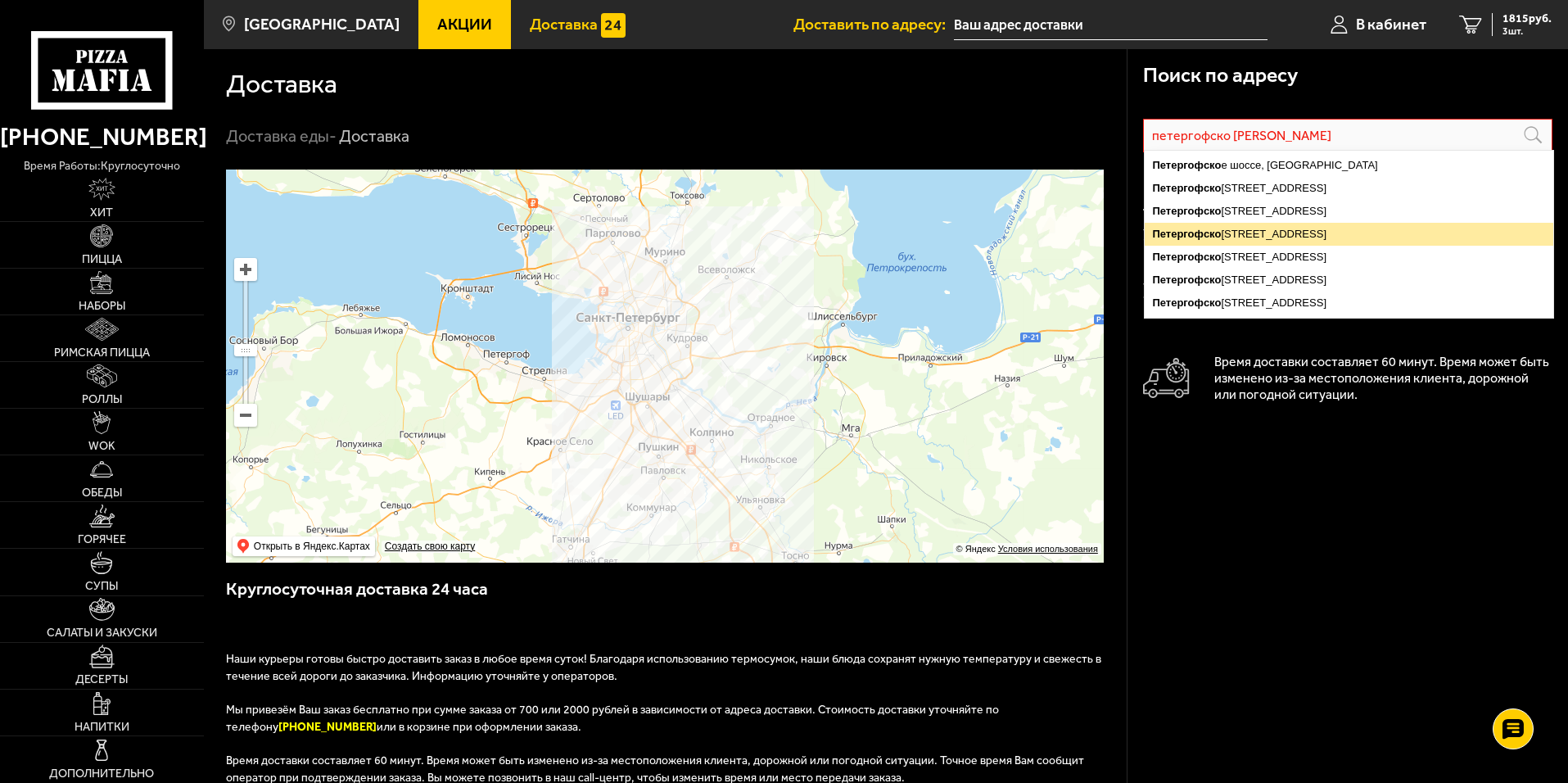
click at [1314, 231] on ymaps "Петергофско е шоссе, 84к19, [GEOGRAPHIC_DATA]" at bounding box center [1348, 233] width 409 height 23
type input "[STREET_ADDRESS]"
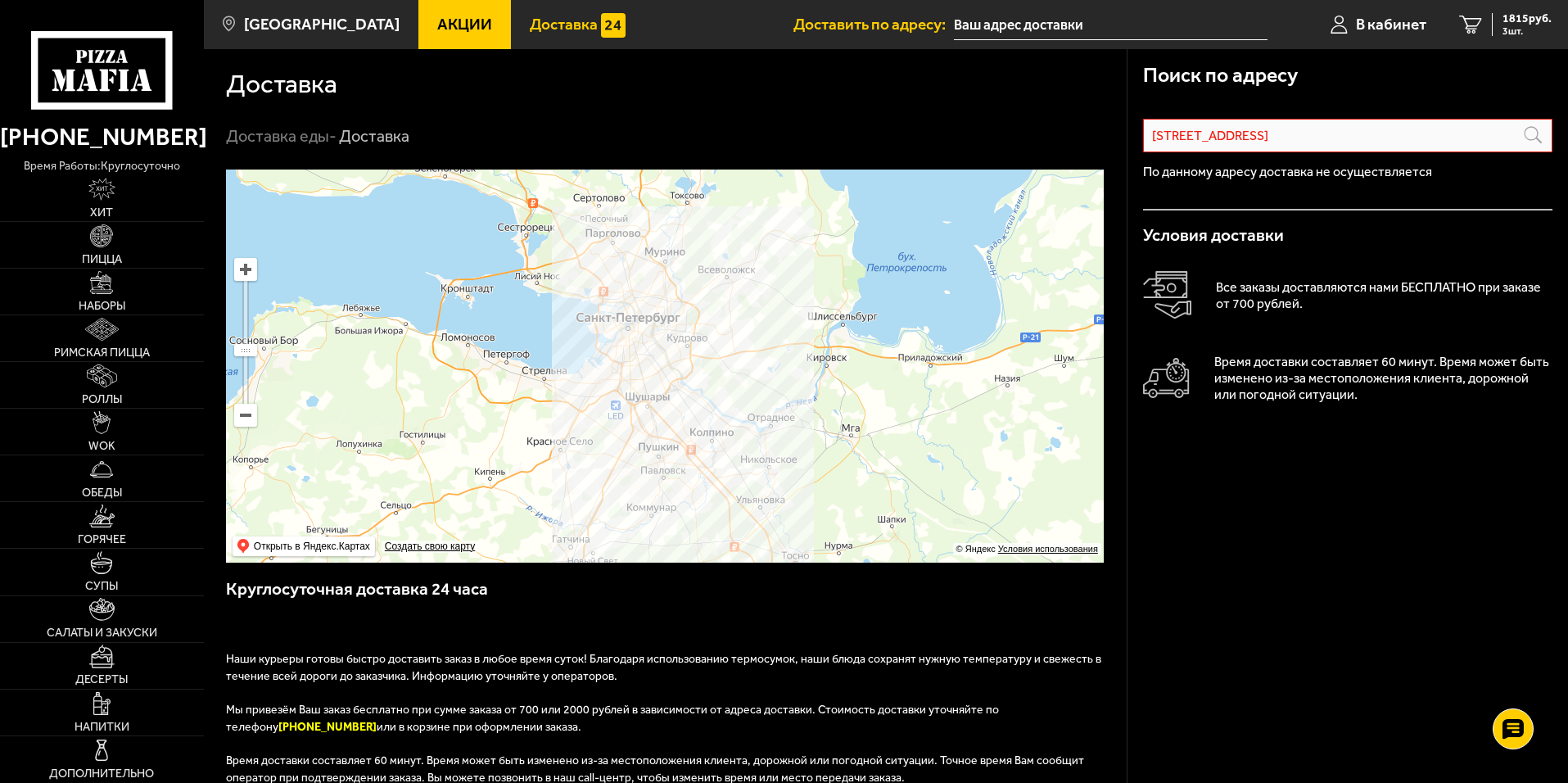
click at [1216, 177] on p "По данному адресу доставка не осуществляется" at bounding box center [1348, 171] width 410 height 13
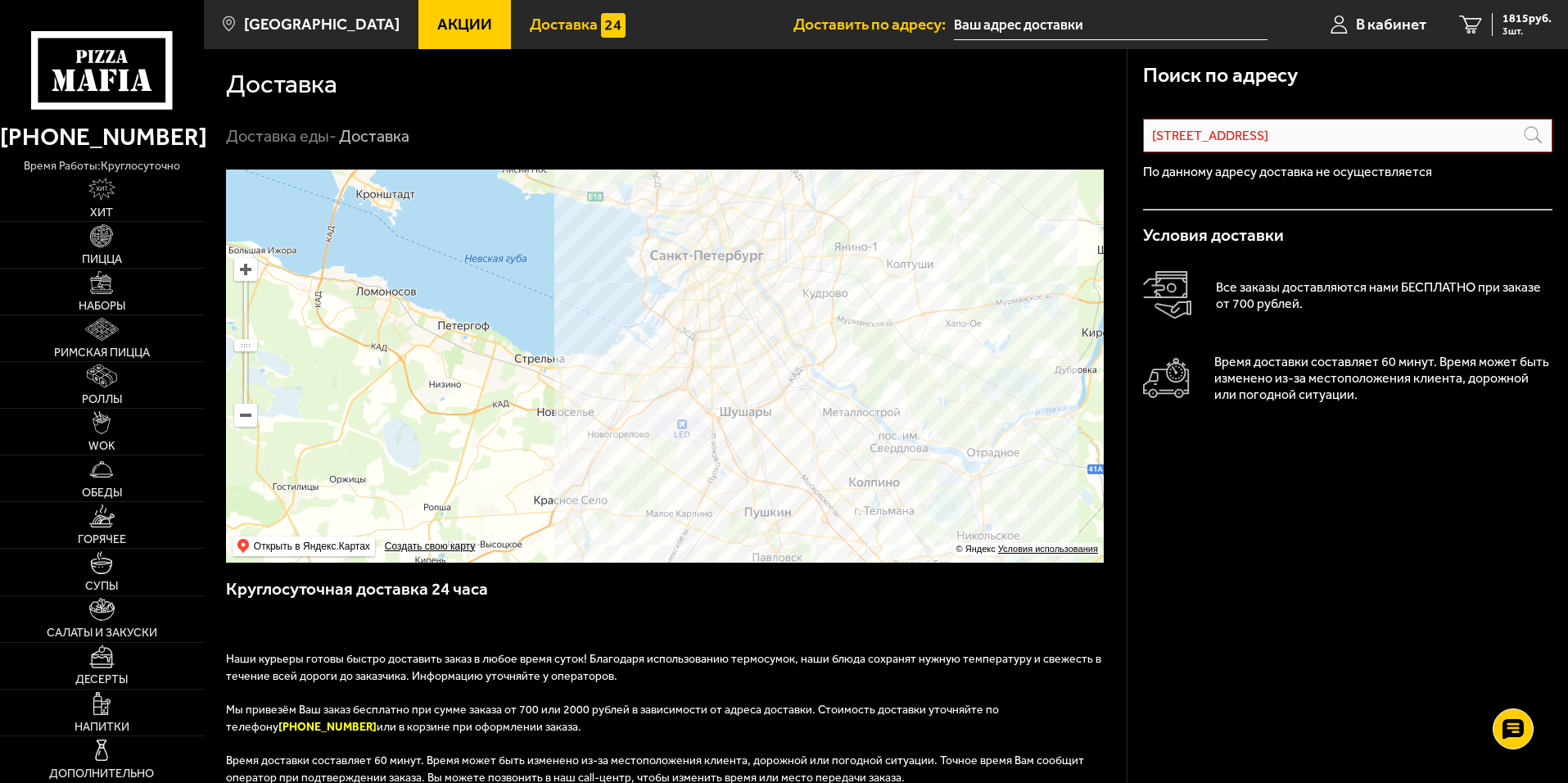
click at [1323, 134] on input "[STREET_ADDRESS]" at bounding box center [1348, 136] width 410 height 33
click at [1522, 27] on span "3 шт." at bounding box center [1528, 32] width 49 height 10
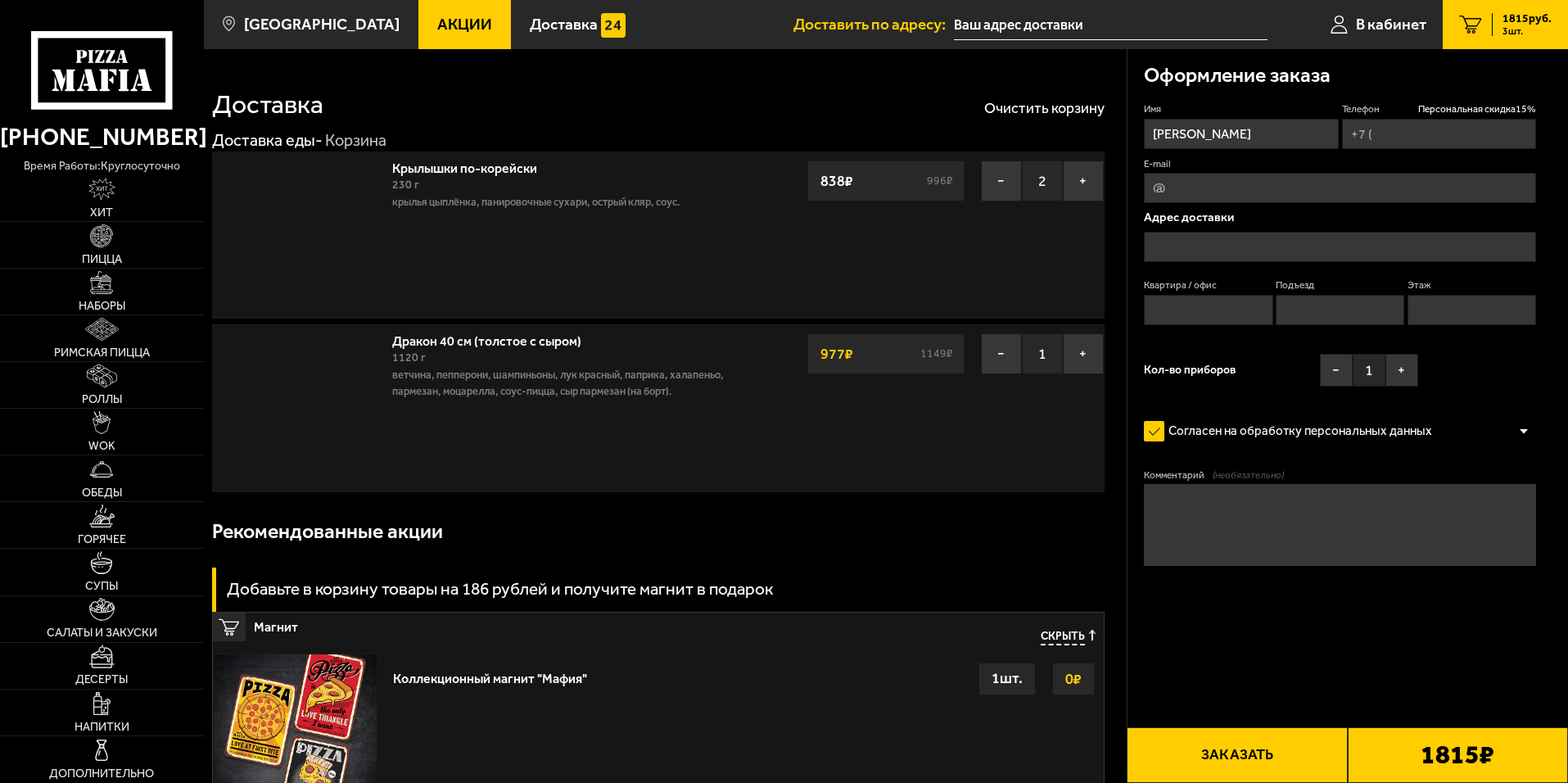
type input "[PHONE_NUMBER]"
type input "[STREET_ADDRESS]"
type input "619"
type input "12"
type input "4"
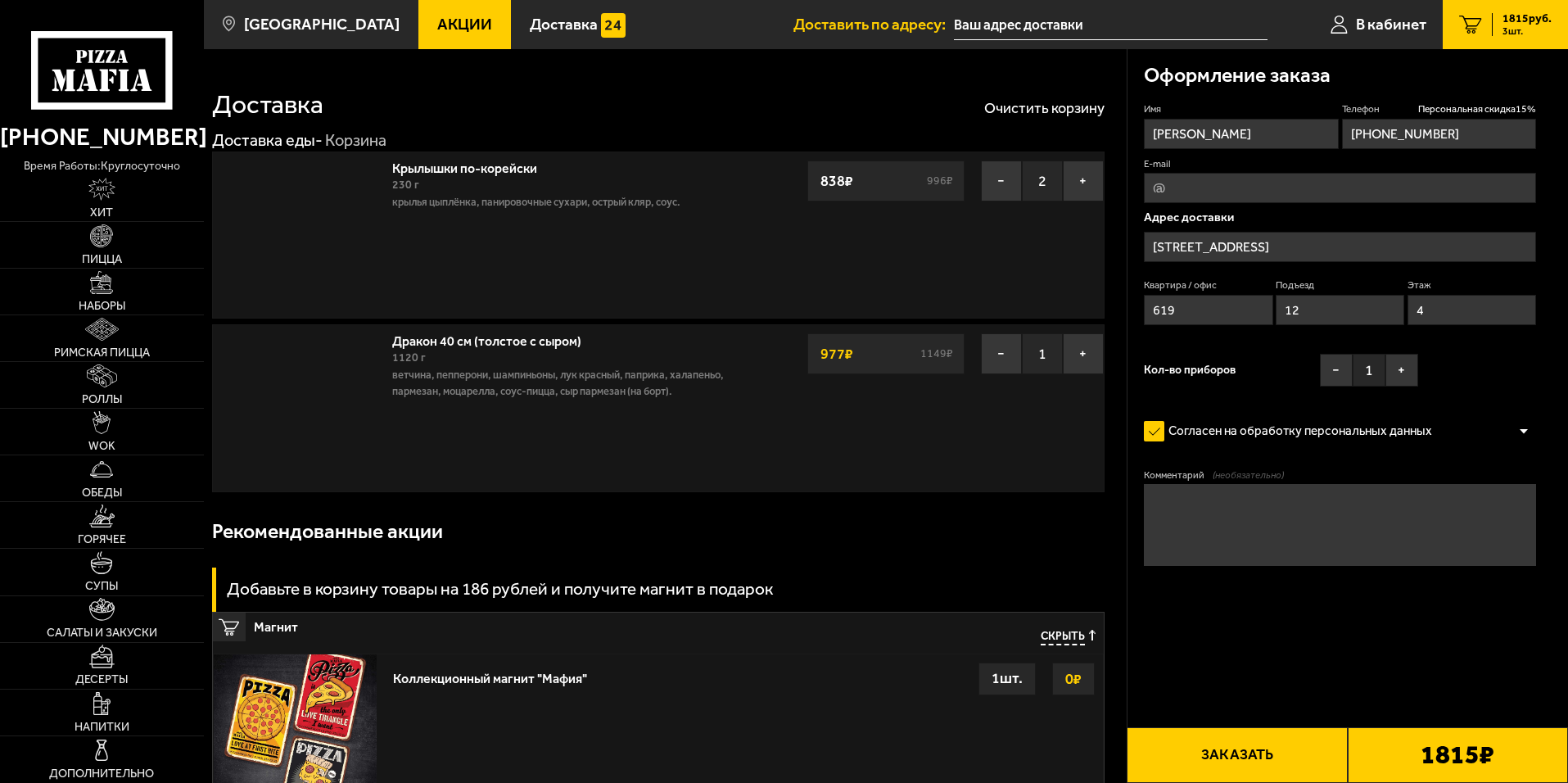
type input "[STREET_ADDRESS]"
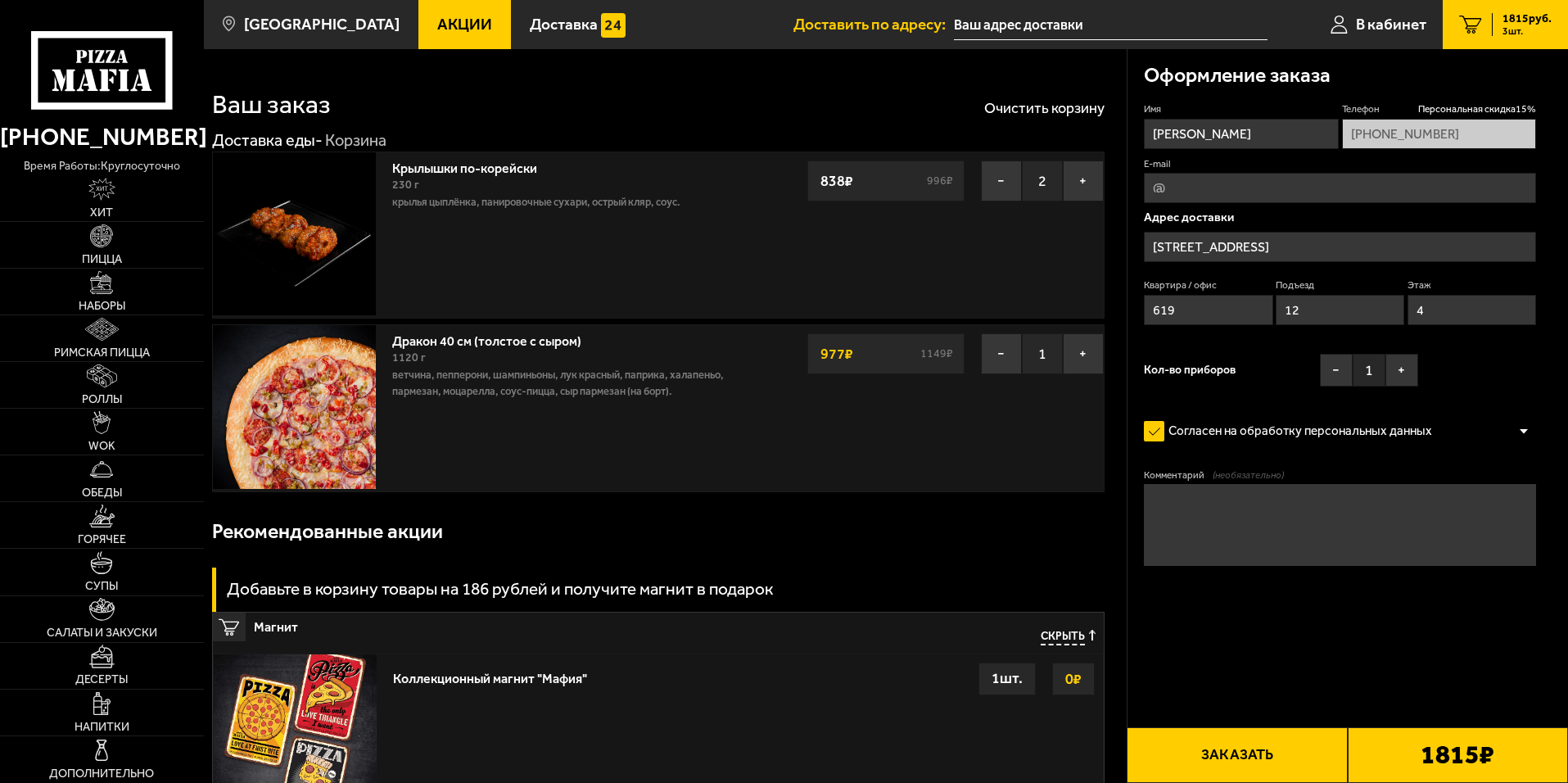
click at [1270, 750] on button "Заказать" at bounding box center [1237, 754] width 221 height 56
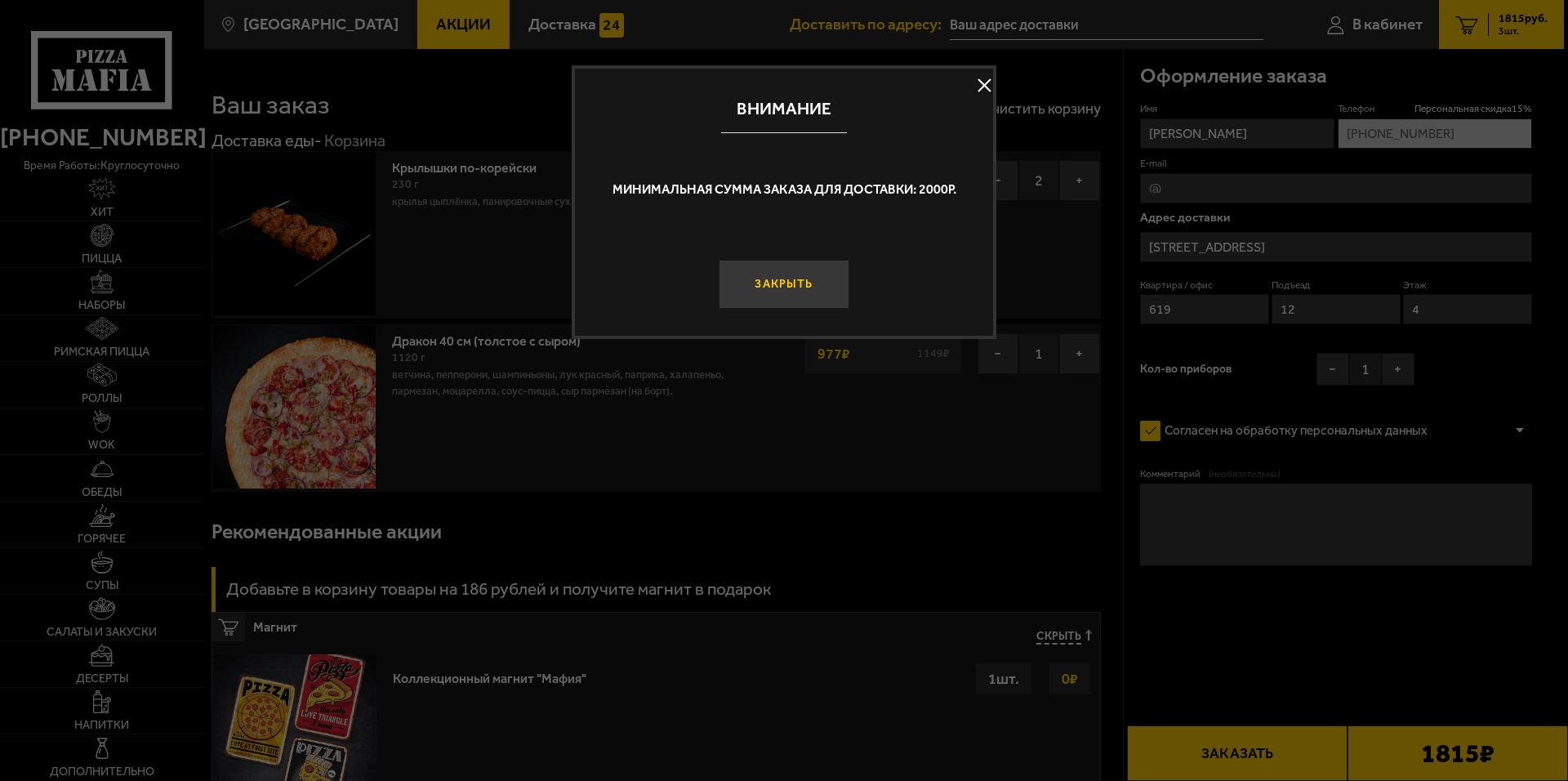
click at [783, 269] on button "Закрыть" at bounding box center [784, 284] width 131 height 49
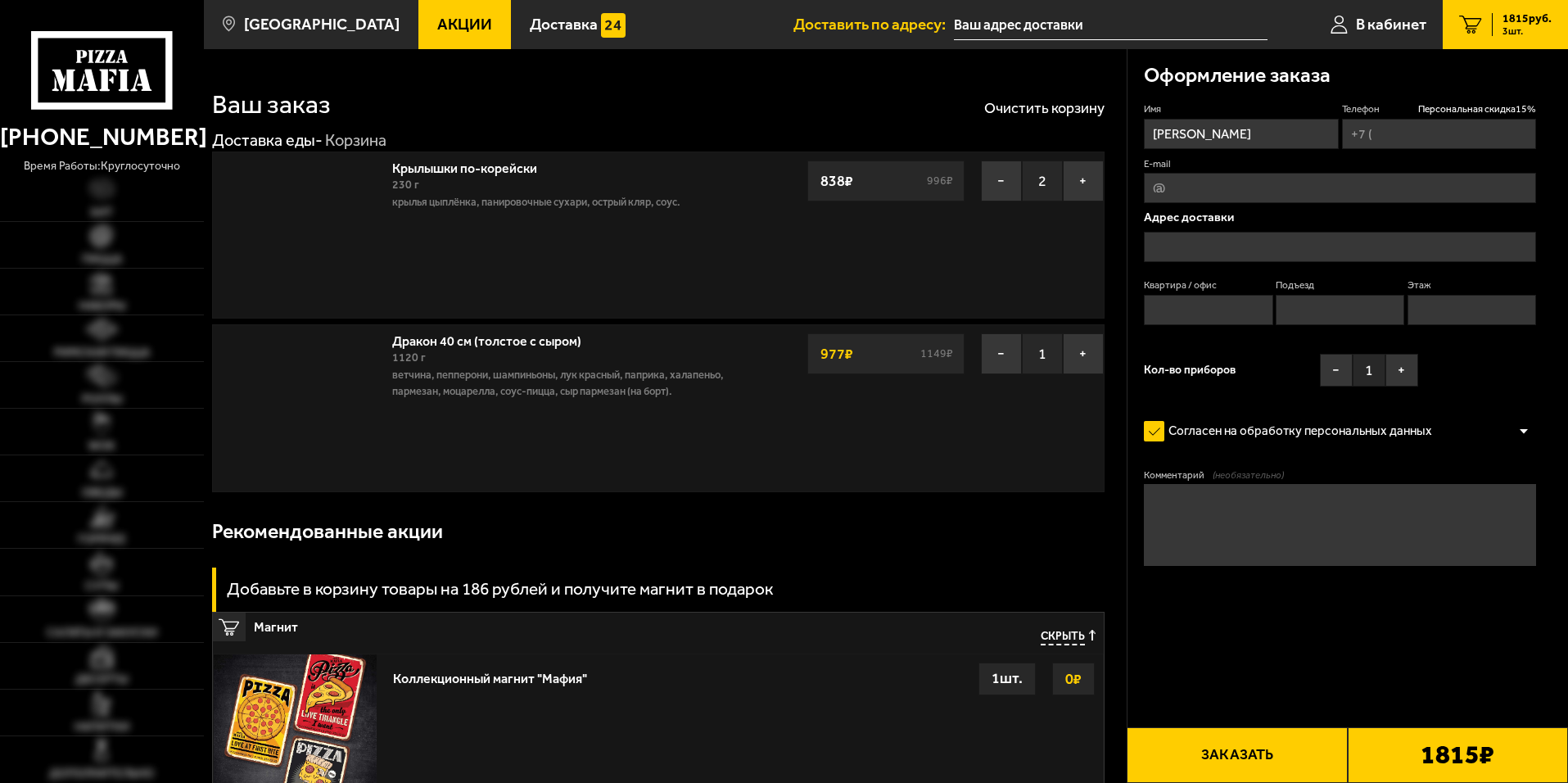
type input "[PHONE_NUMBER]"
type input "[STREET_ADDRESS]"
type input "619"
type input "12"
type input "4"
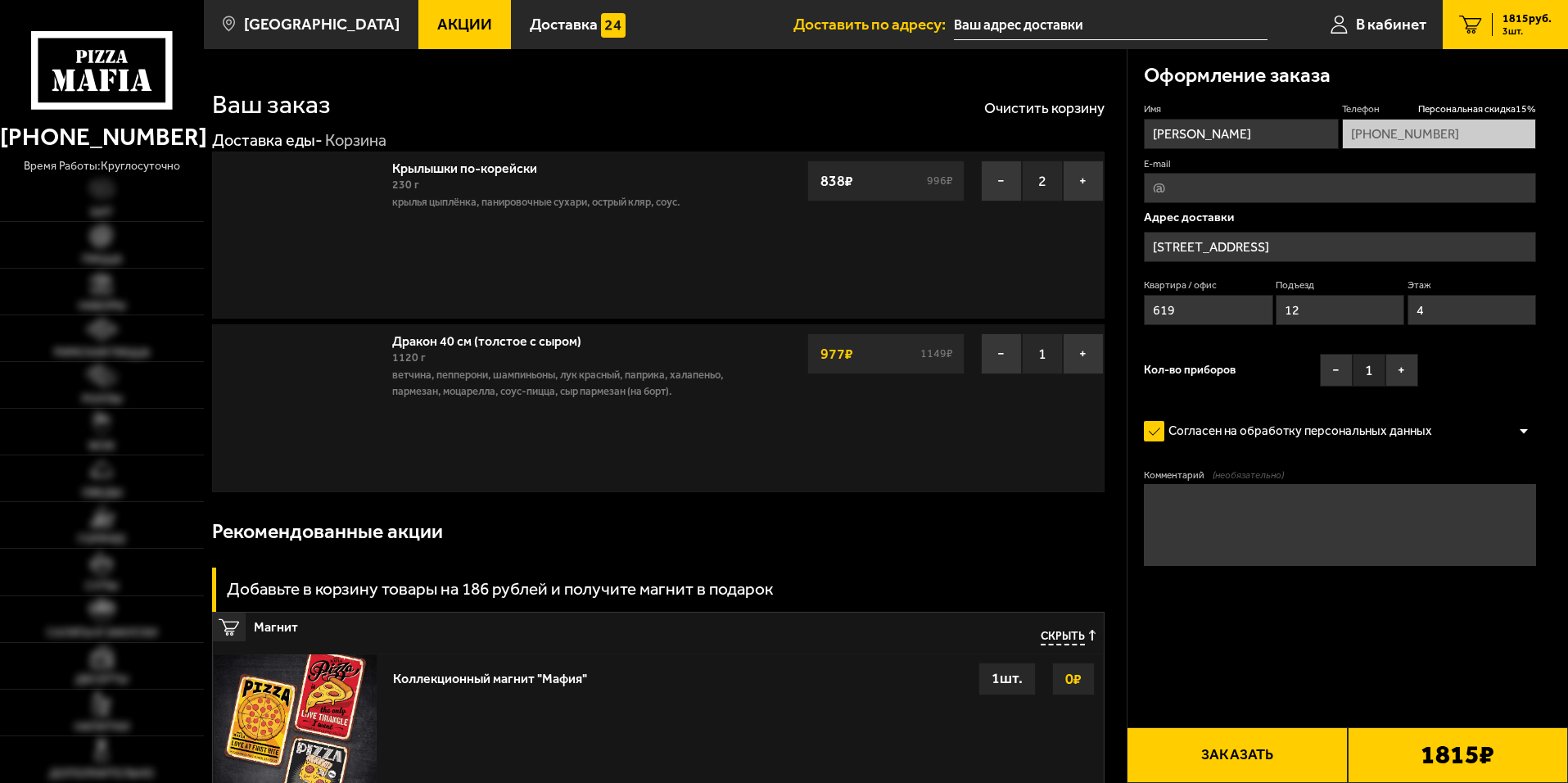
type input "[STREET_ADDRESS]"
